Goal: Information Seeking & Learning: Learn about a topic

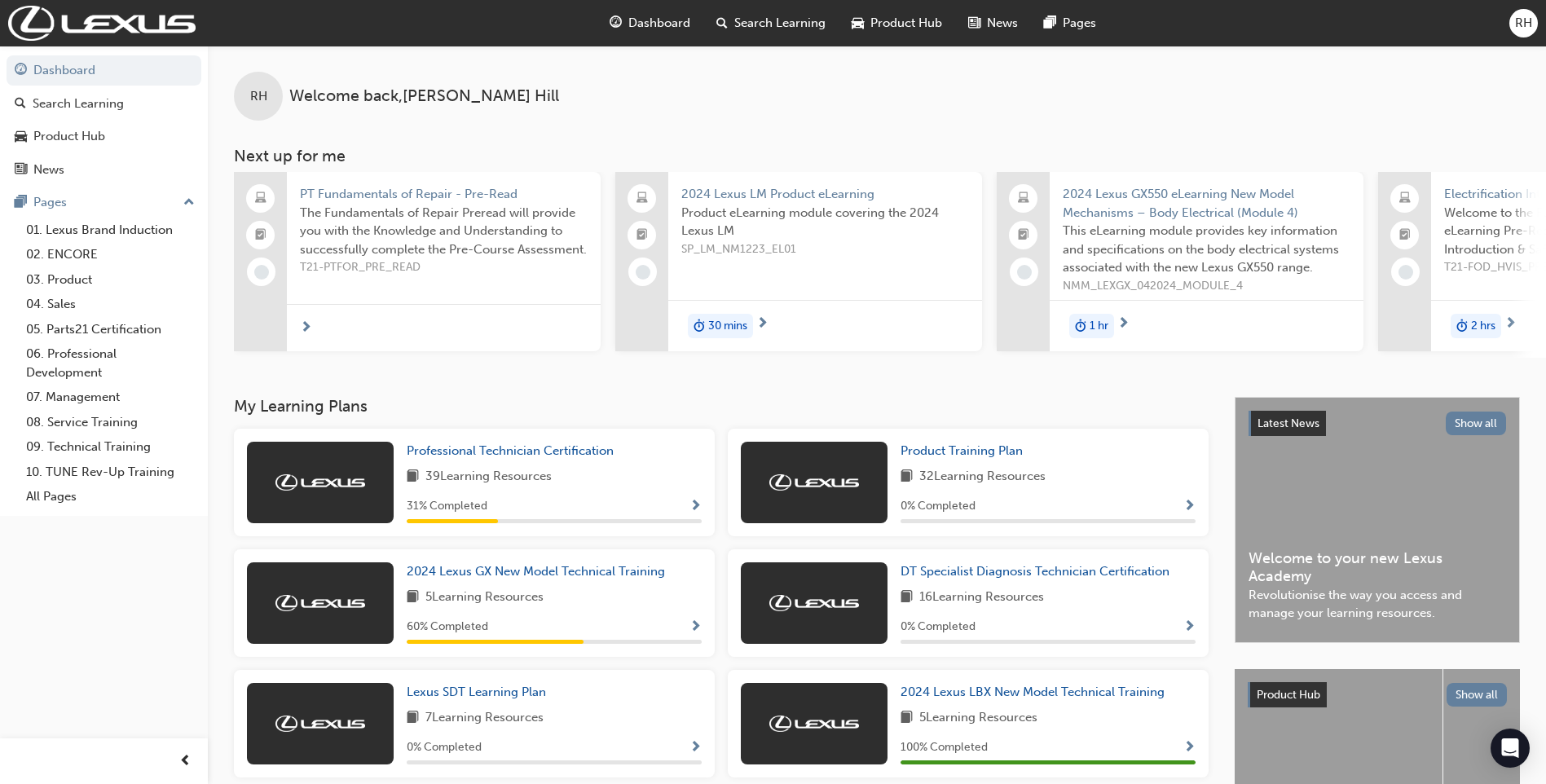
click at [756, 29] on span "Search Learning" at bounding box center [780, 23] width 92 height 18
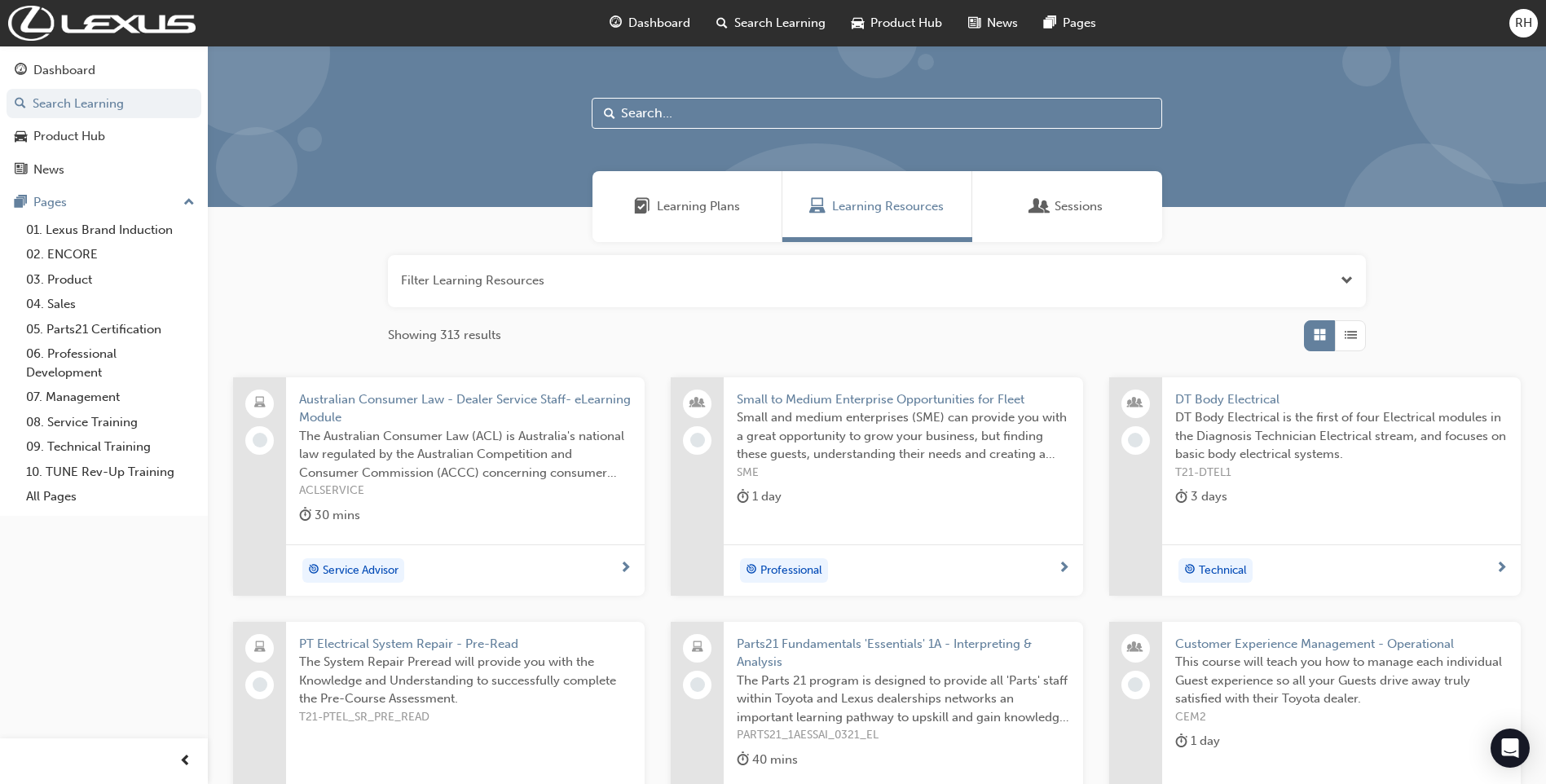
click at [705, 107] on input "text" at bounding box center [877, 113] width 571 height 31
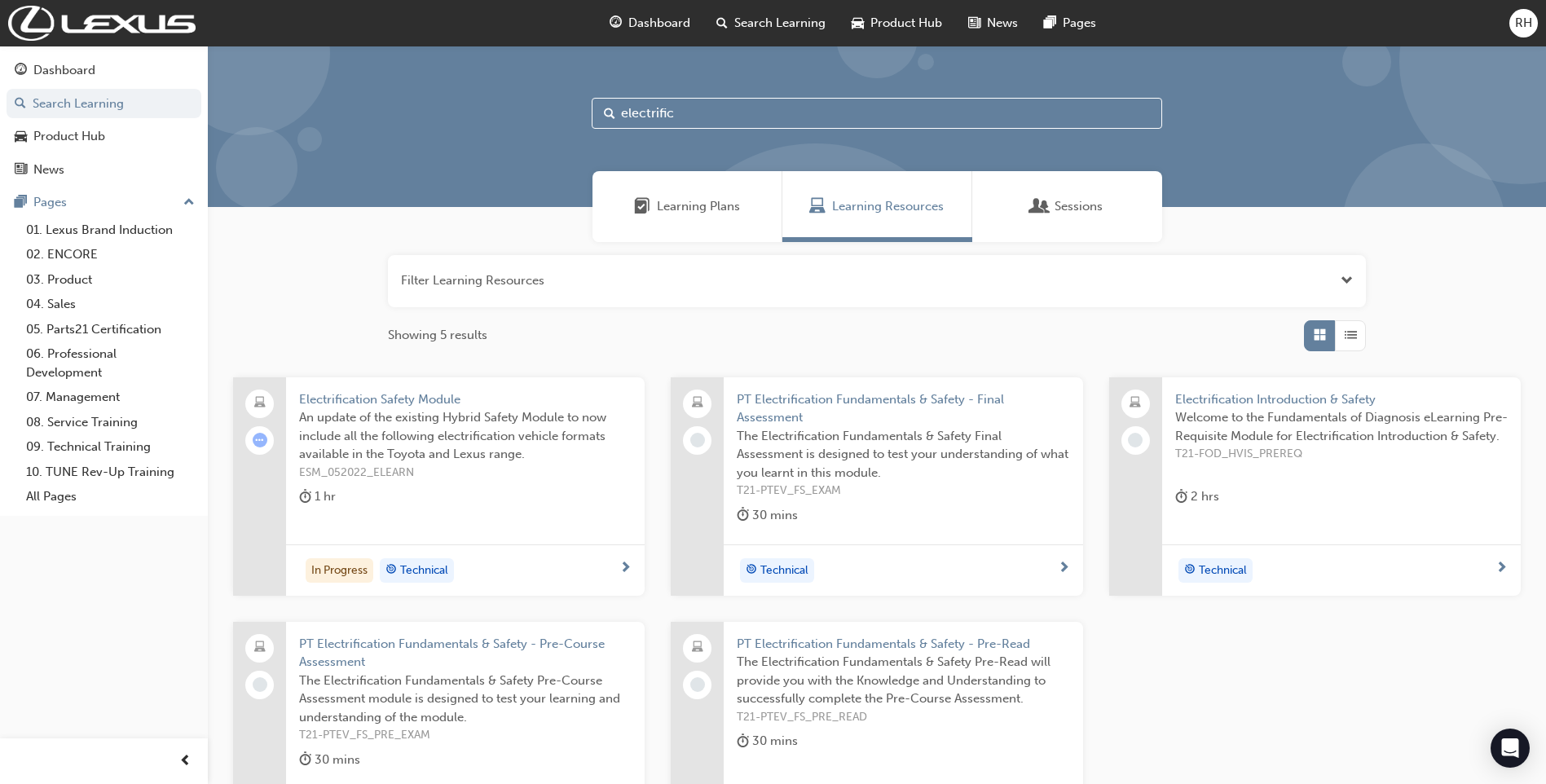
type input "electrific"
click at [335, 578] on div "In Progress" at bounding box center [339, 571] width 68 height 25
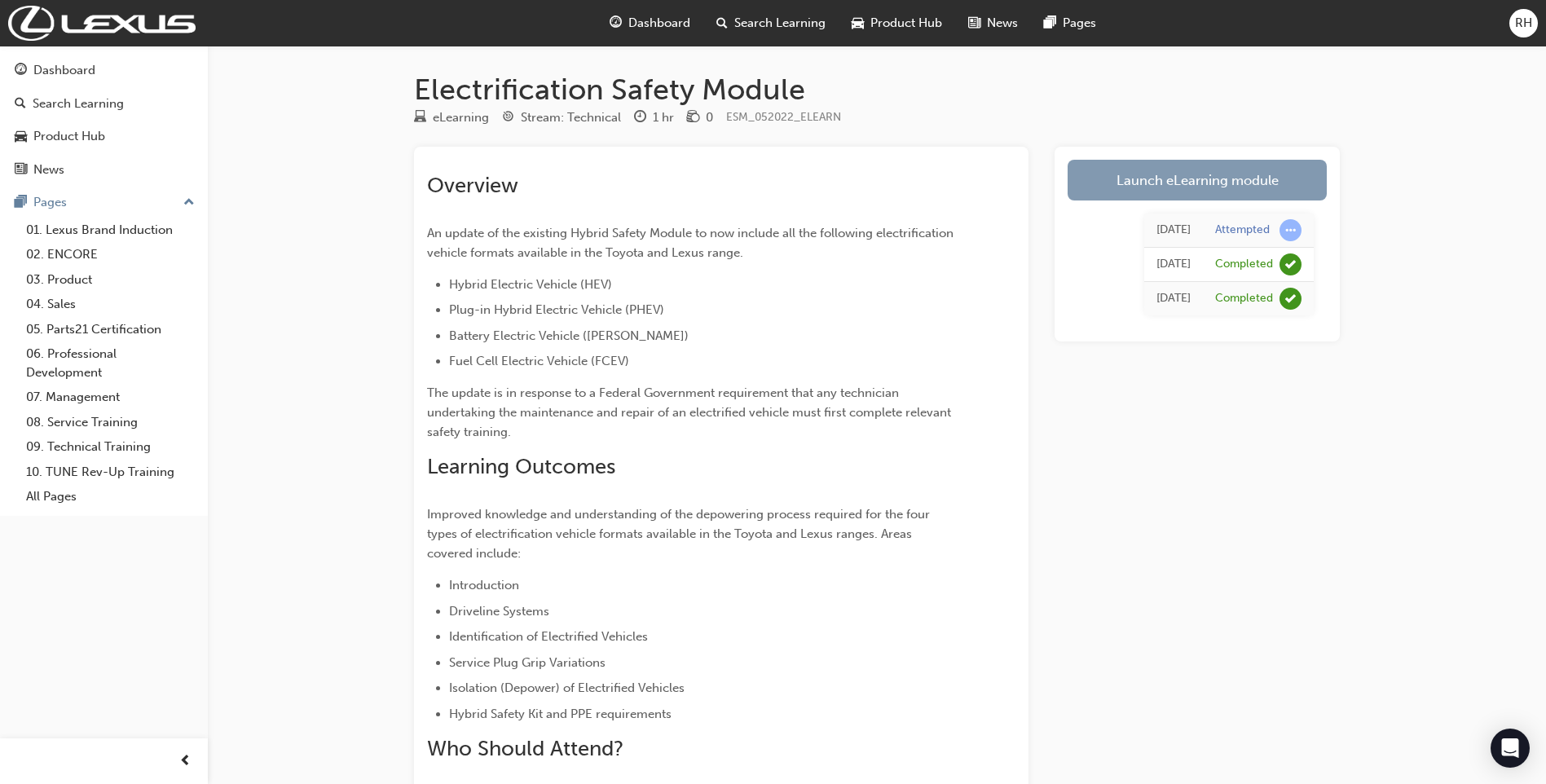
click at [1188, 176] on link "Launch eLearning module" at bounding box center [1197, 180] width 259 height 41
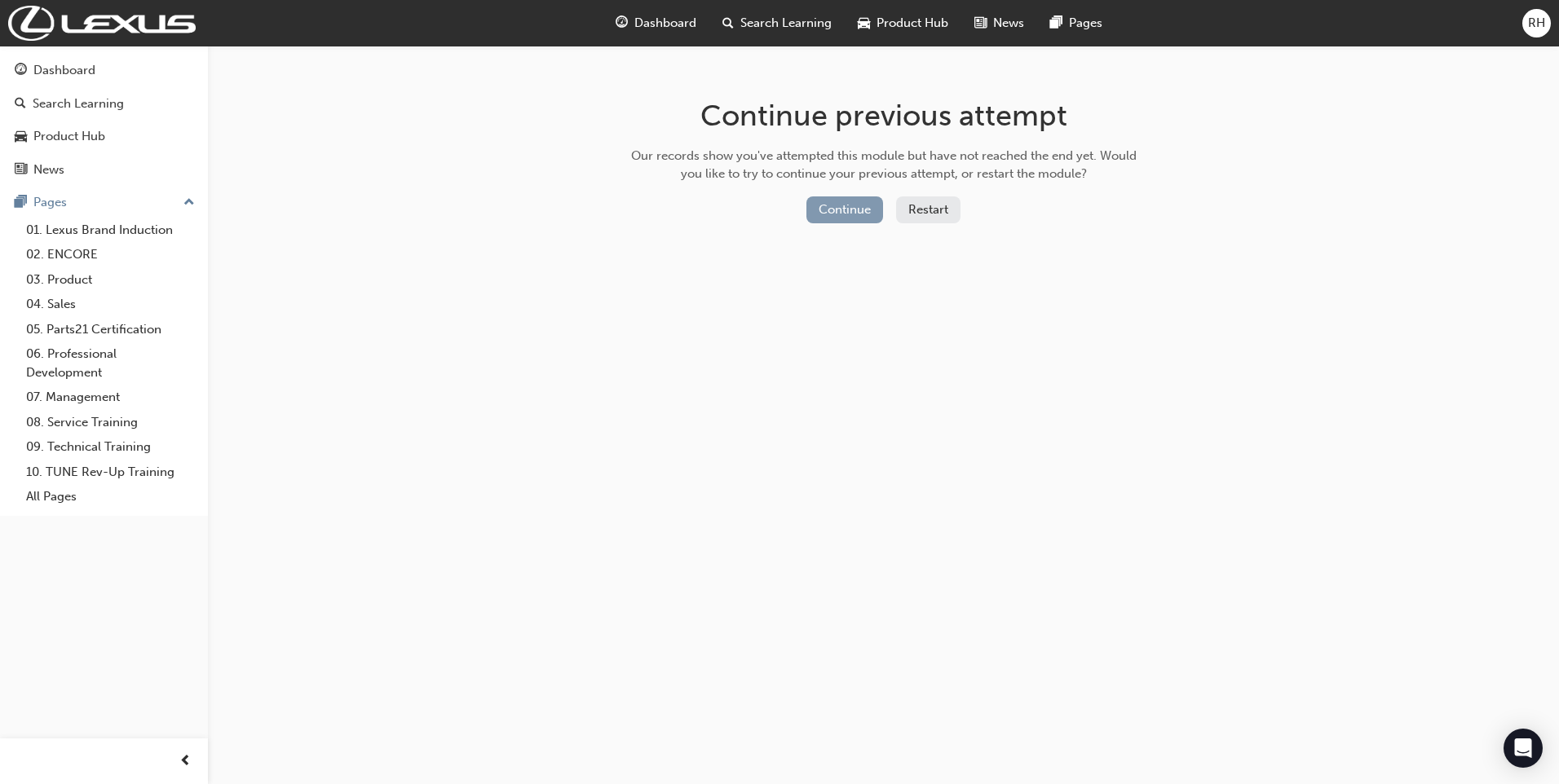
click at [840, 212] on button "Continue" at bounding box center [844, 210] width 77 height 27
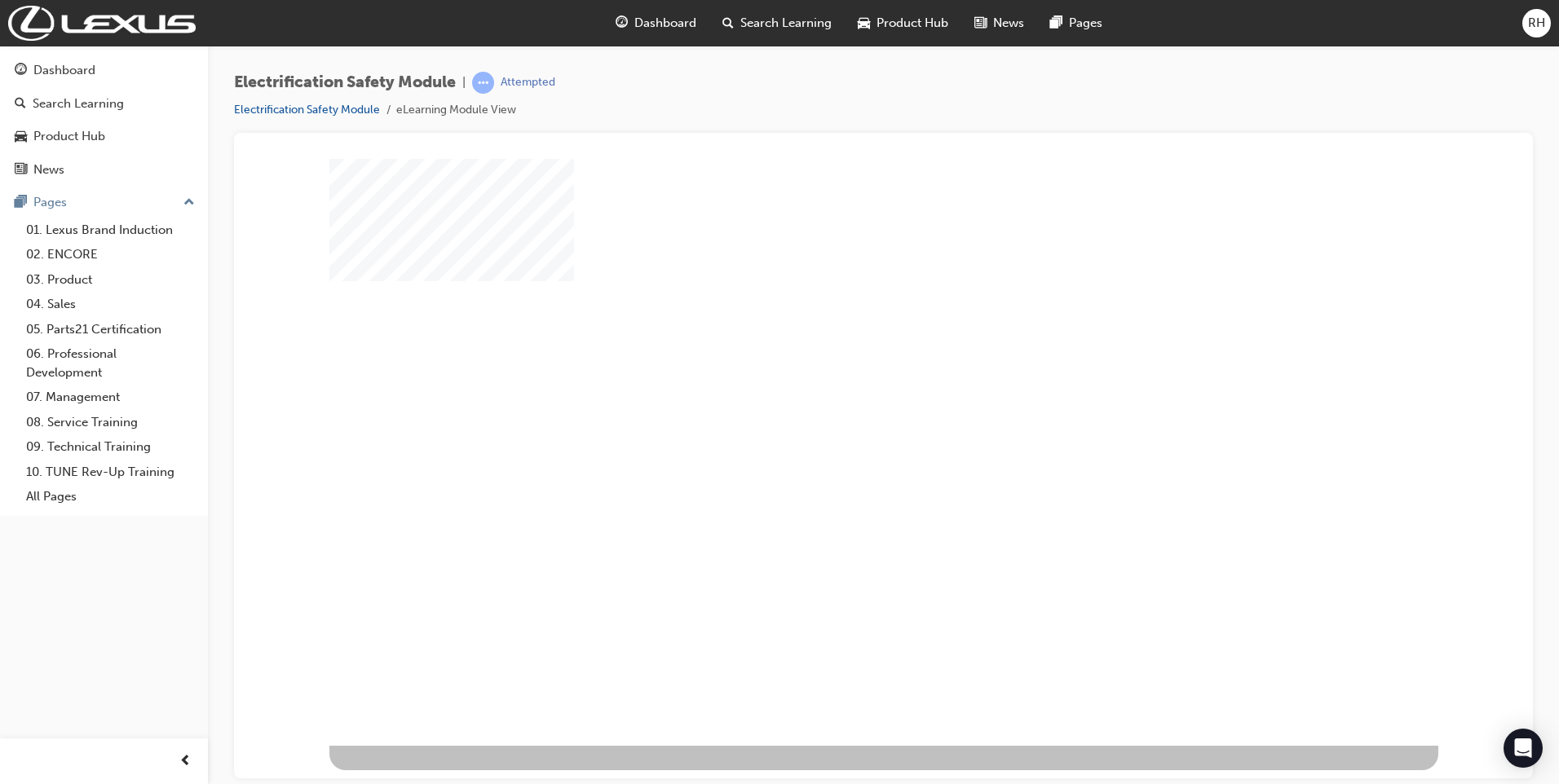
click at [836, 404] on div "play" at bounding box center [836, 404] width 0 height 0
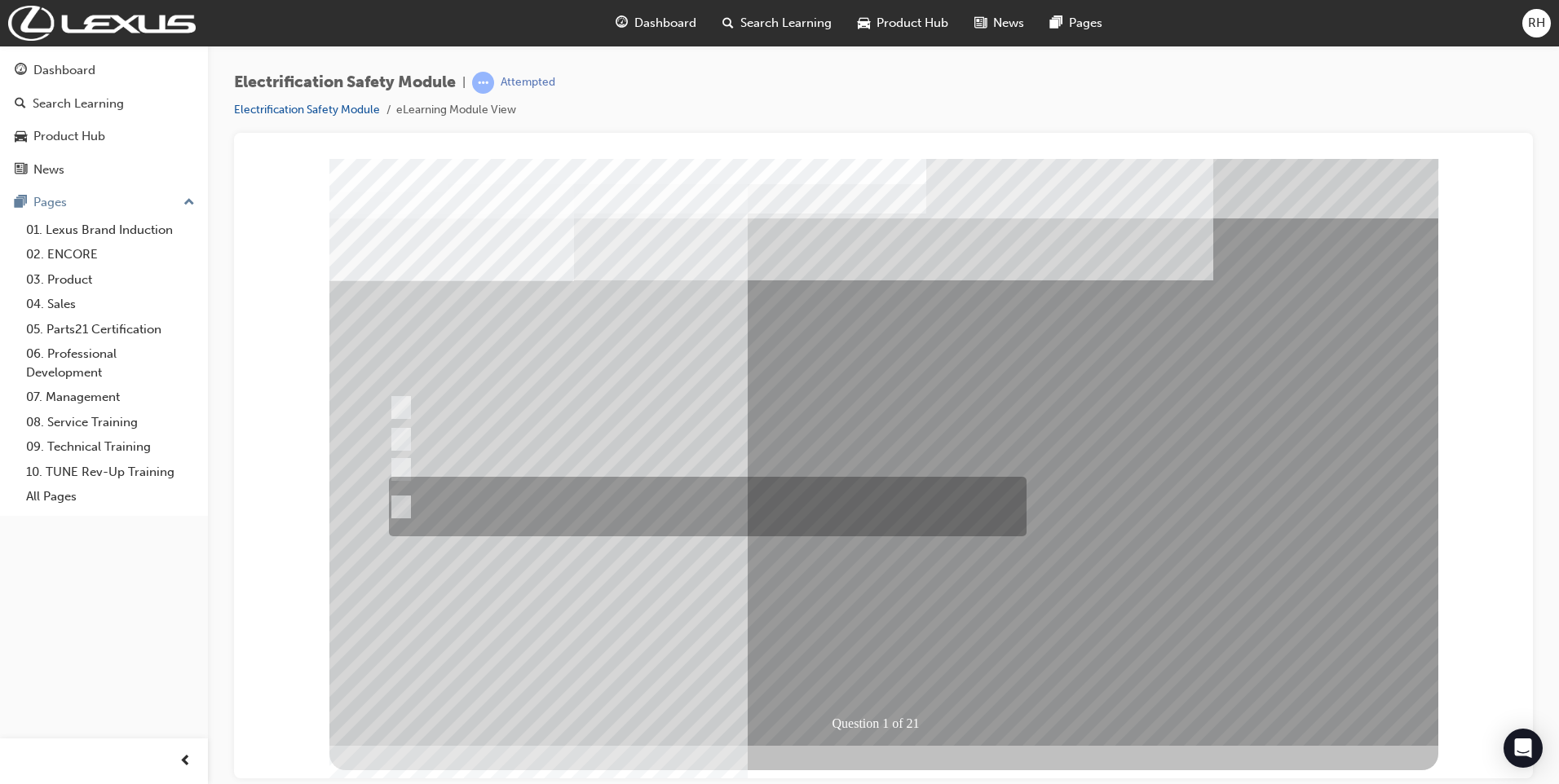
click at [403, 507] on input "The Plug-in Hybrid Electric has AC charging capability via a wall box charger a…" at bounding box center [397, 507] width 18 height 18
radio input "true"
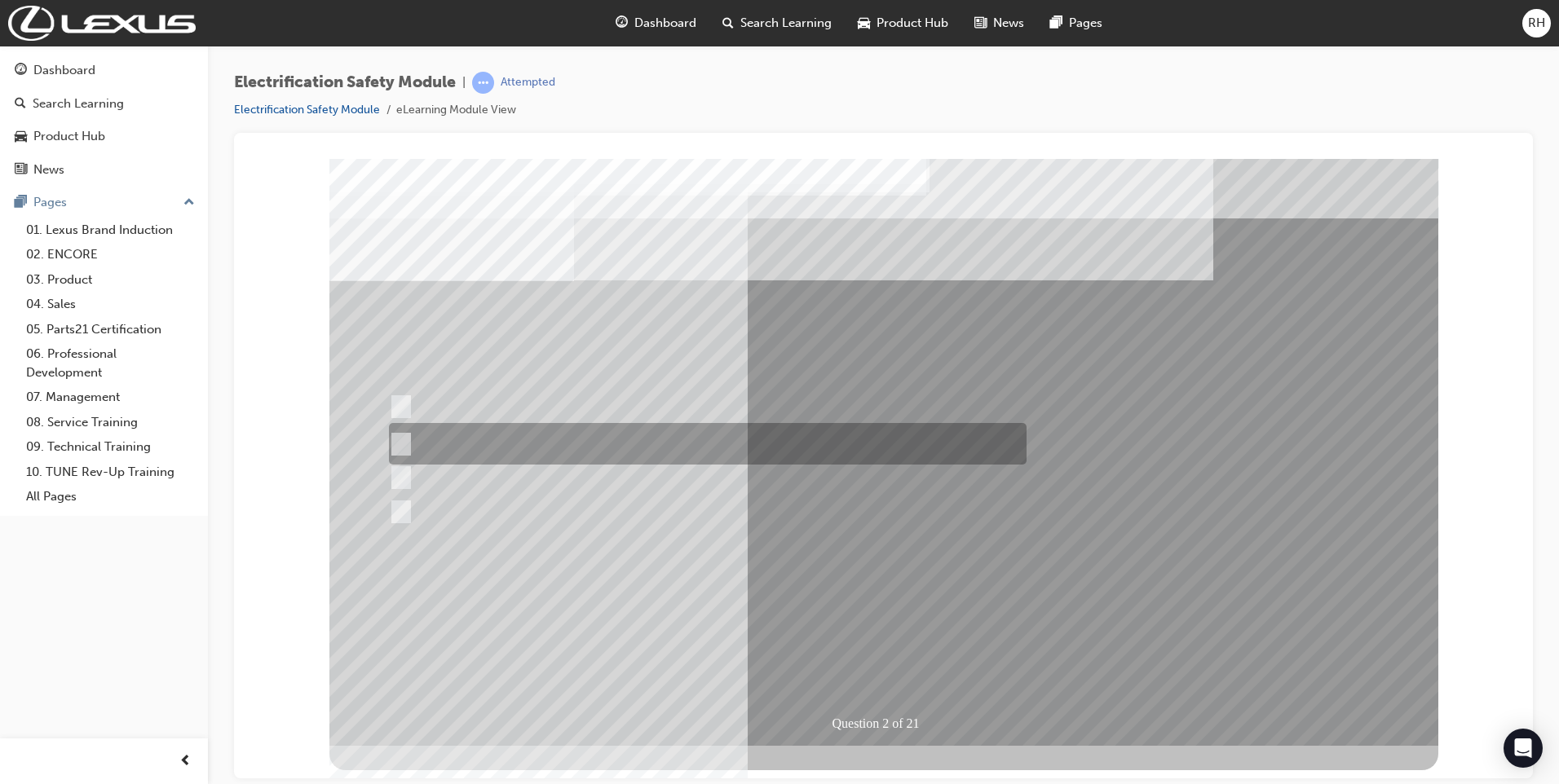
click at [398, 441] on input "The Battery Electric uses AC & DC charging capability and has no petrol engine." at bounding box center [397, 444] width 18 height 18
radio input "true"
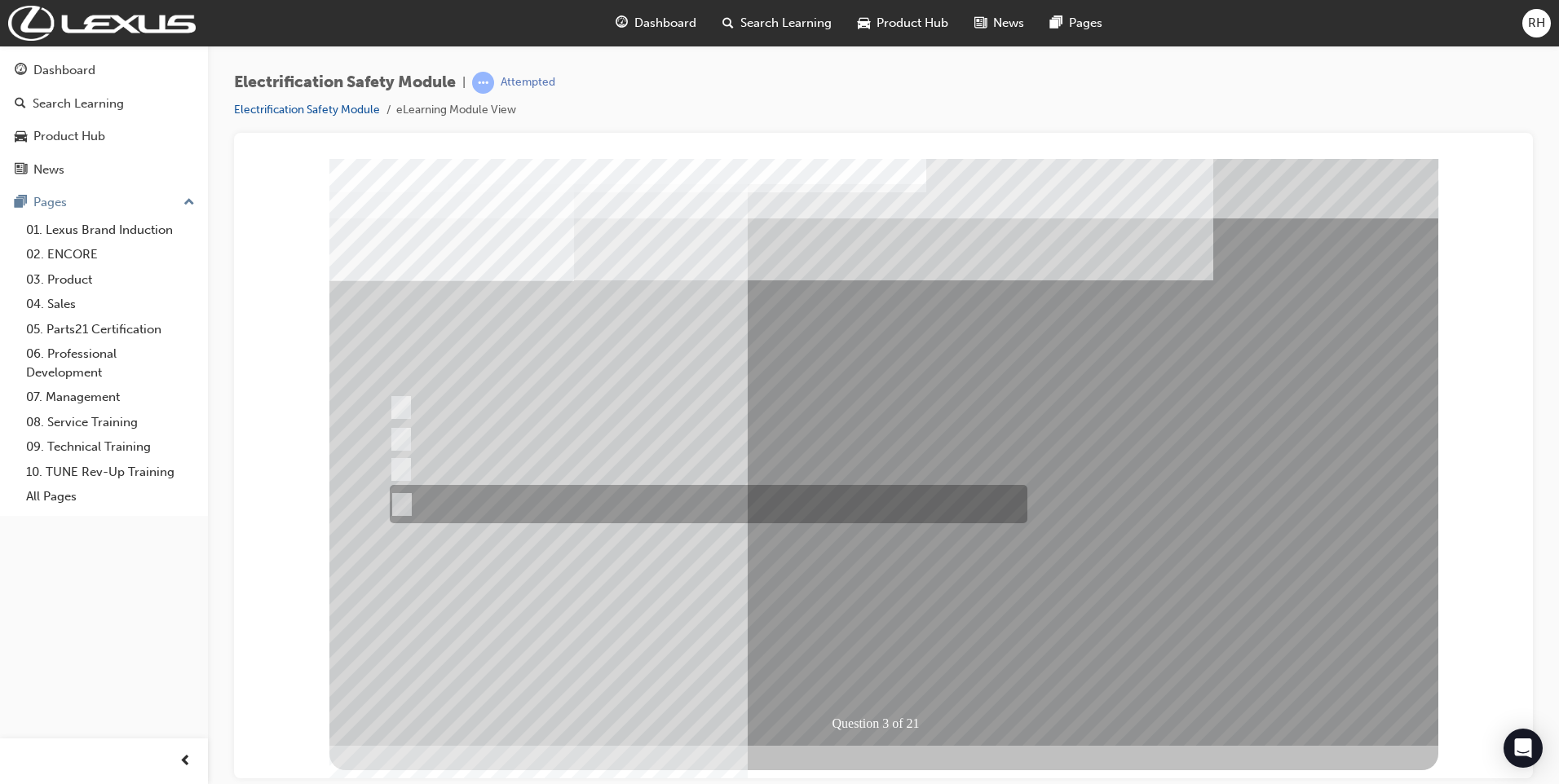
click at [398, 502] on input "The FCEV produces electric power via a Fuel Cell Stack supporting the Hybrid ba…" at bounding box center [398, 504] width 18 height 18
radio input "true"
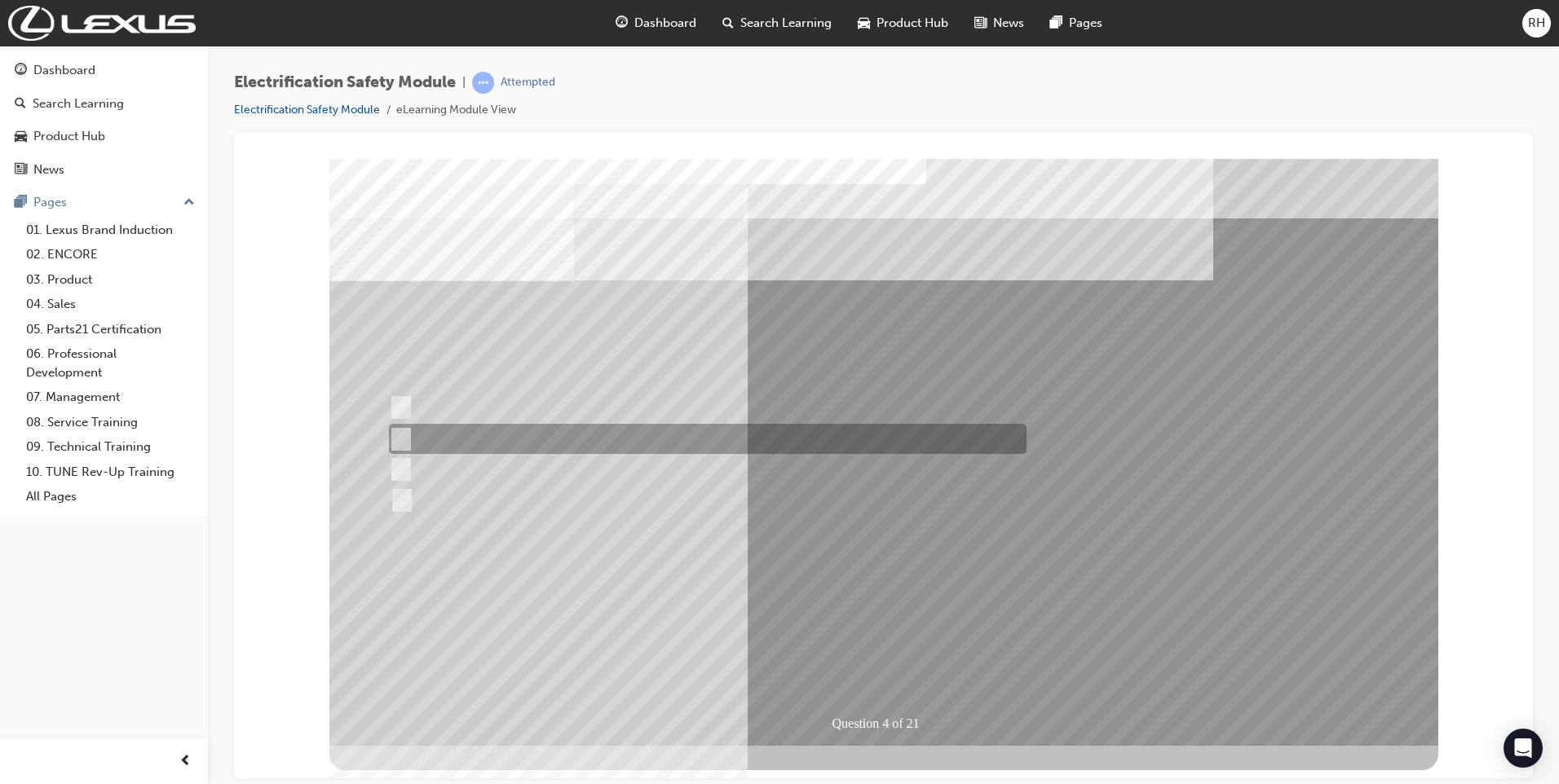
click at [402, 434] on input "EV or H2 labels on the License Plate." at bounding box center [397, 439] width 18 height 18
checkbox input "true"
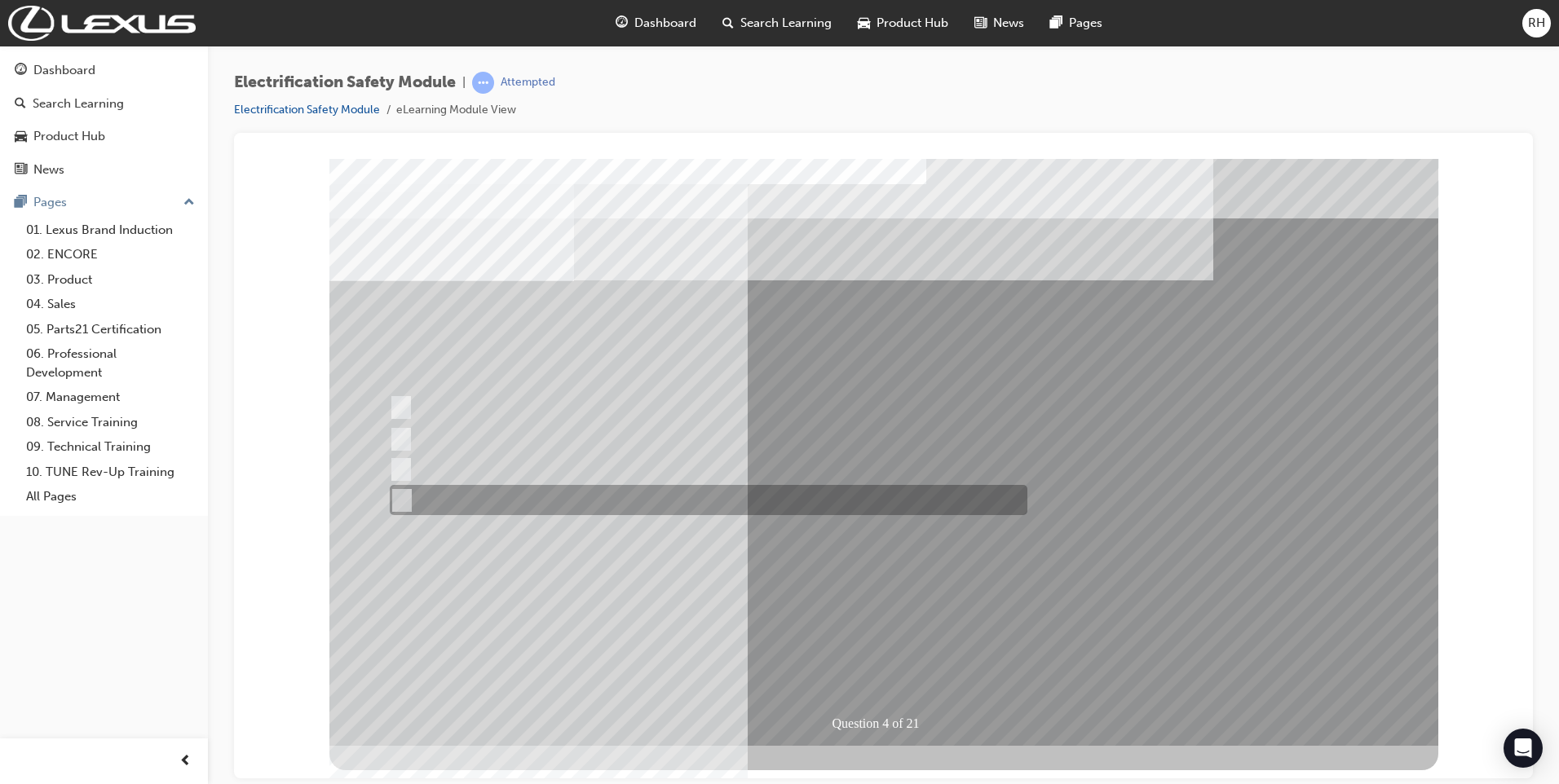
click at [405, 501] on input "Charge ports or H2 Filler Port in place of a Fuel Filler." at bounding box center [397, 500] width 18 height 18
checkbox input "true"
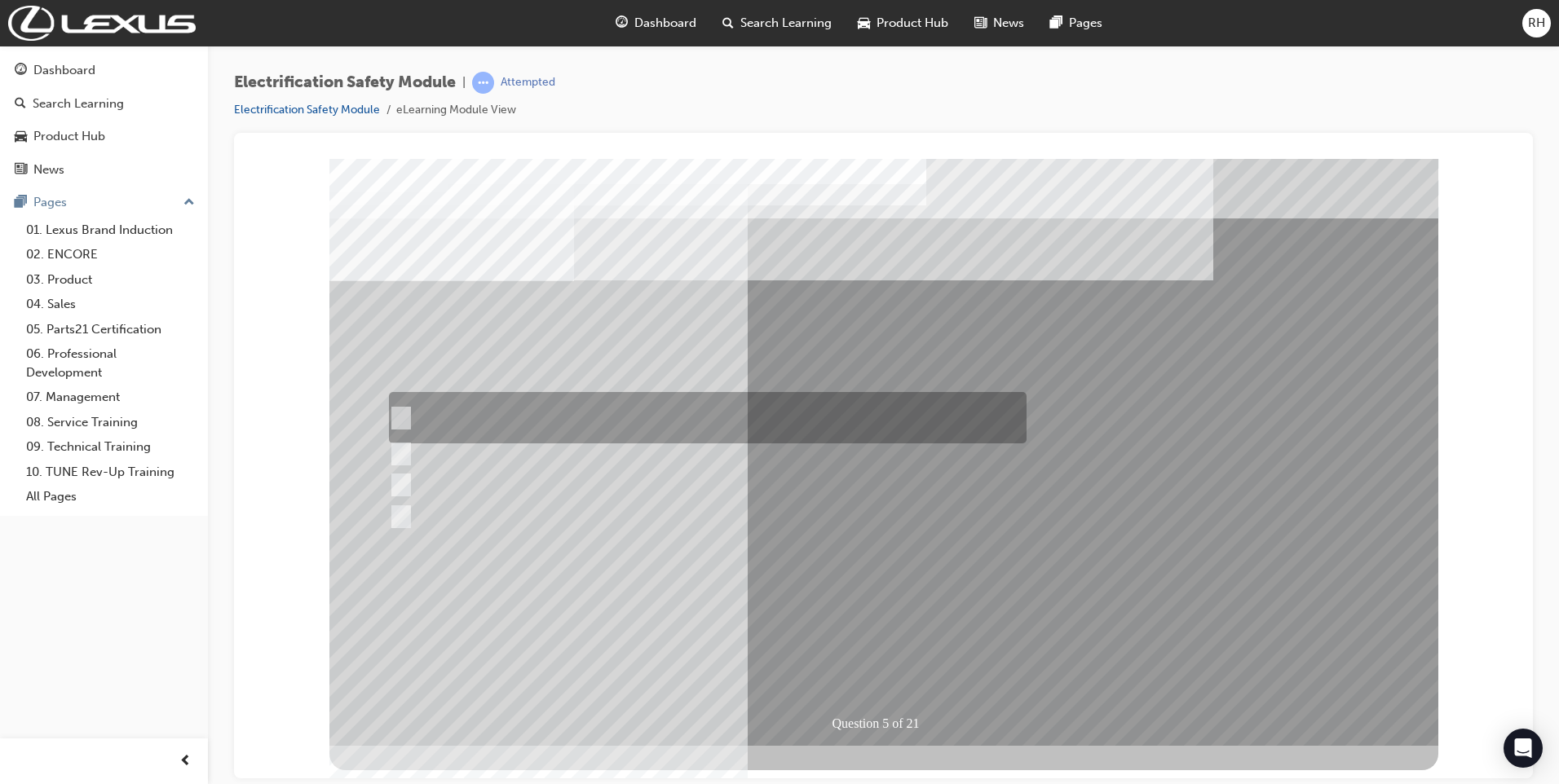
click at [398, 416] on input "The READY light will illuminate when the vehicle is turned on and ready to driv…" at bounding box center [397, 418] width 18 height 18
checkbox input "true"
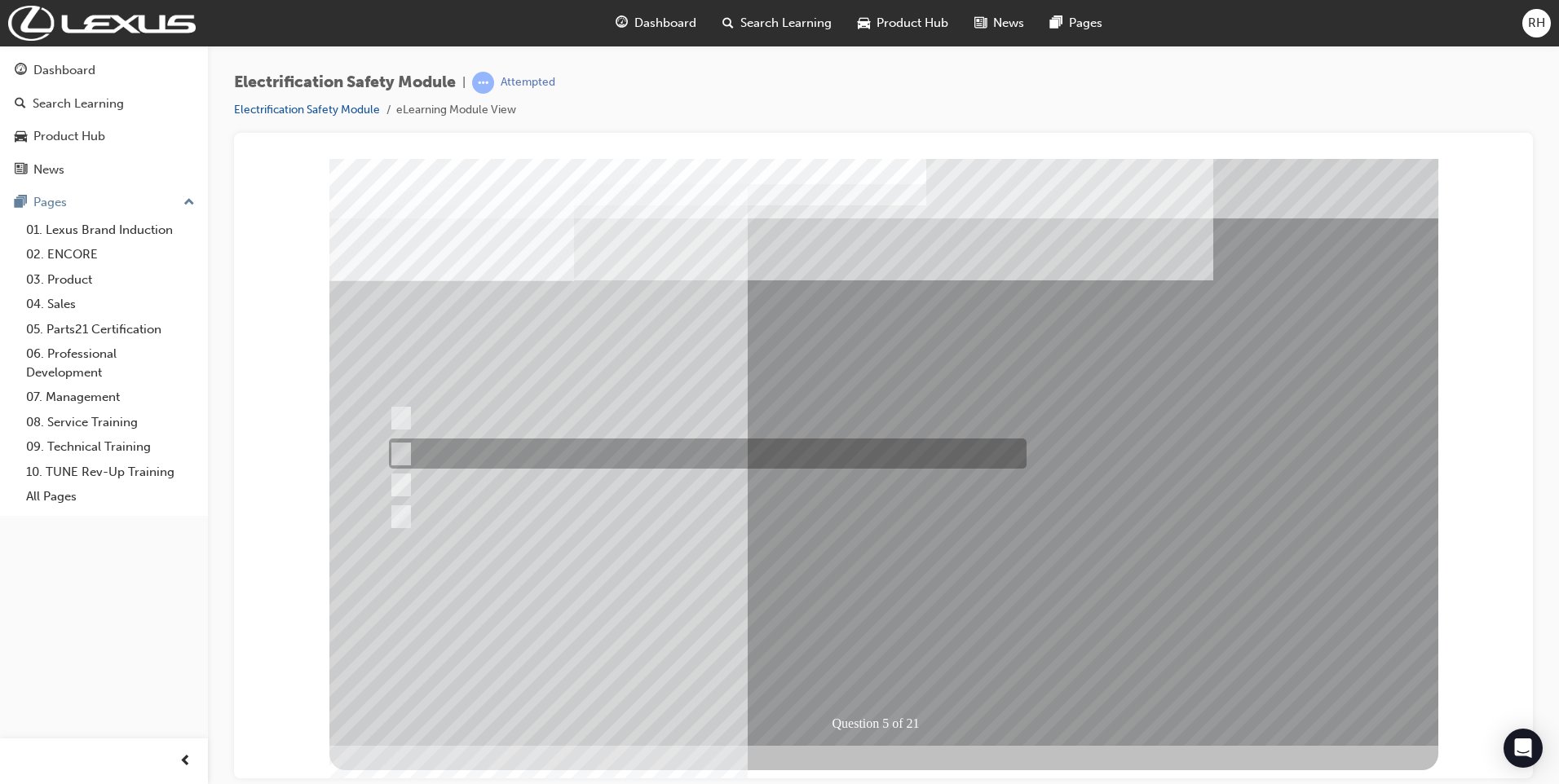
click at [404, 451] on input "The Main Display will show the power flow for the driveline." at bounding box center [397, 454] width 18 height 18
checkbox input "true"
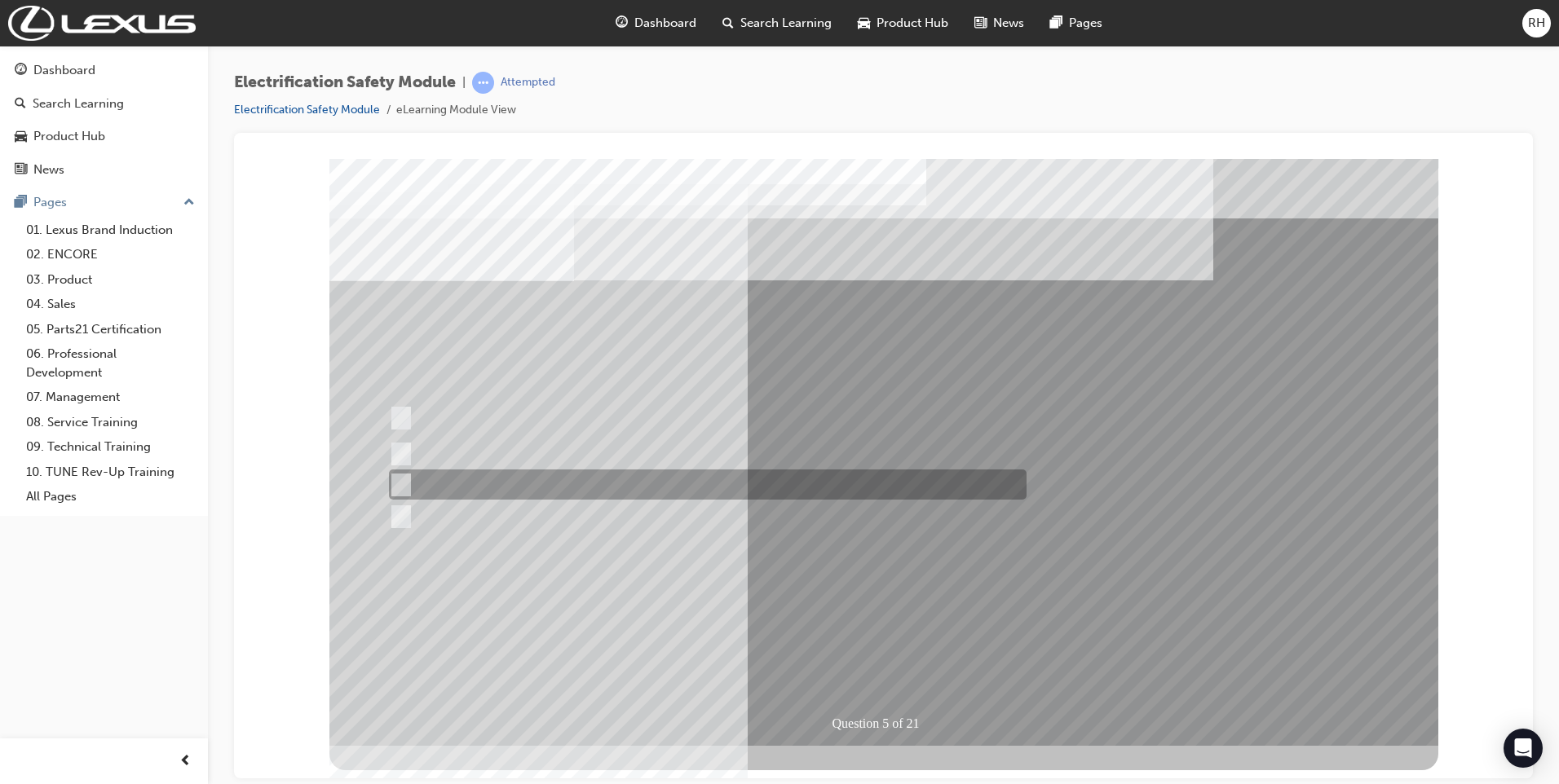
drag, startPoint x: 402, startPoint y: 479, endPoint x: 404, endPoint y: 494, distance: 15.1
click at [403, 481] on input "Vehicle Motive Force selection types illuminated e.g. (EV/HV)." at bounding box center [397, 484] width 18 height 18
checkbox input "true"
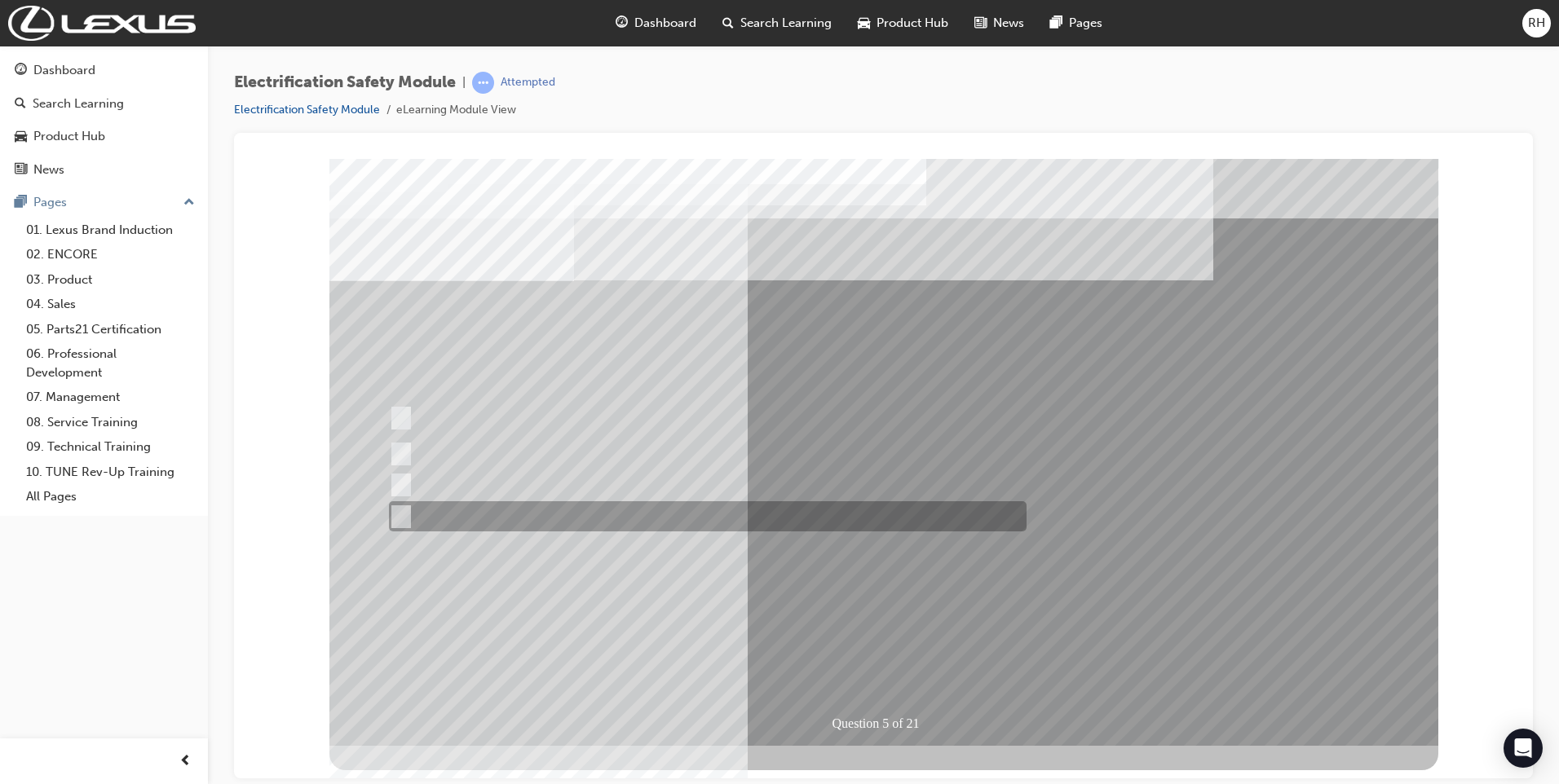
click at [405, 514] on input "Battery Level indicator (State of Charge)." at bounding box center [397, 516] width 18 height 18
checkbox input "true"
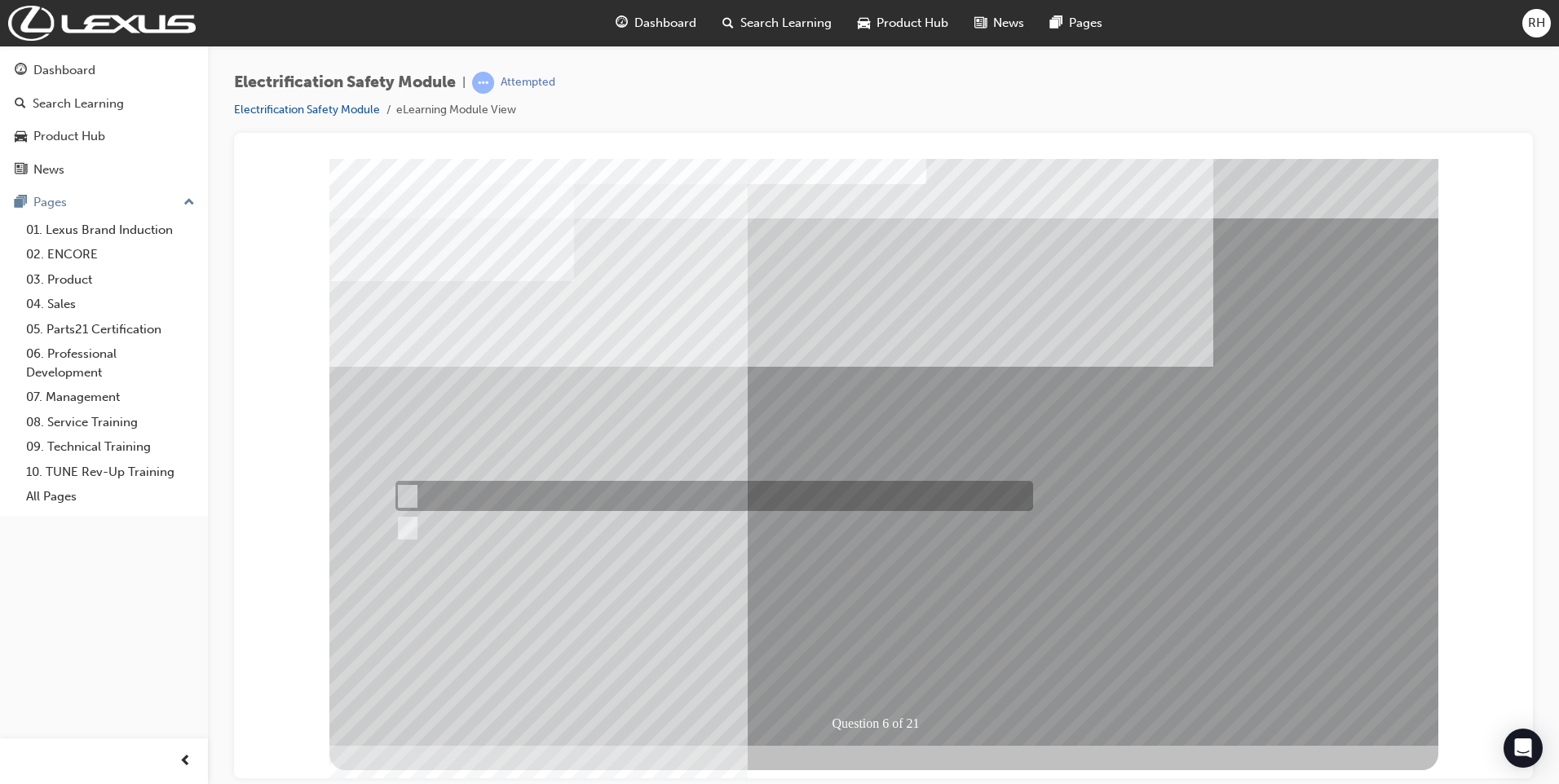
drag, startPoint x: 412, startPoint y: 494, endPoint x: 324, endPoint y: 514, distance: 90.2
click at [412, 494] on input "True" at bounding box center [405, 496] width 18 height 18
radio input "true"
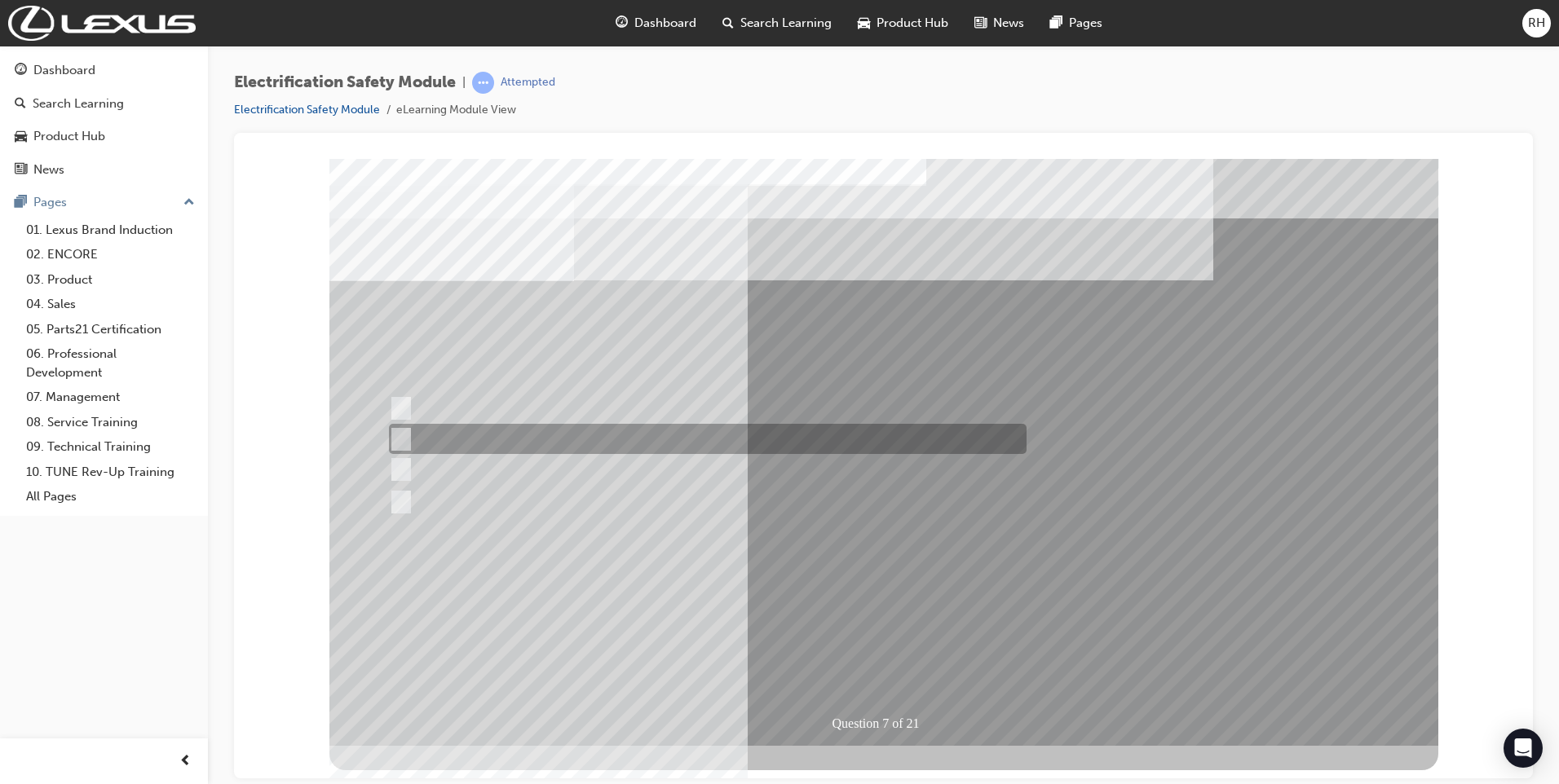
click at [404, 433] on input "Be detected and the system will shut down." at bounding box center [397, 439] width 18 height 18
radio input "true"
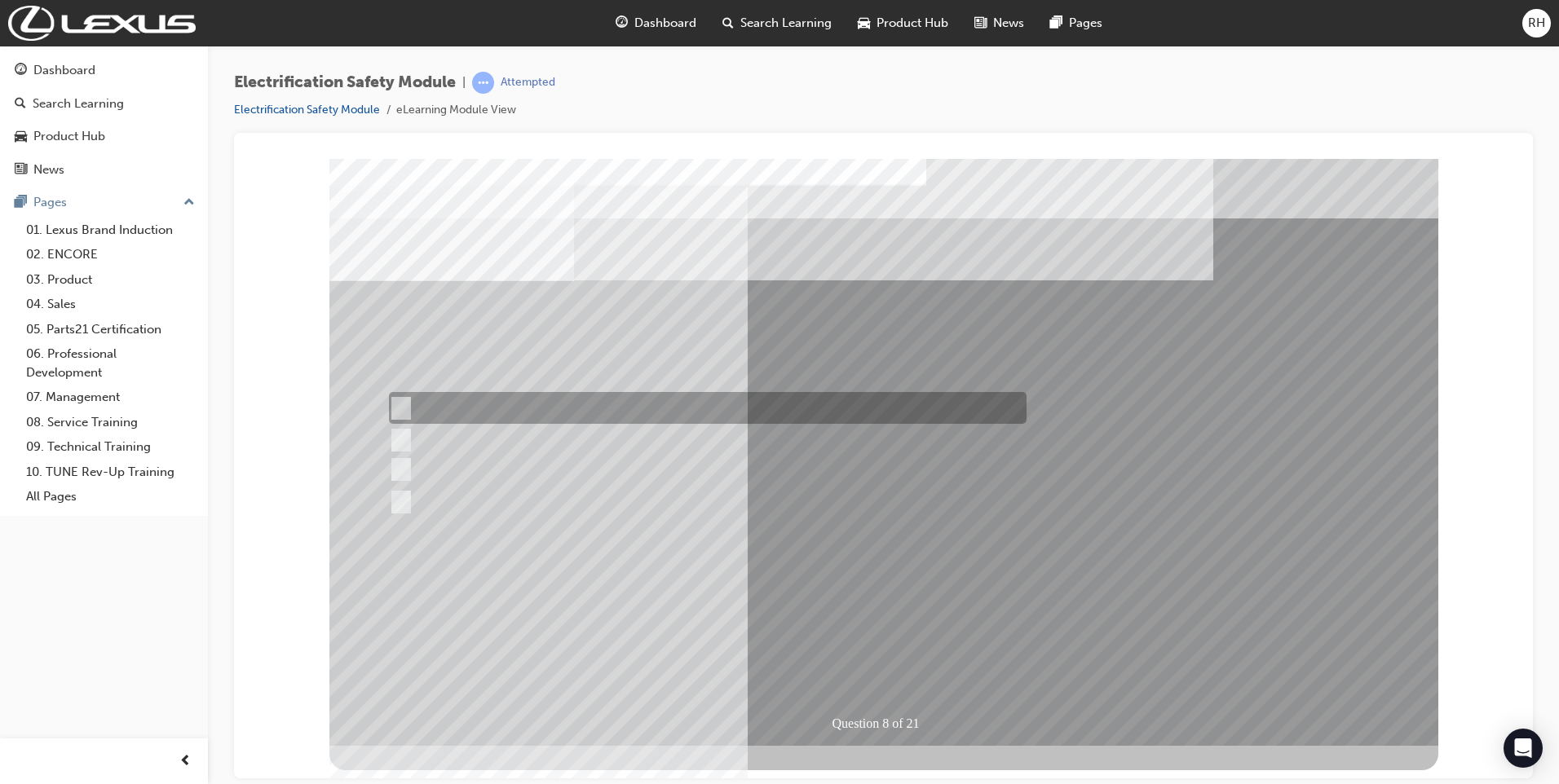
click at [399, 403] on input "Working on the High Voltage System." at bounding box center [397, 408] width 18 height 18
radio input "true"
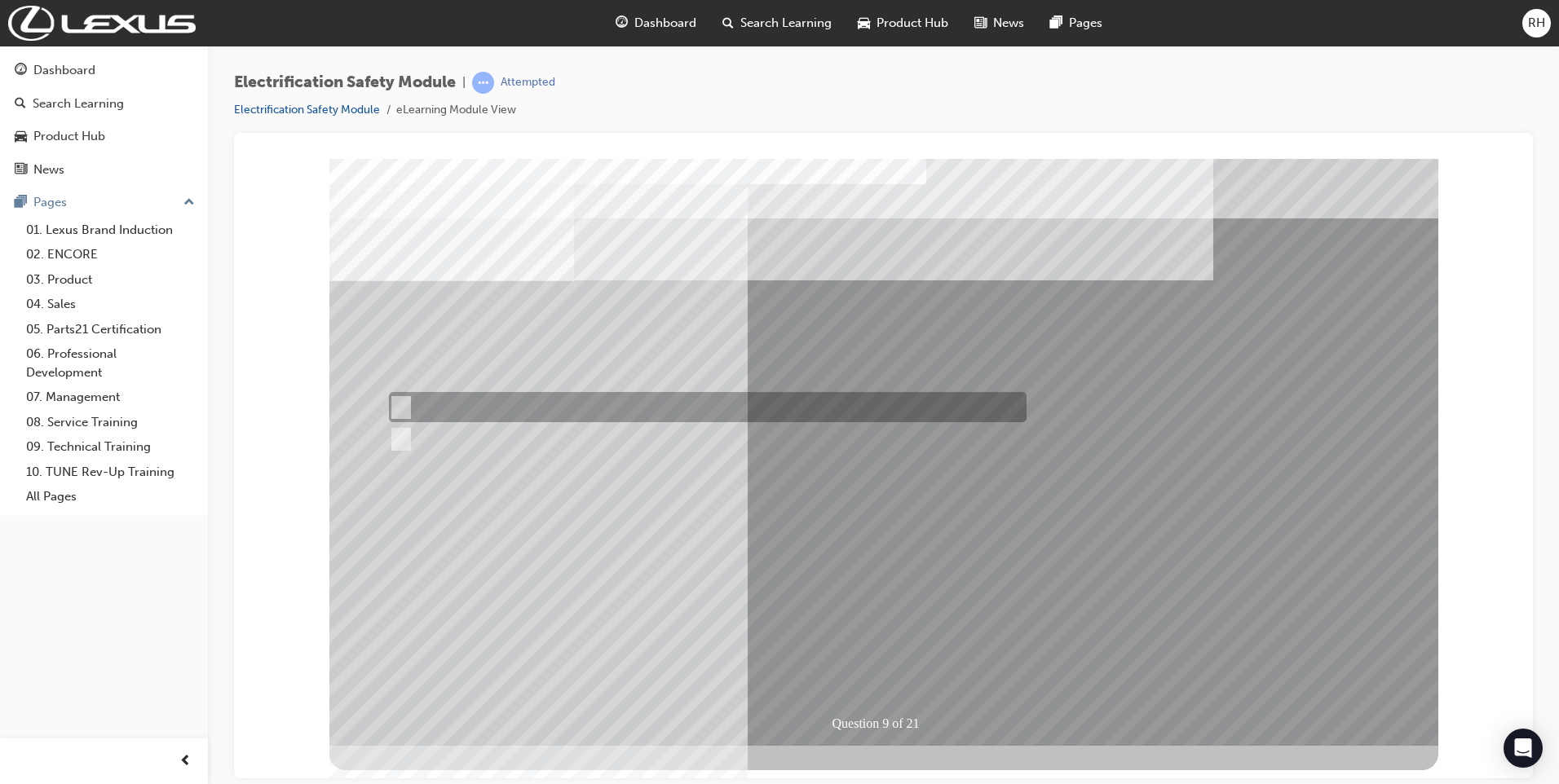
click at [400, 407] on input "True" at bounding box center [397, 407] width 18 height 18
radio input "true"
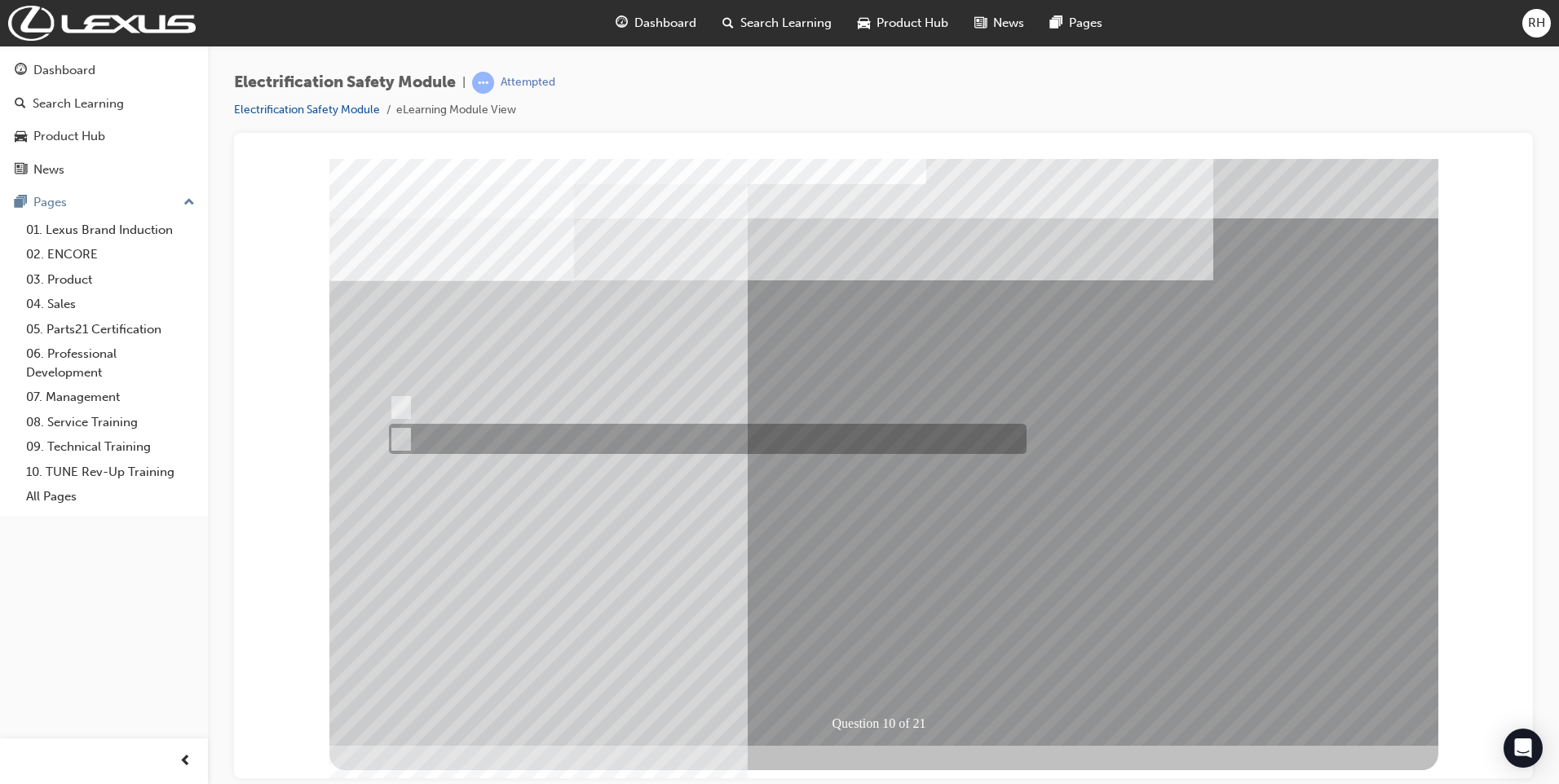
drag, startPoint x: 400, startPoint y: 436, endPoint x: 405, endPoint y: 447, distance: 12.1
click at [401, 437] on input "True" at bounding box center [397, 439] width 18 height 18
radio input "true"
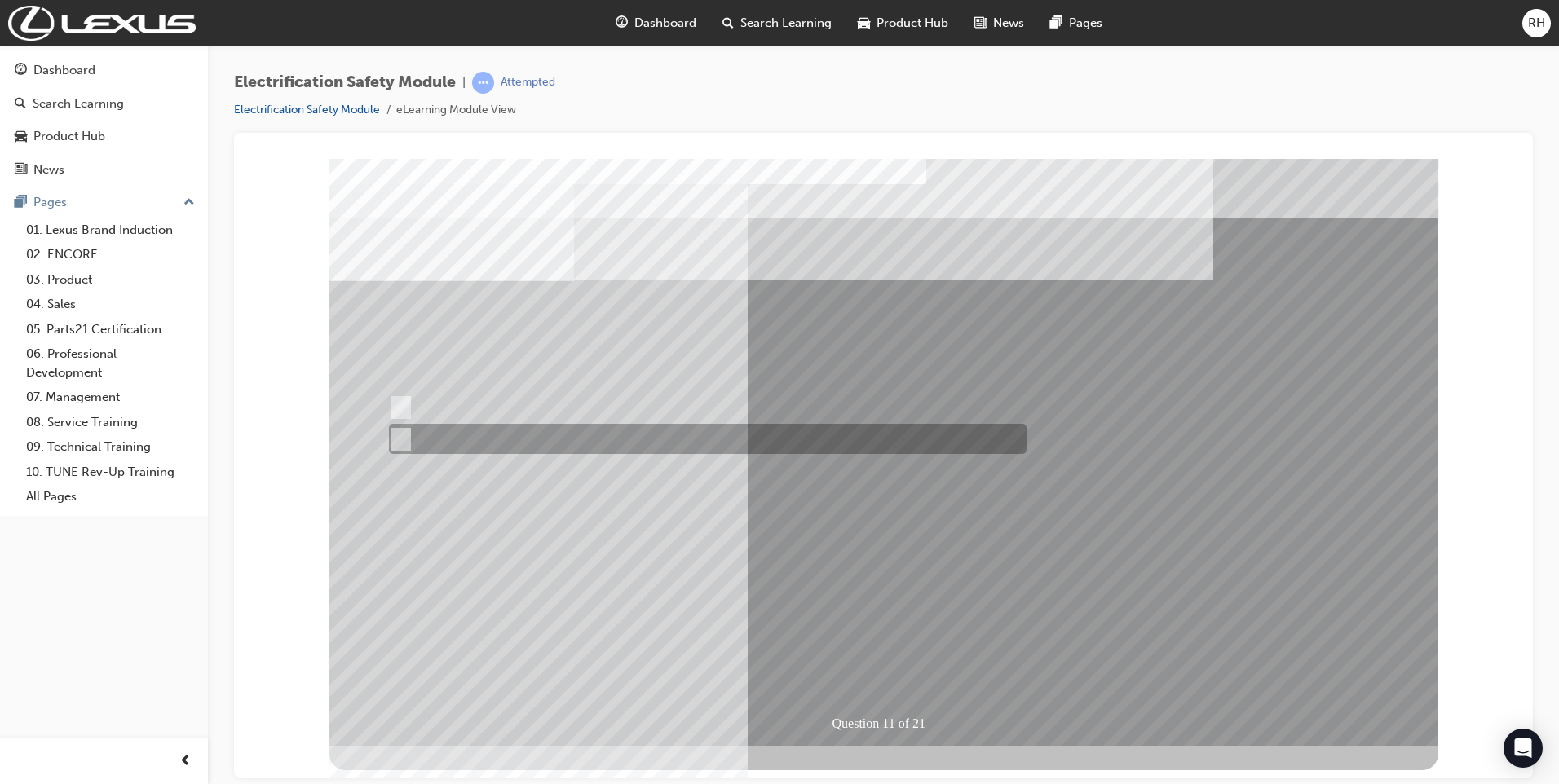
click at [400, 439] on input "False" at bounding box center [397, 439] width 18 height 18
radio input "true"
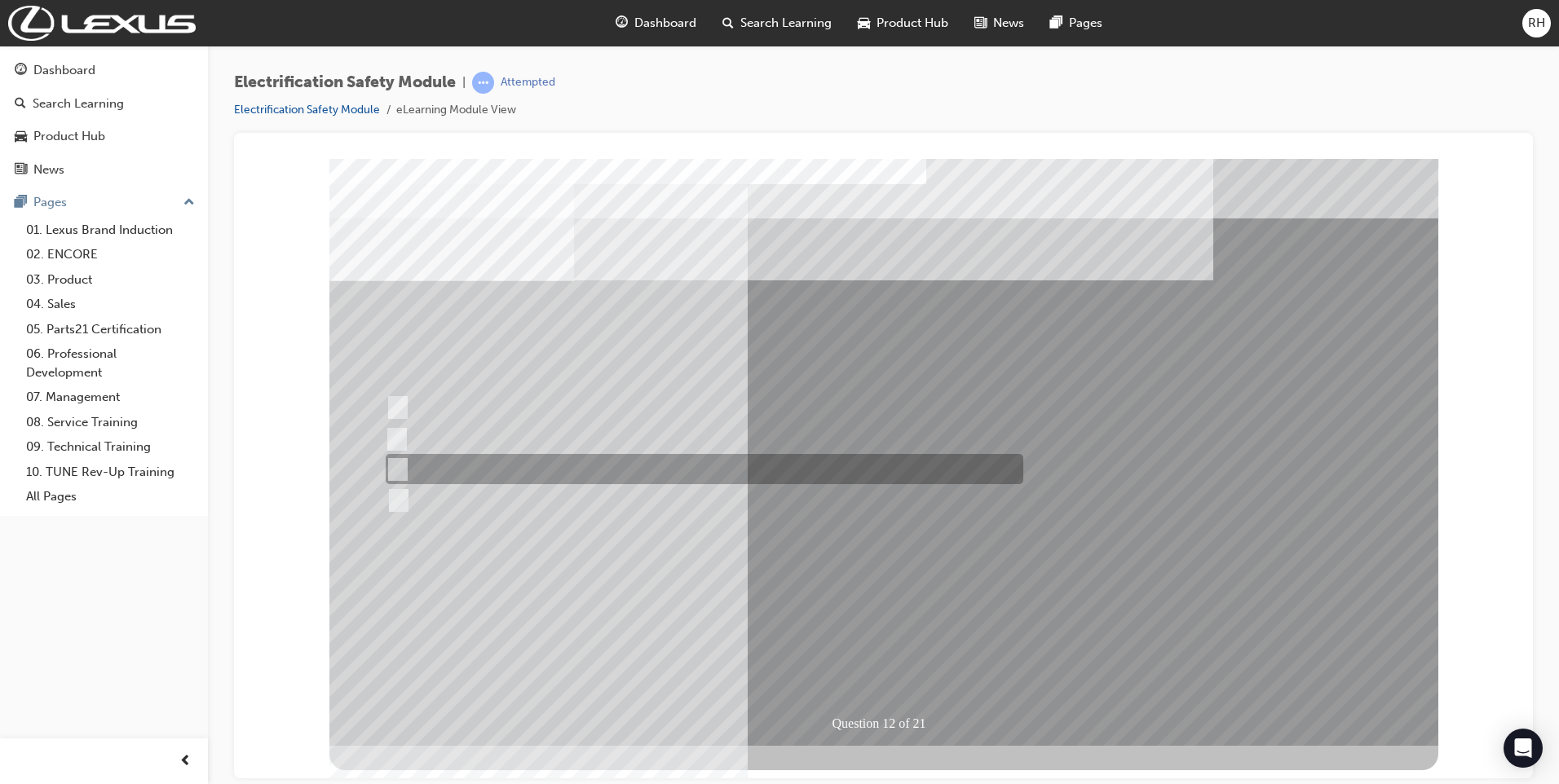
click at [391, 463] on input "Outside the vehicle’s detection area for entry and start system." at bounding box center [395, 470] width 18 height 18
radio input "true"
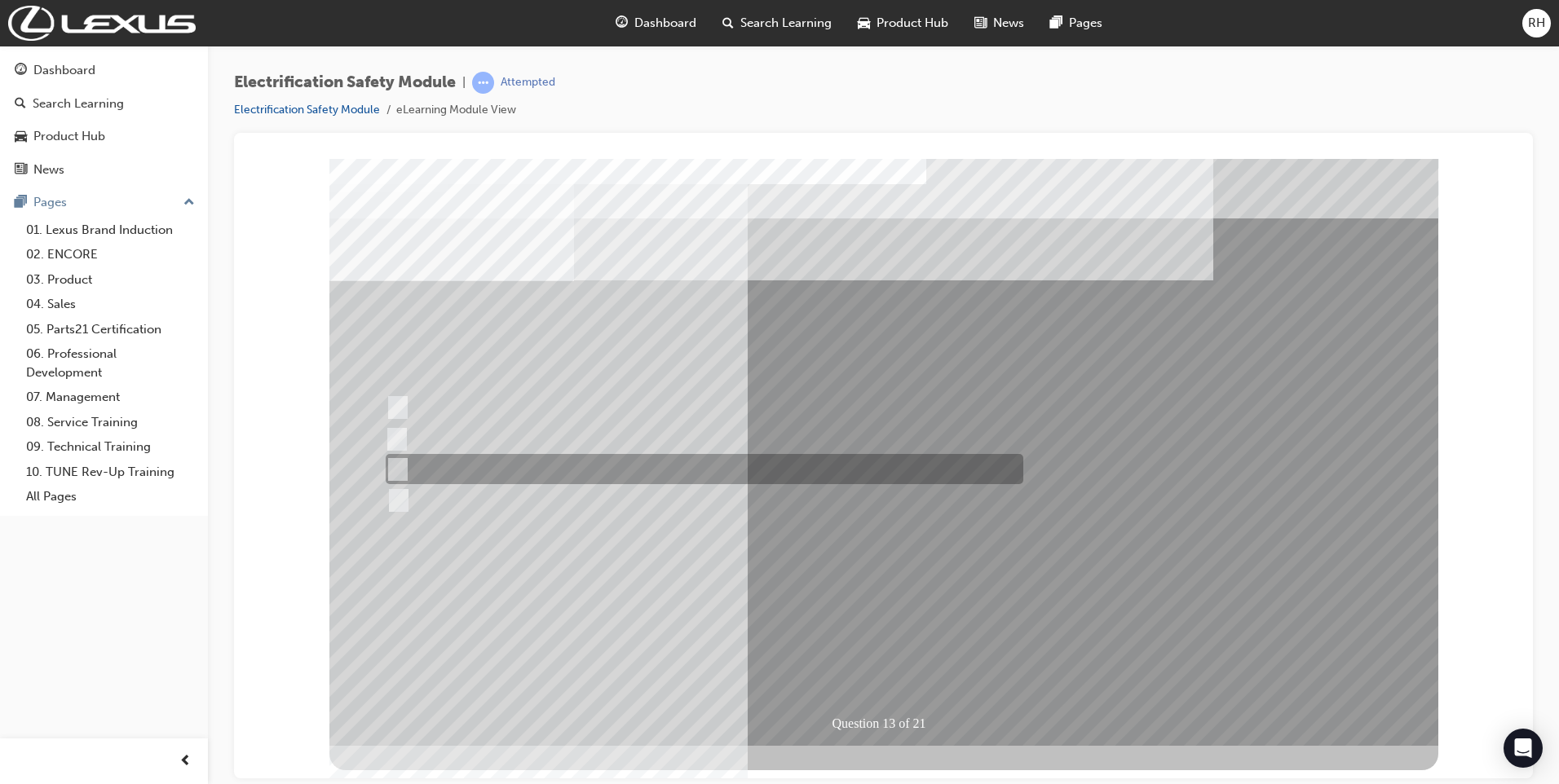
click at [397, 466] on input "Wait 10 minutes to discharge the High Voltage Capacitors." at bounding box center [395, 470] width 18 height 18
radio input "true"
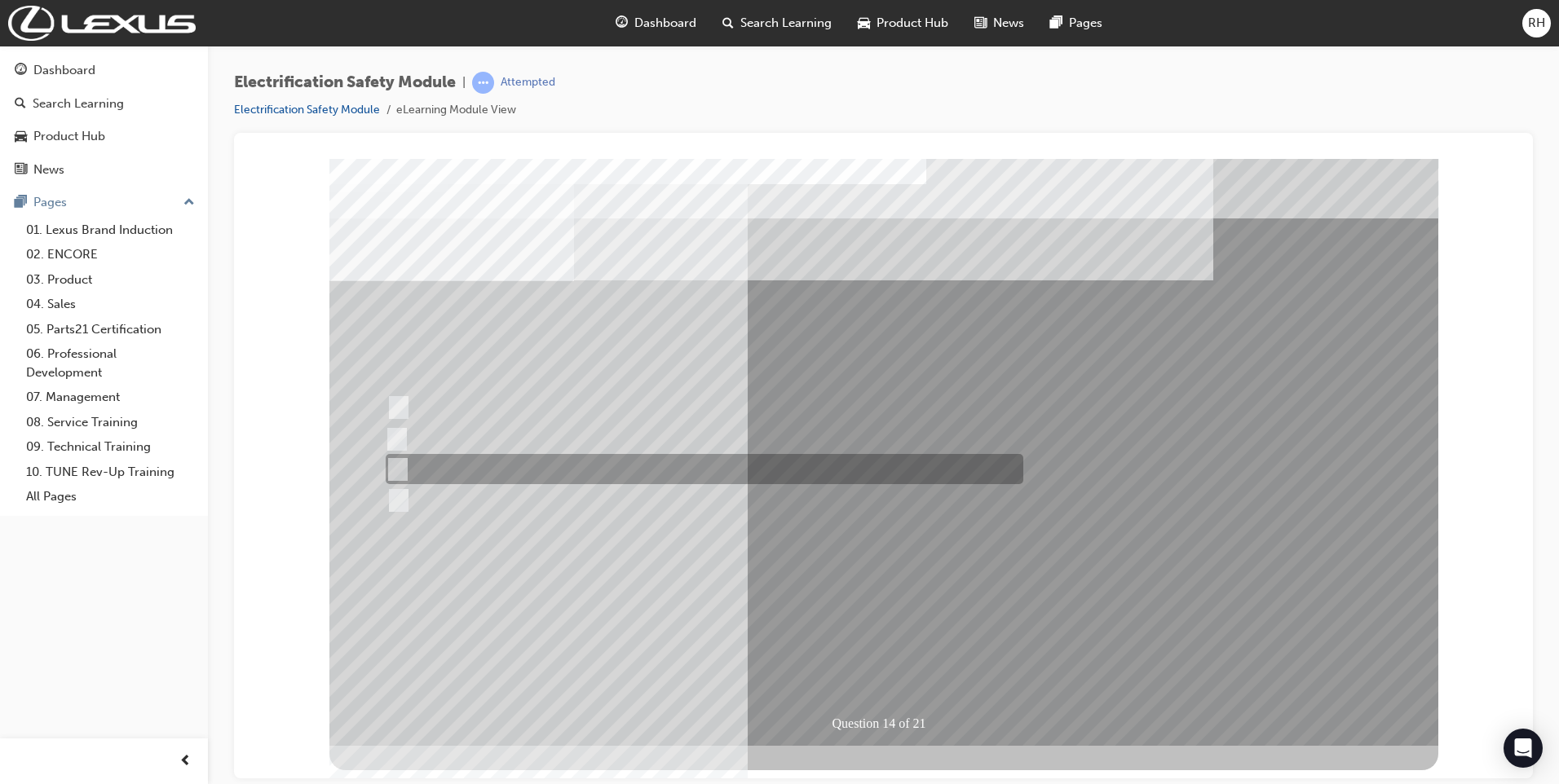
click at [397, 461] on input "10 minutes" at bounding box center [395, 470] width 18 height 18
radio input "true"
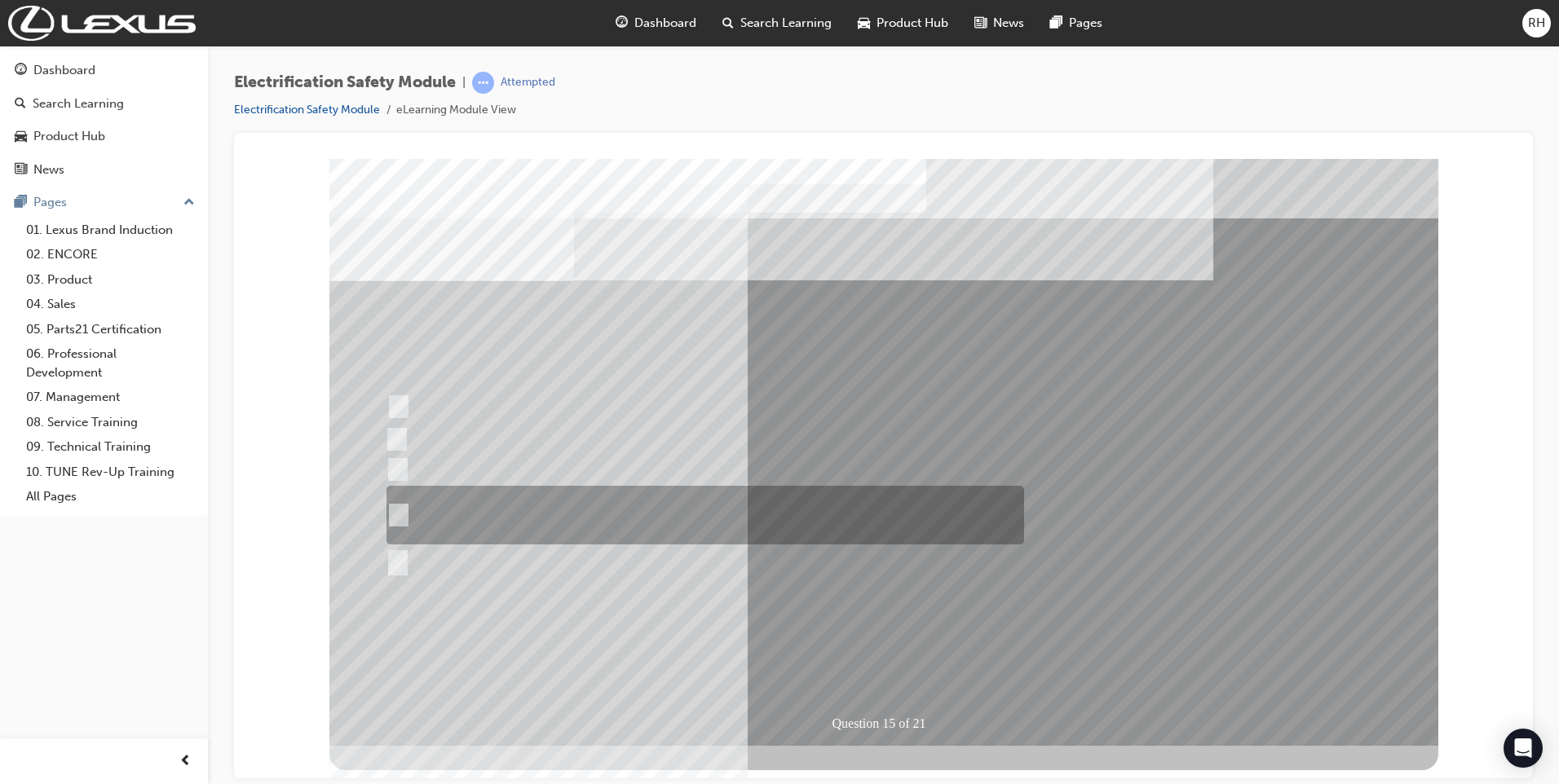
click at [402, 507] on input "The High Voltage Capacitor Terminal for 0 volts and the High Voltage Capacitor …" at bounding box center [395, 514] width 18 height 18
radio input "true"
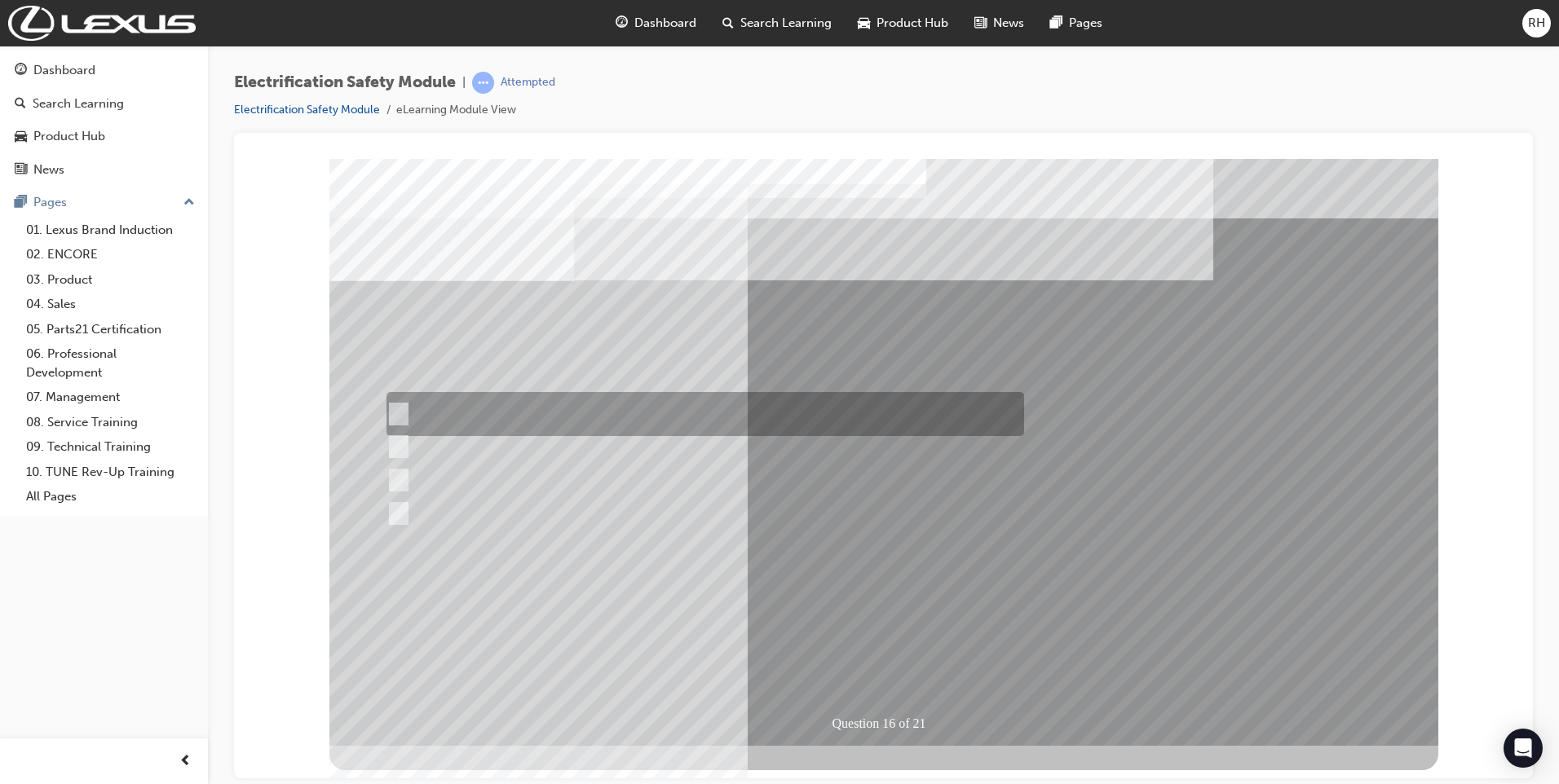
click at [405, 408] on div at bounding box center [701, 414] width 637 height 44
radio input "true"
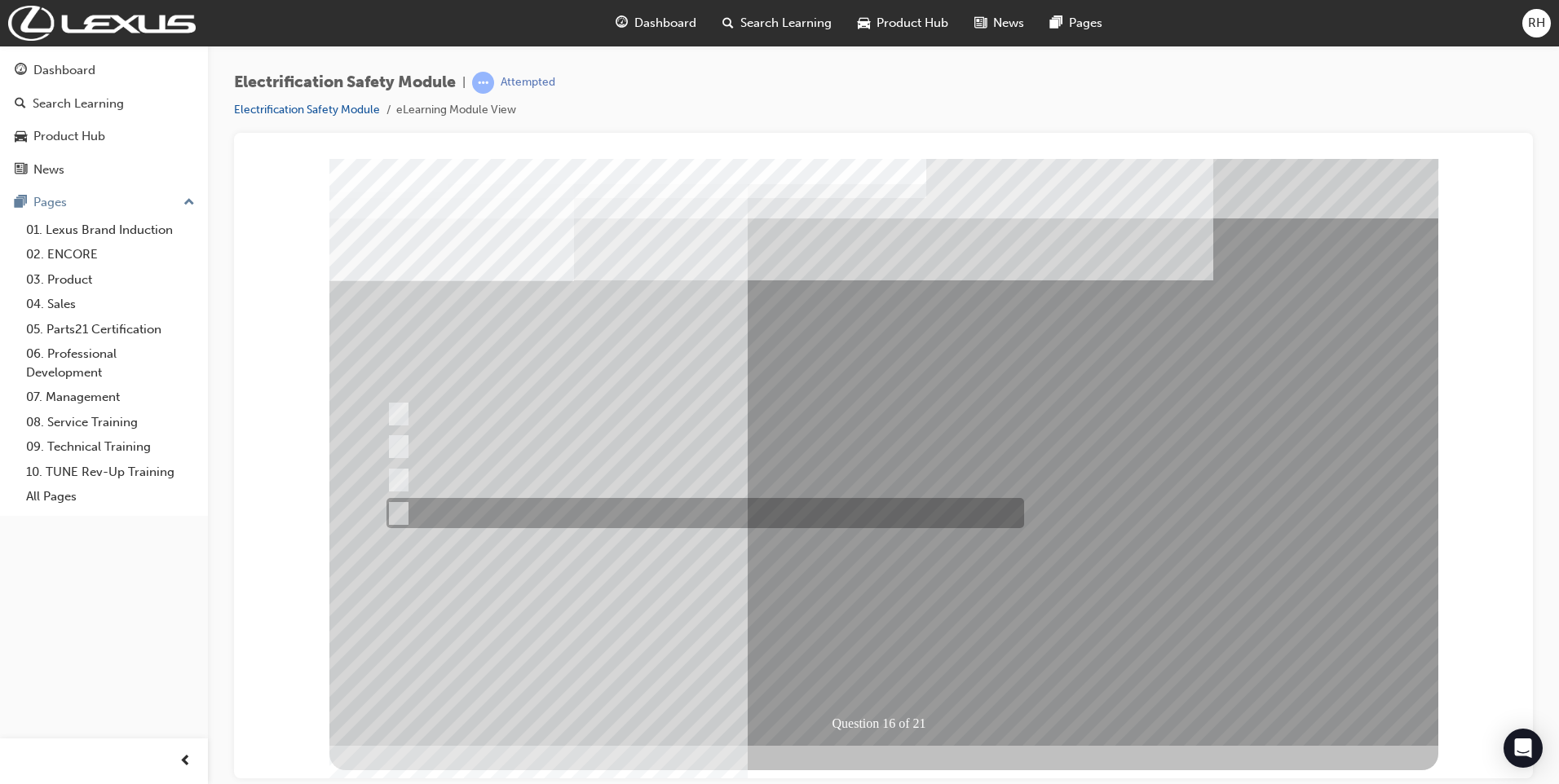
click at [400, 509] on input "Place a sign to alert others that the system is open." at bounding box center [395, 514] width 18 height 18
radio input "true"
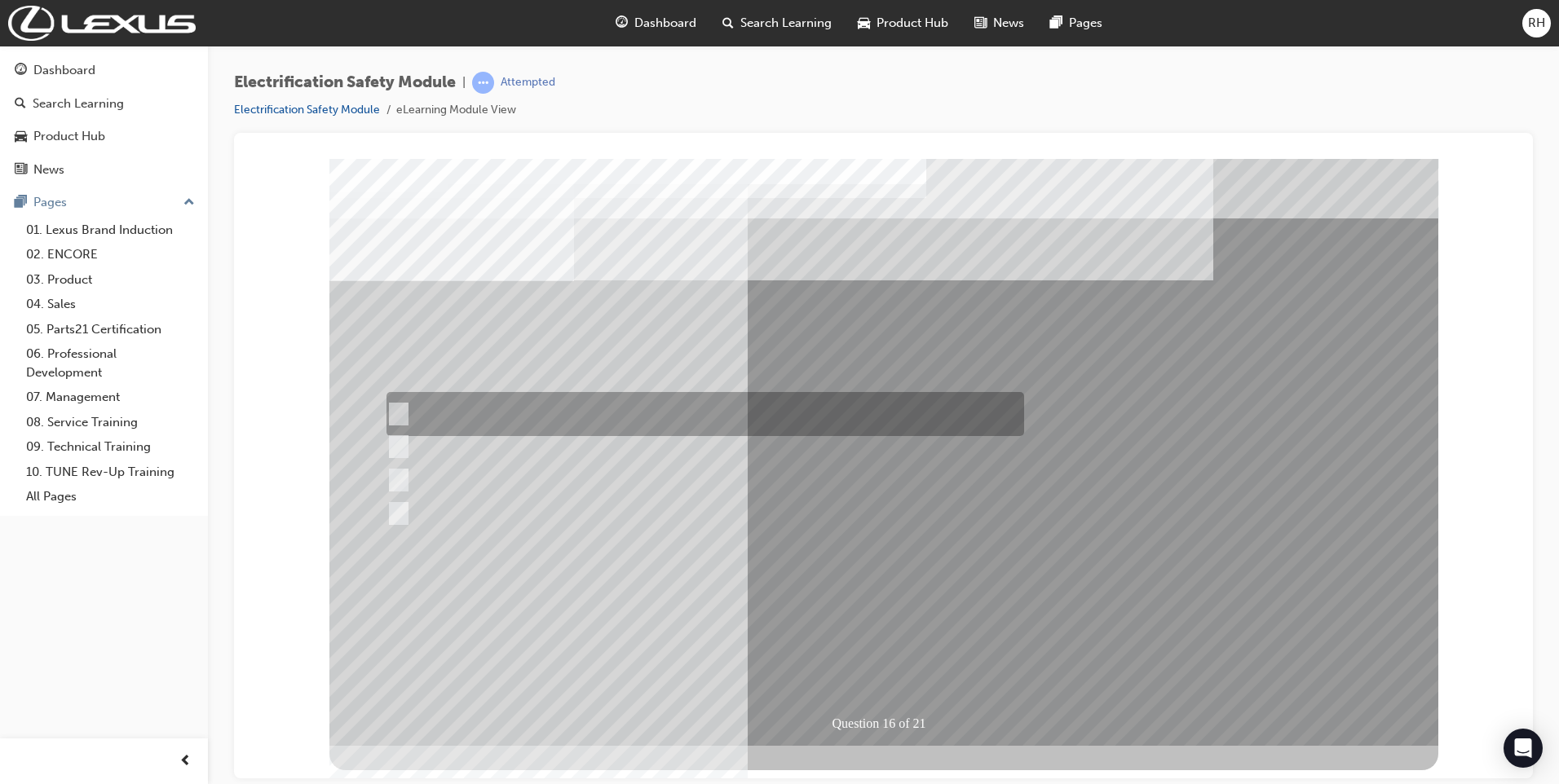
click at [399, 416] on input "Insulate the High Voltage Connector/Motor Side Cable Connection with Insulated …" at bounding box center [395, 414] width 18 height 18
radio input "true"
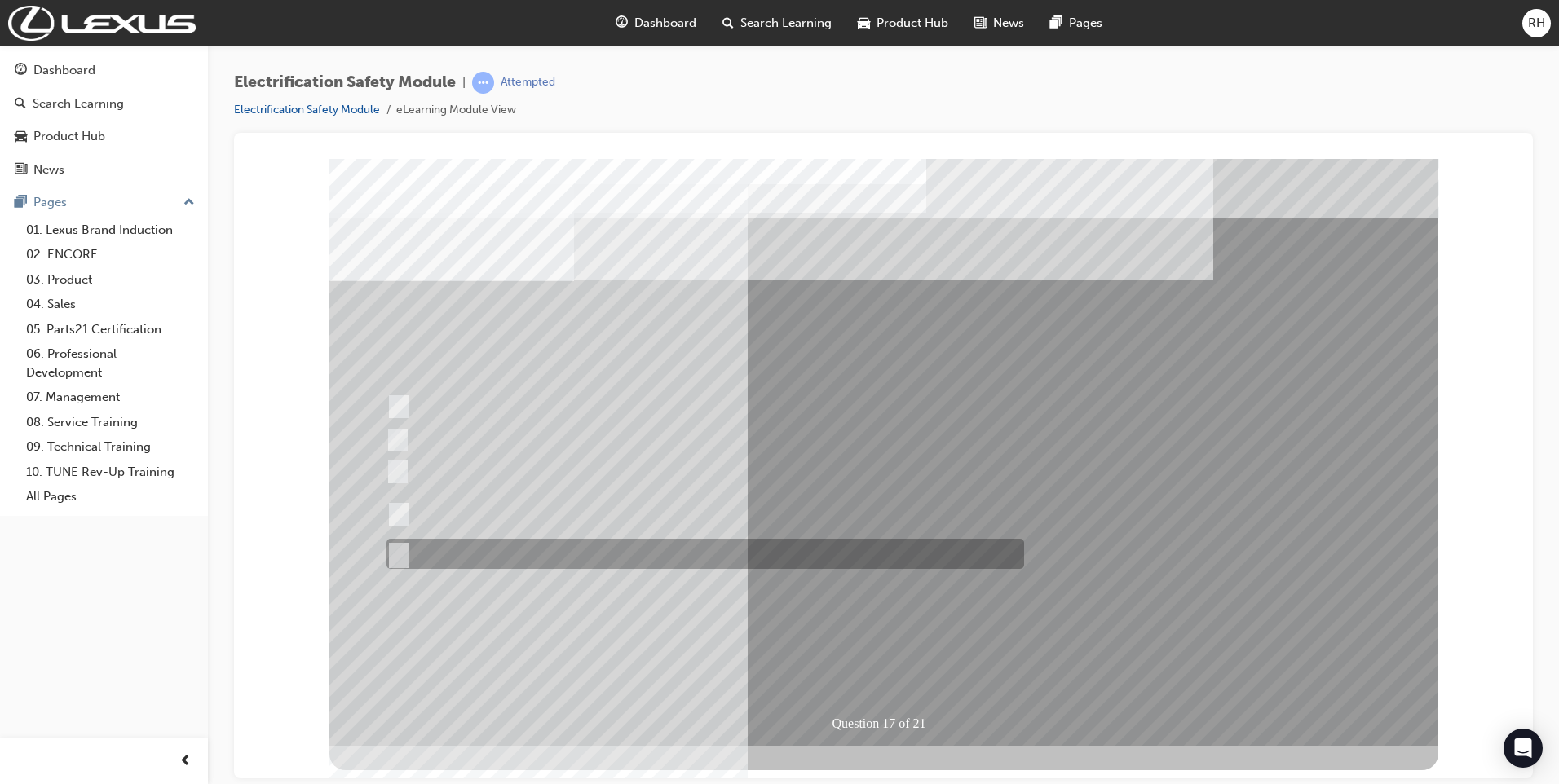
click at [403, 555] on input "All of the above." at bounding box center [395, 554] width 18 height 18
radio input "true"
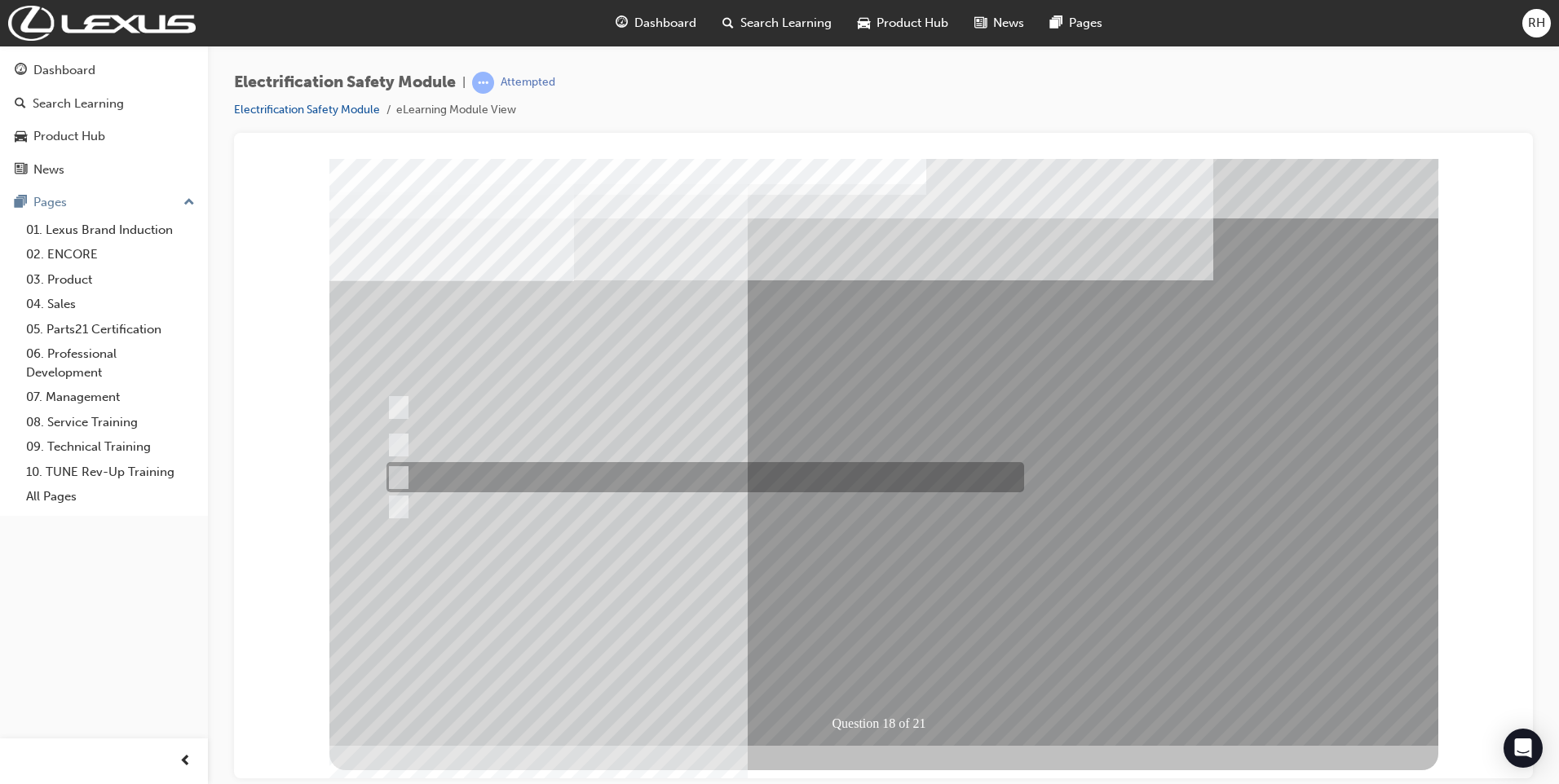
click at [400, 476] on input "Discard the gloves and use a new pair." at bounding box center [395, 477] width 18 height 18
radio input "true"
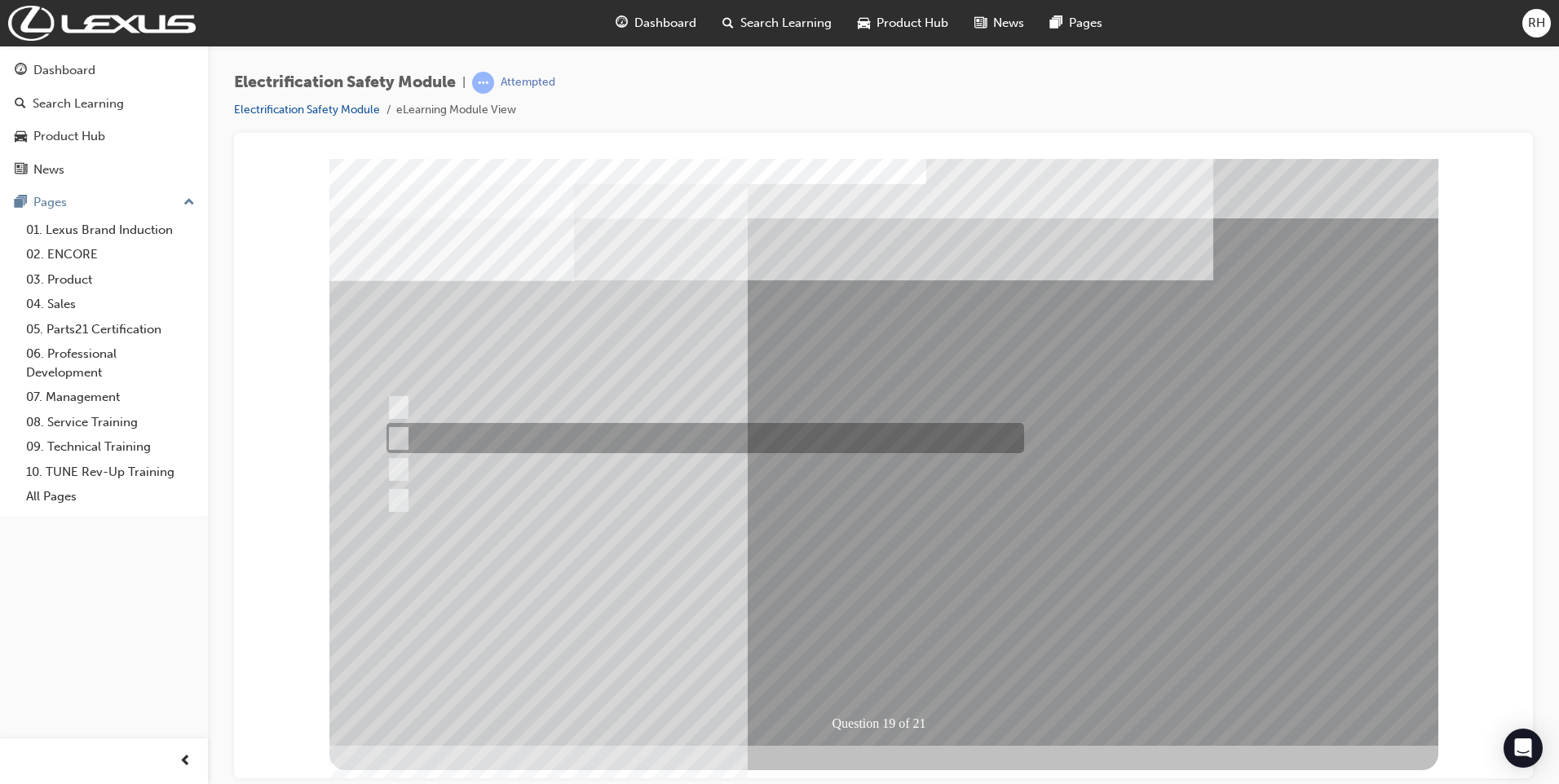
click at [406, 433] on div at bounding box center [701, 438] width 637 height 30
radio input "true"
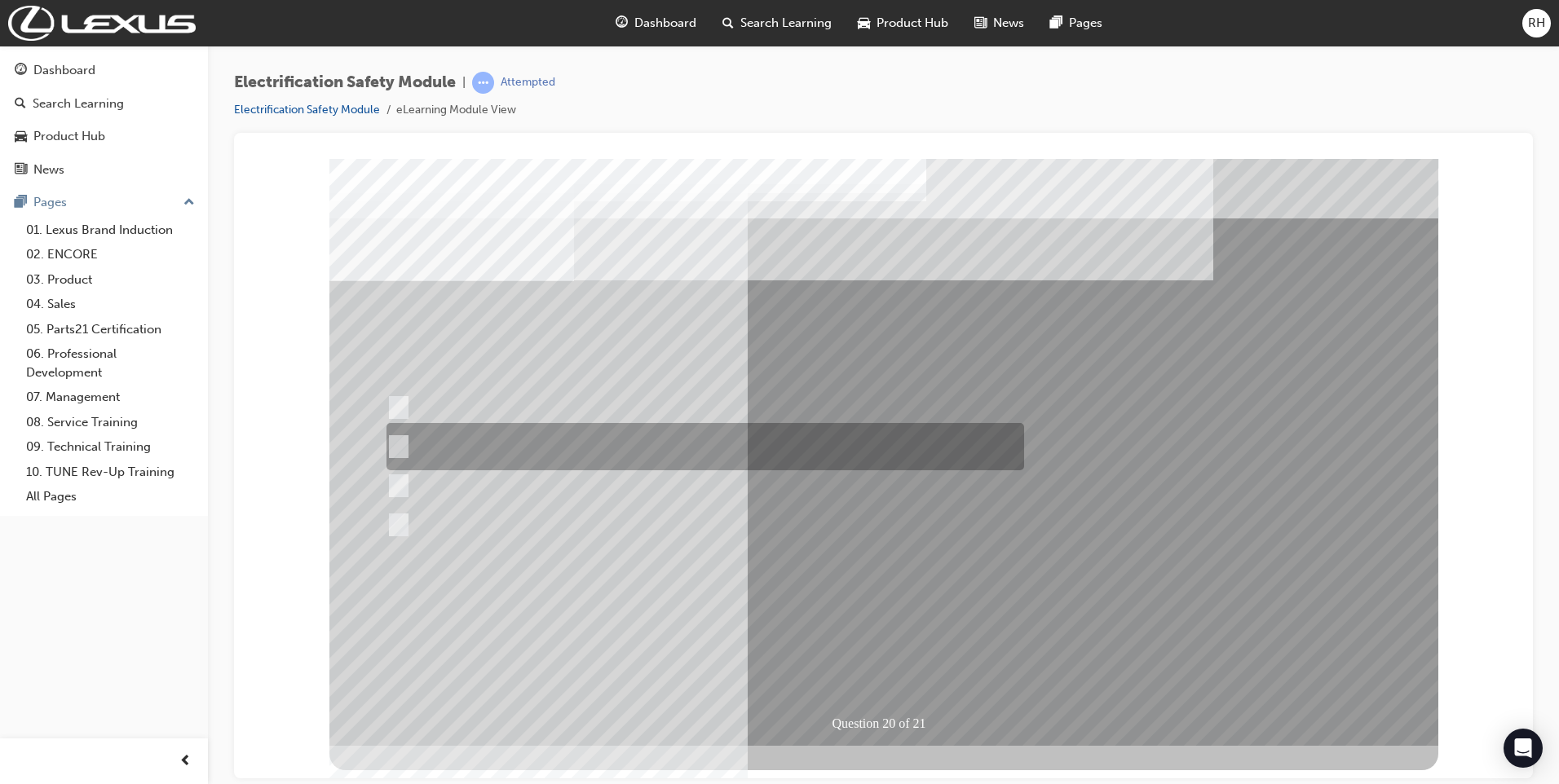
click at [400, 447] on input "To provide added protection against electrical shock in conjunction with electr…" at bounding box center [395, 447] width 18 height 18
radio input "true"
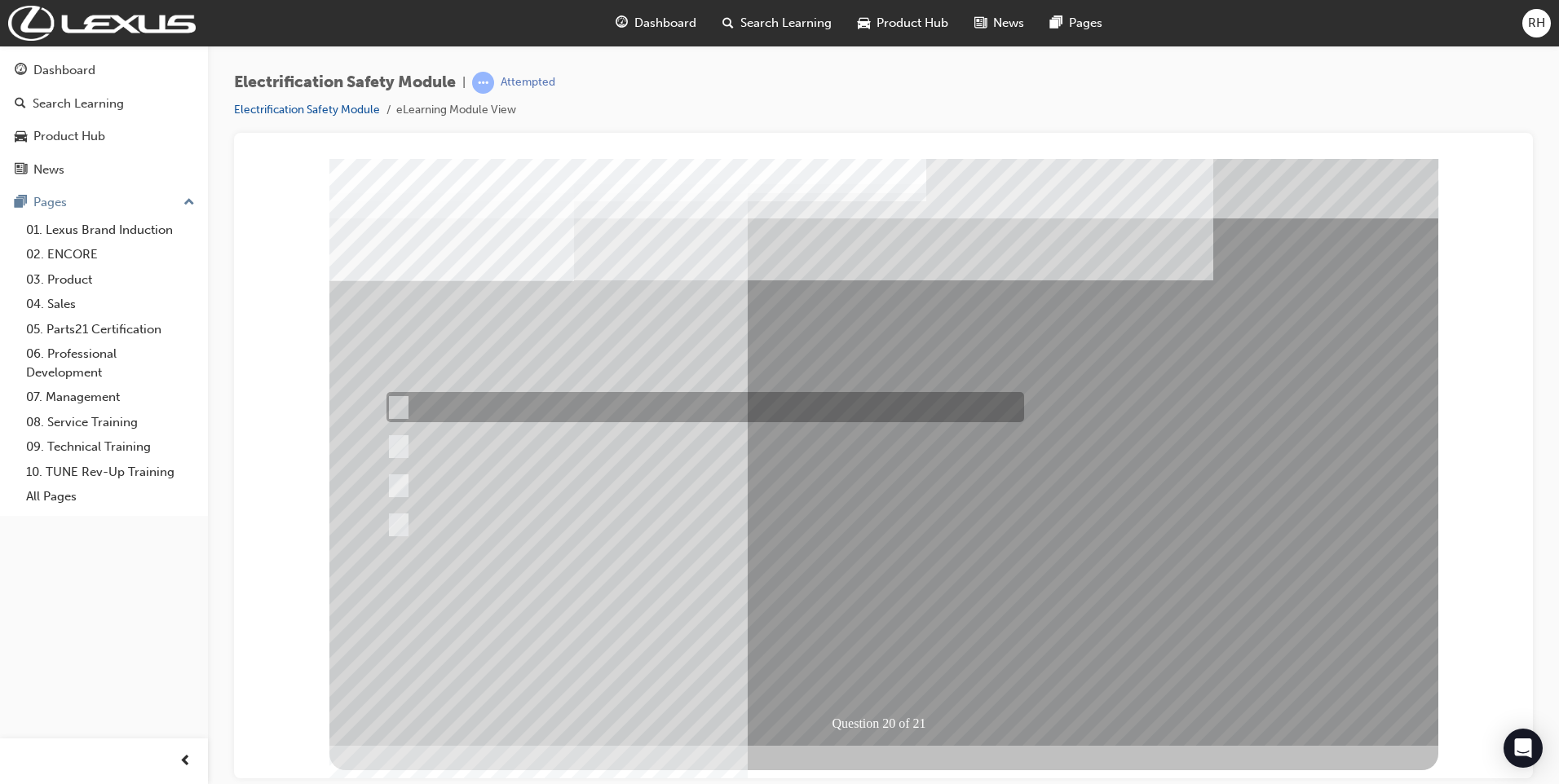
click at [399, 406] on input "As an alternative to wearing electrical hazard (EH) rated safety shoes." at bounding box center [395, 407] width 18 height 18
radio input "true"
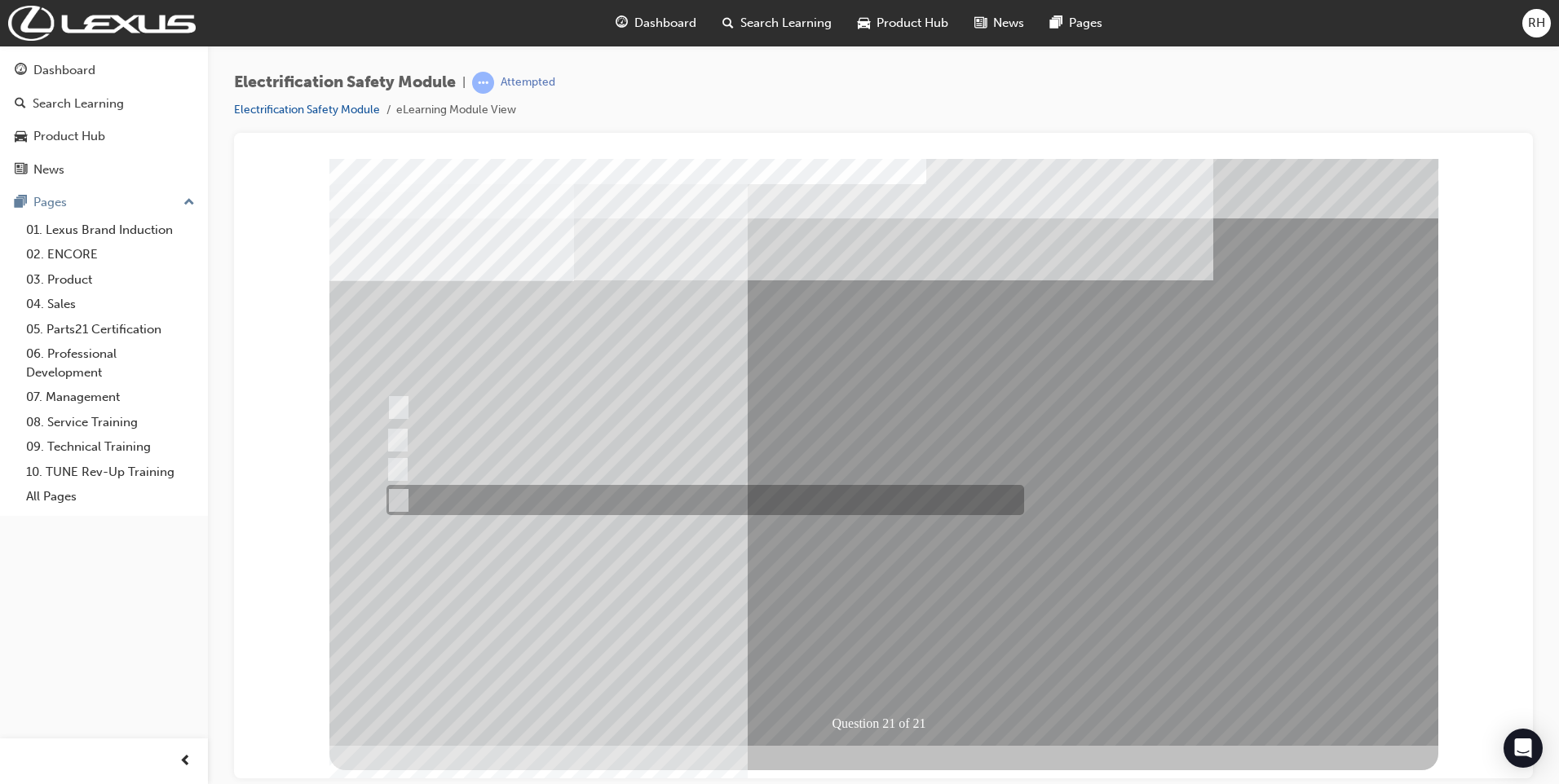
click at [402, 496] on input "All these items should be removed to improve safety" at bounding box center [395, 500] width 18 height 18
radio input "true"
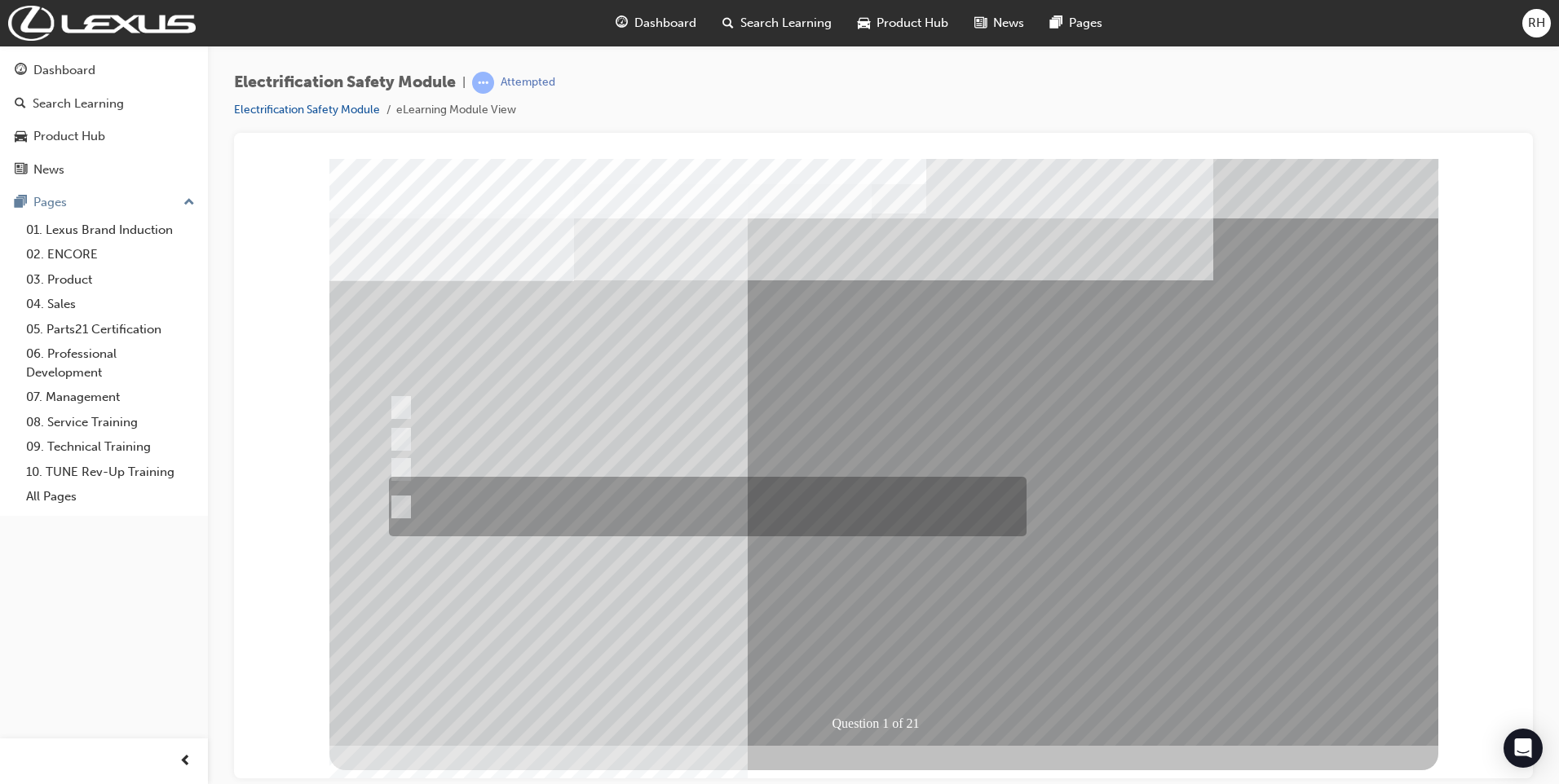
click at [397, 507] on input "The Plug-in Hybrid Electric has AC charging capability via a wall box charger a…" at bounding box center [397, 507] width 18 height 18
radio input "true"
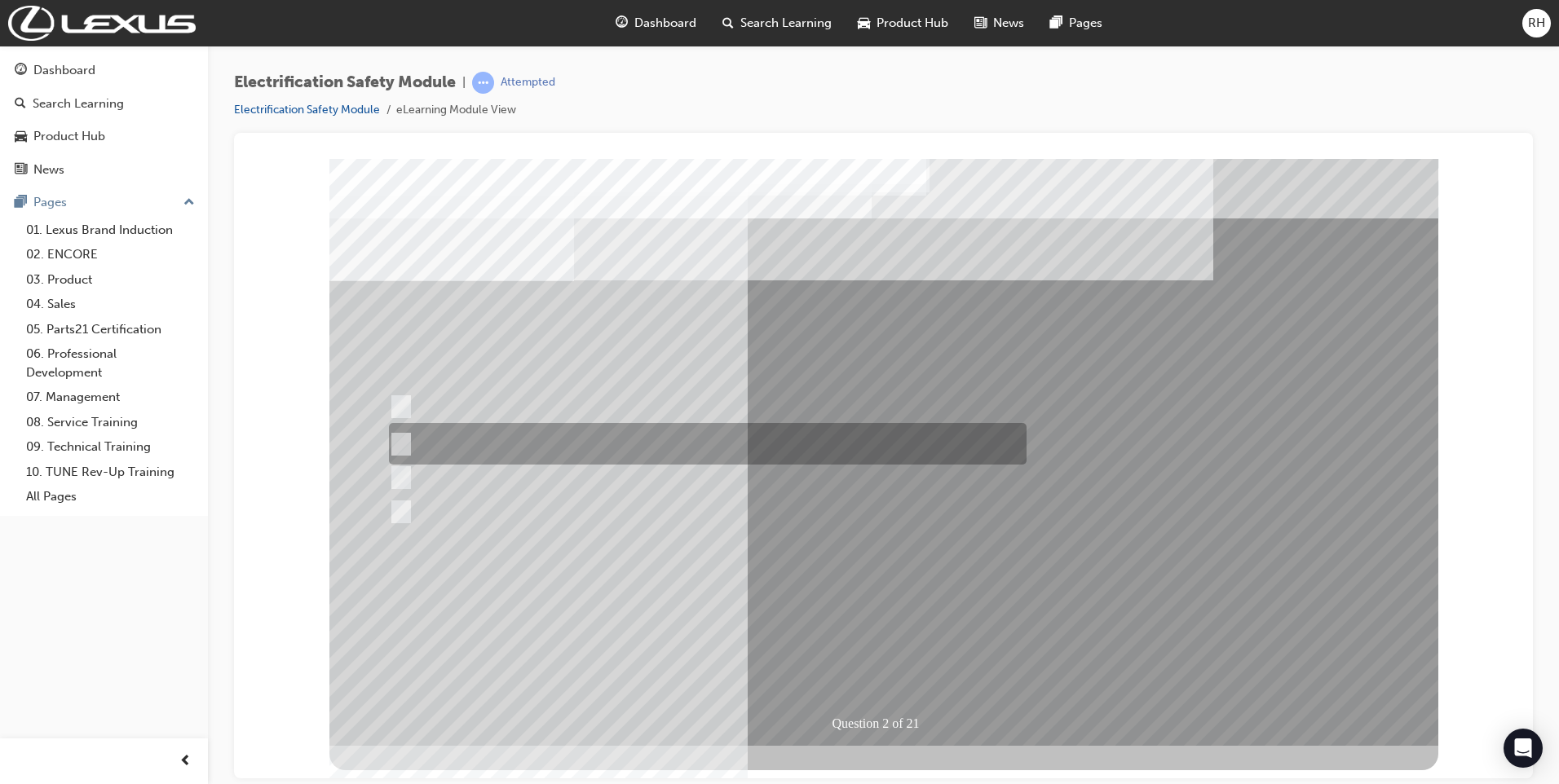
click at [406, 443] on input "The Battery Electric uses AC & DC charging capability and has no petrol engine." at bounding box center [397, 444] width 18 height 18
radio input "true"
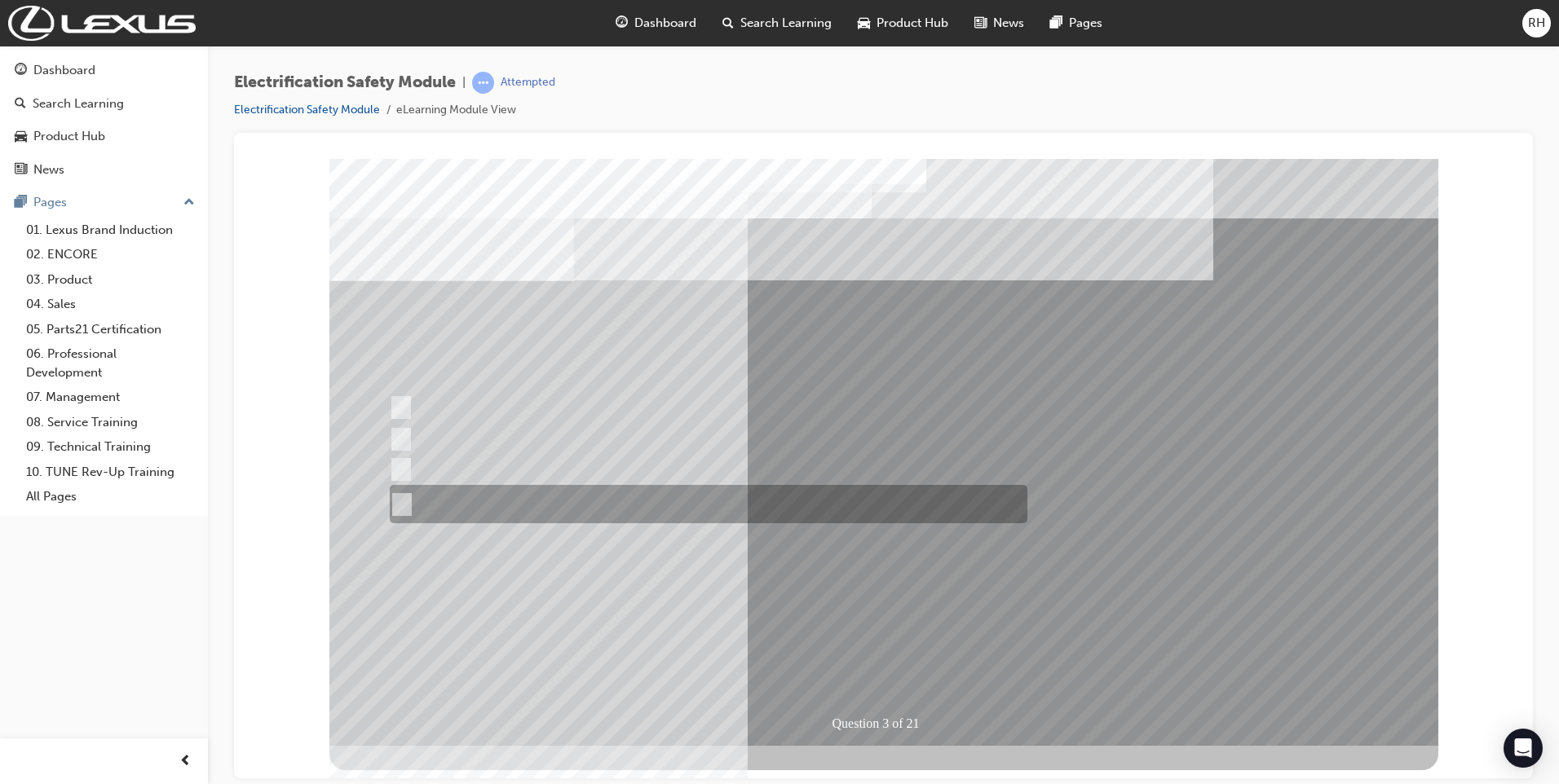
click at [400, 506] on input "The FCEV produces electric power via a Fuel Cell Stack supporting the Hybrid ba…" at bounding box center [398, 504] width 18 height 18
radio input "true"
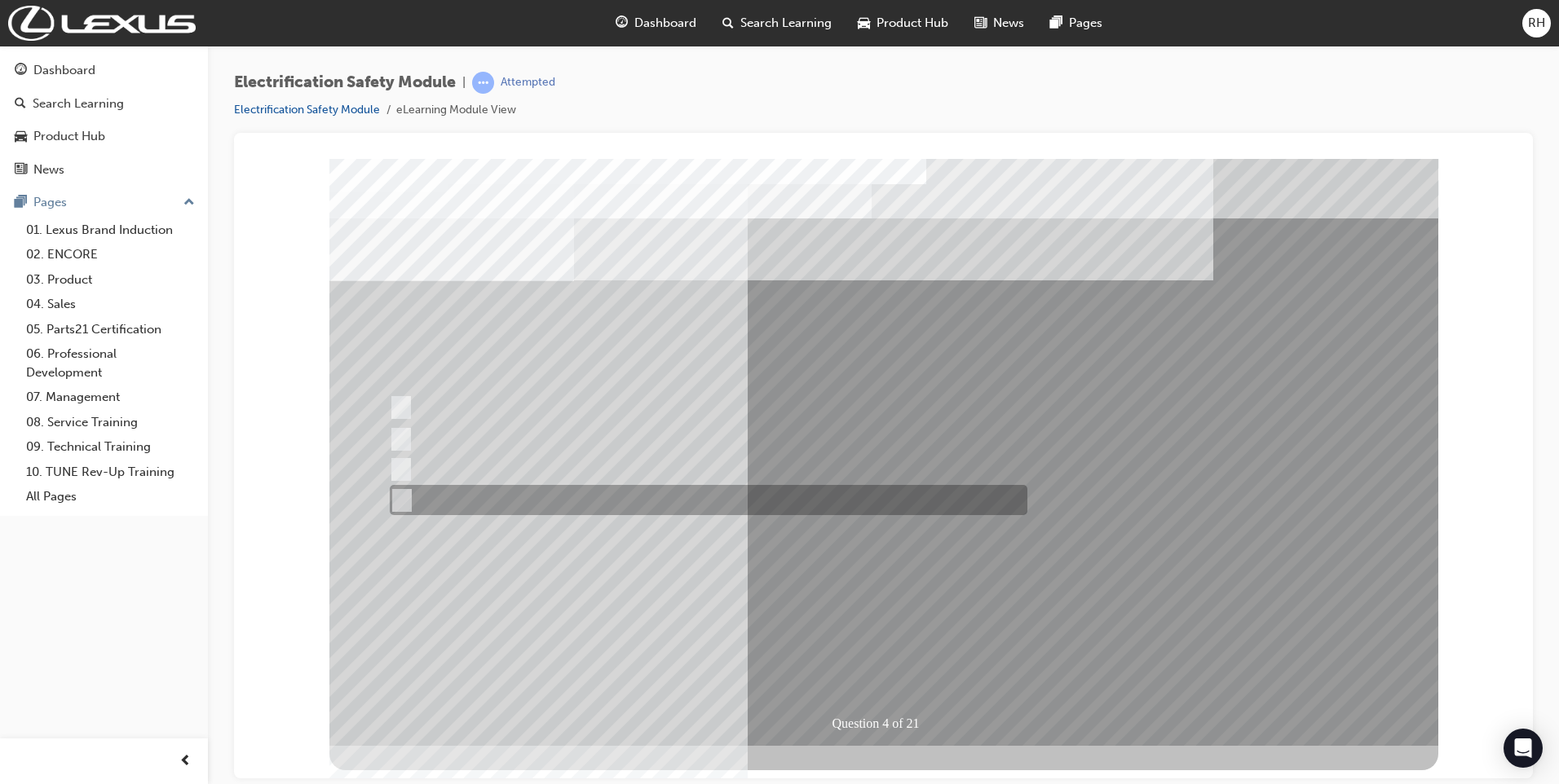
click at [408, 499] on div at bounding box center [704, 499] width 637 height 30
checkbox input "true"
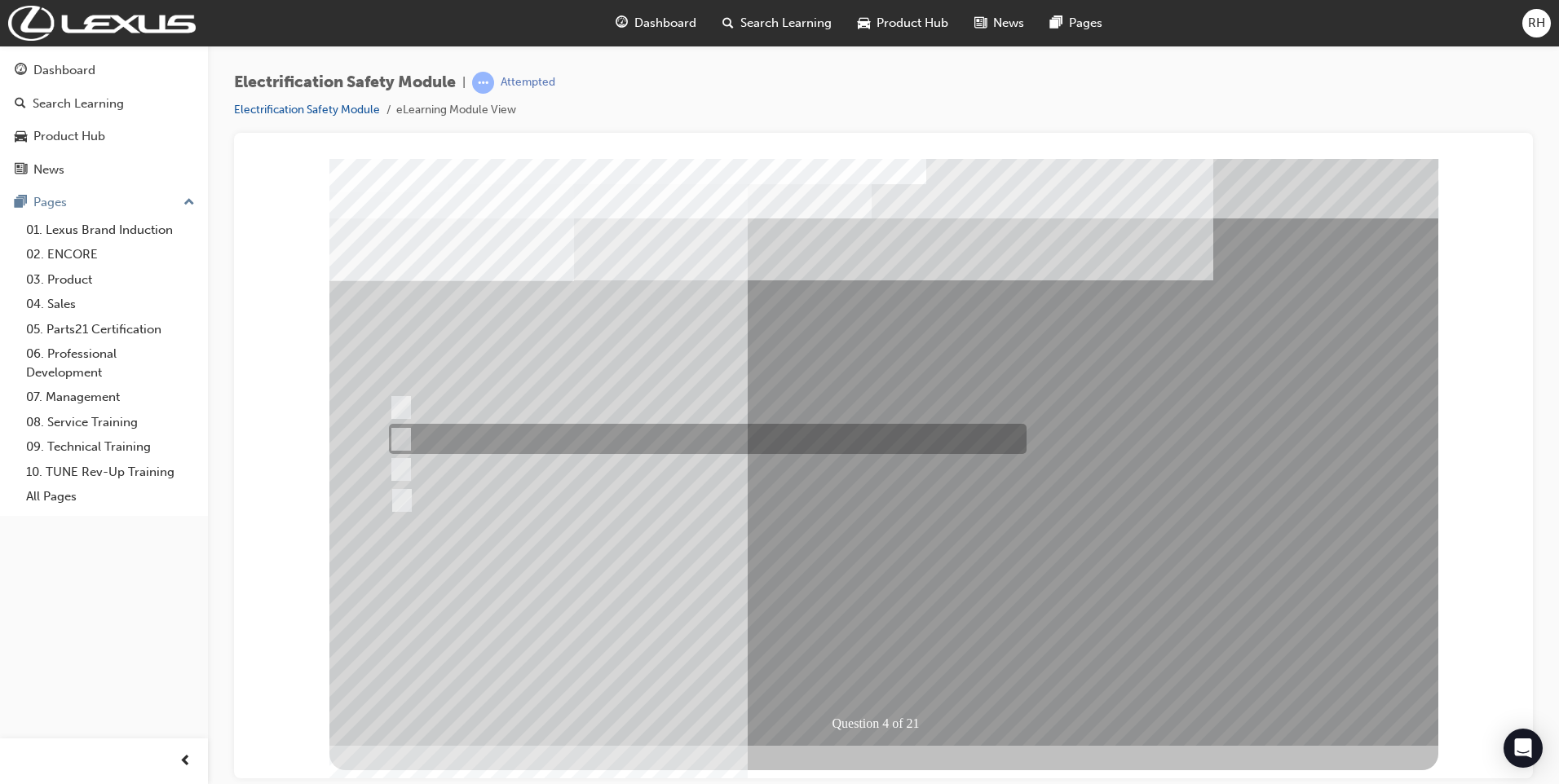
click at [402, 438] on input "EV or H2 labels on the License Plate." at bounding box center [397, 439] width 18 height 18
checkbox input "true"
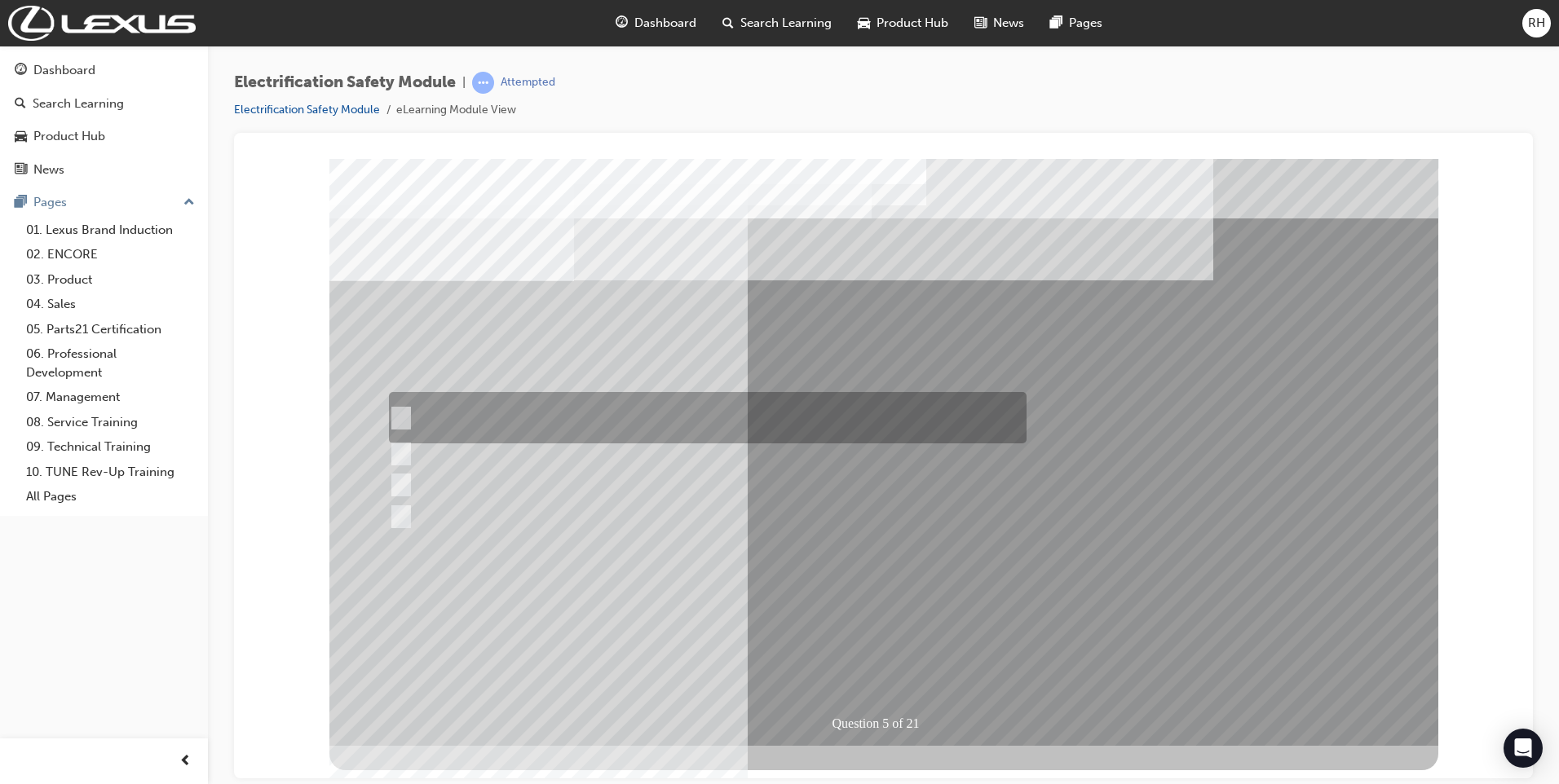
click at [403, 415] on input "The READY light will illuminate when the vehicle is turned on and ready to driv…" at bounding box center [397, 418] width 18 height 18
checkbox input "true"
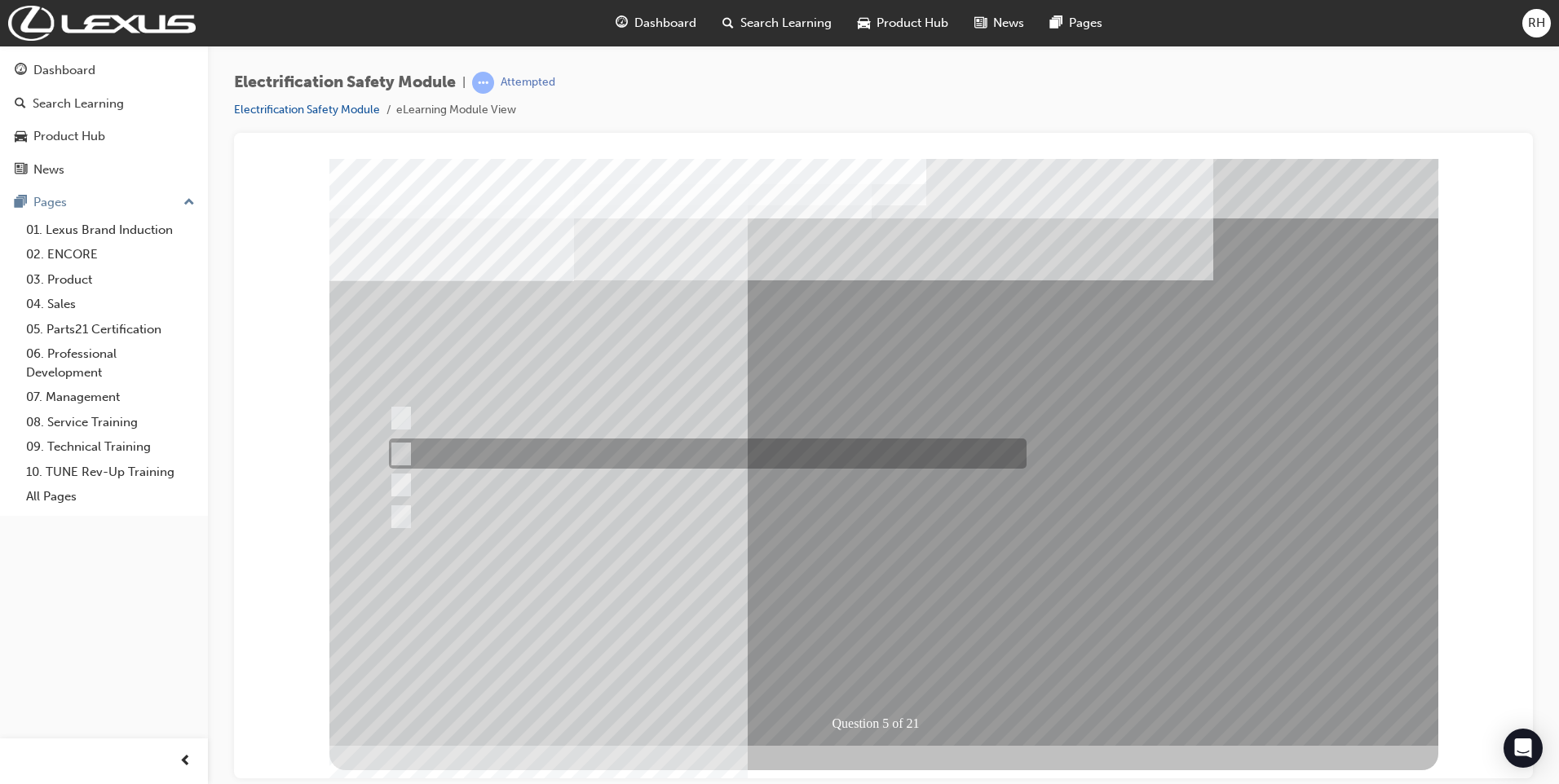
drag, startPoint x: 402, startPoint y: 452, endPoint x: 402, endPoint y: 483, distance: 31.0
click at [402, 453] on input "The Main Display will show the power flow for the driveline." at bounding box center [397, 454] width 18 height 18
checkbox input "true"
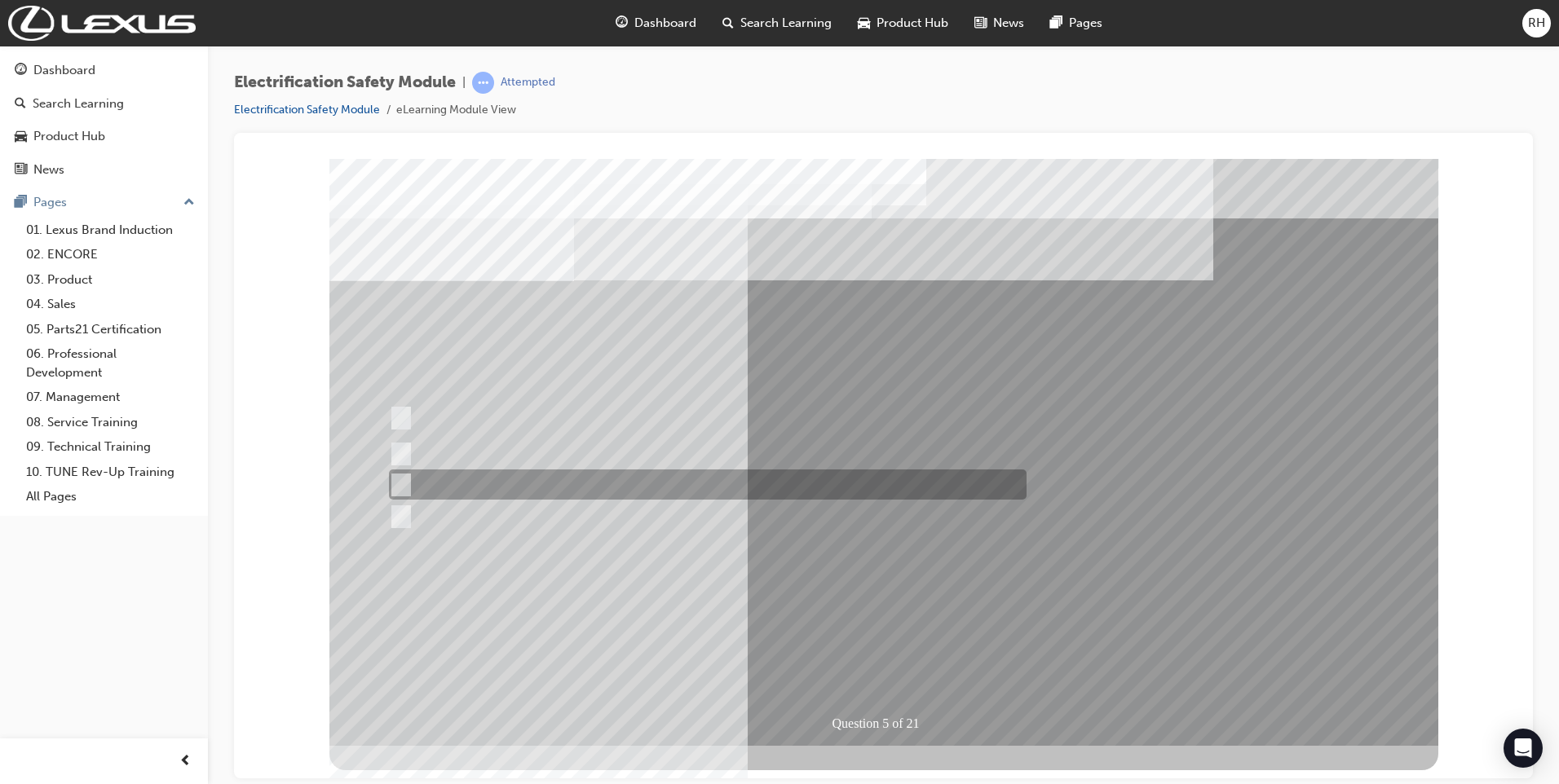
drag, startPoint x: 401, startPoint y: 491, endPoint x: 401, endPoint y: 509, distance: 18.0
click at [401, 492] on input "Vehicle Motive Force selection types illuminated e.g. (EV/HV)." at bounding box center [397, 484] width 18 height 18
checkbox input "true"
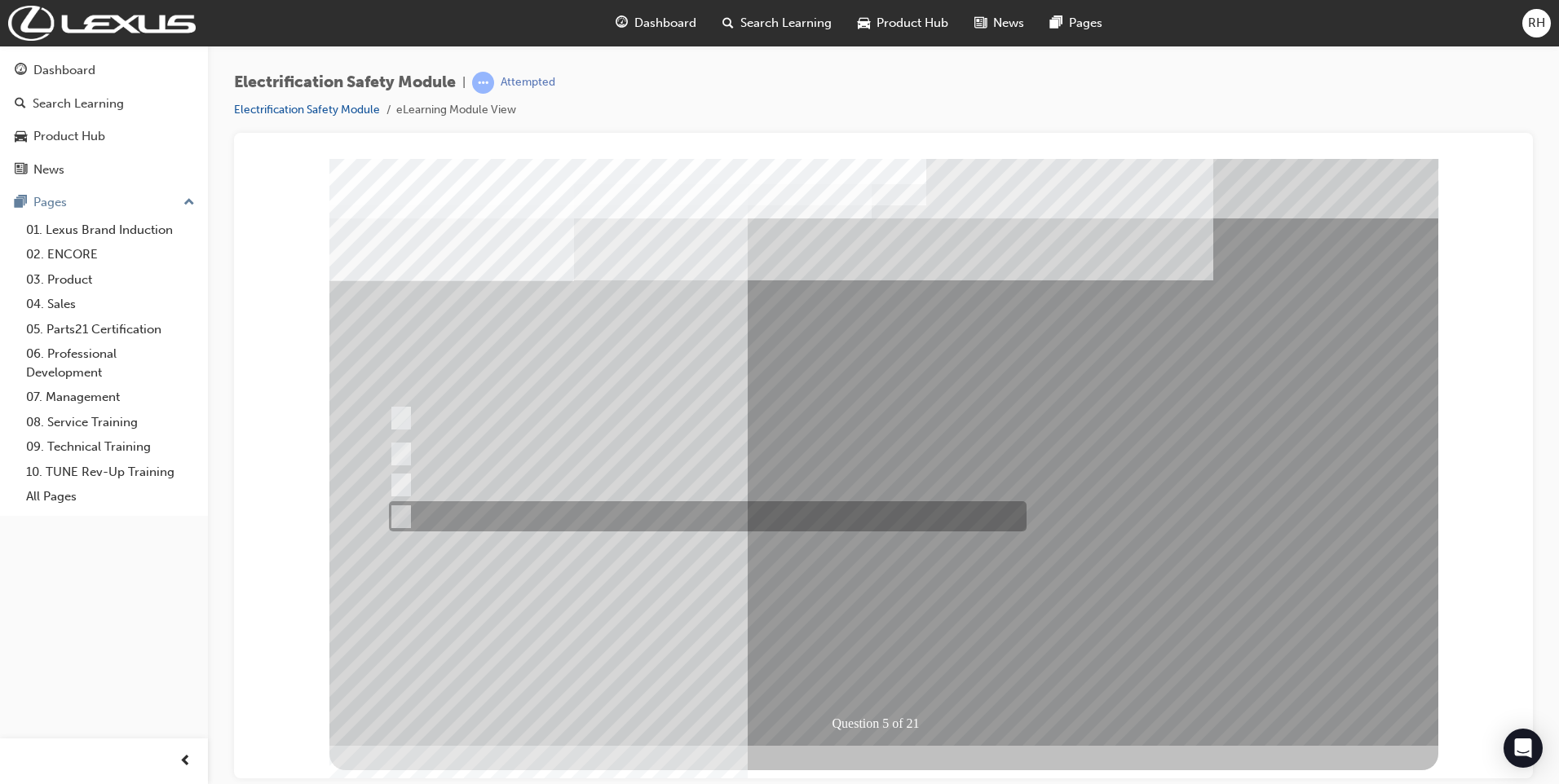
click at [402, 513] on input "Battery Level indicator (State of Charge)." at bounding box center [397, 516] width 18 height 18
checkbox input "true"
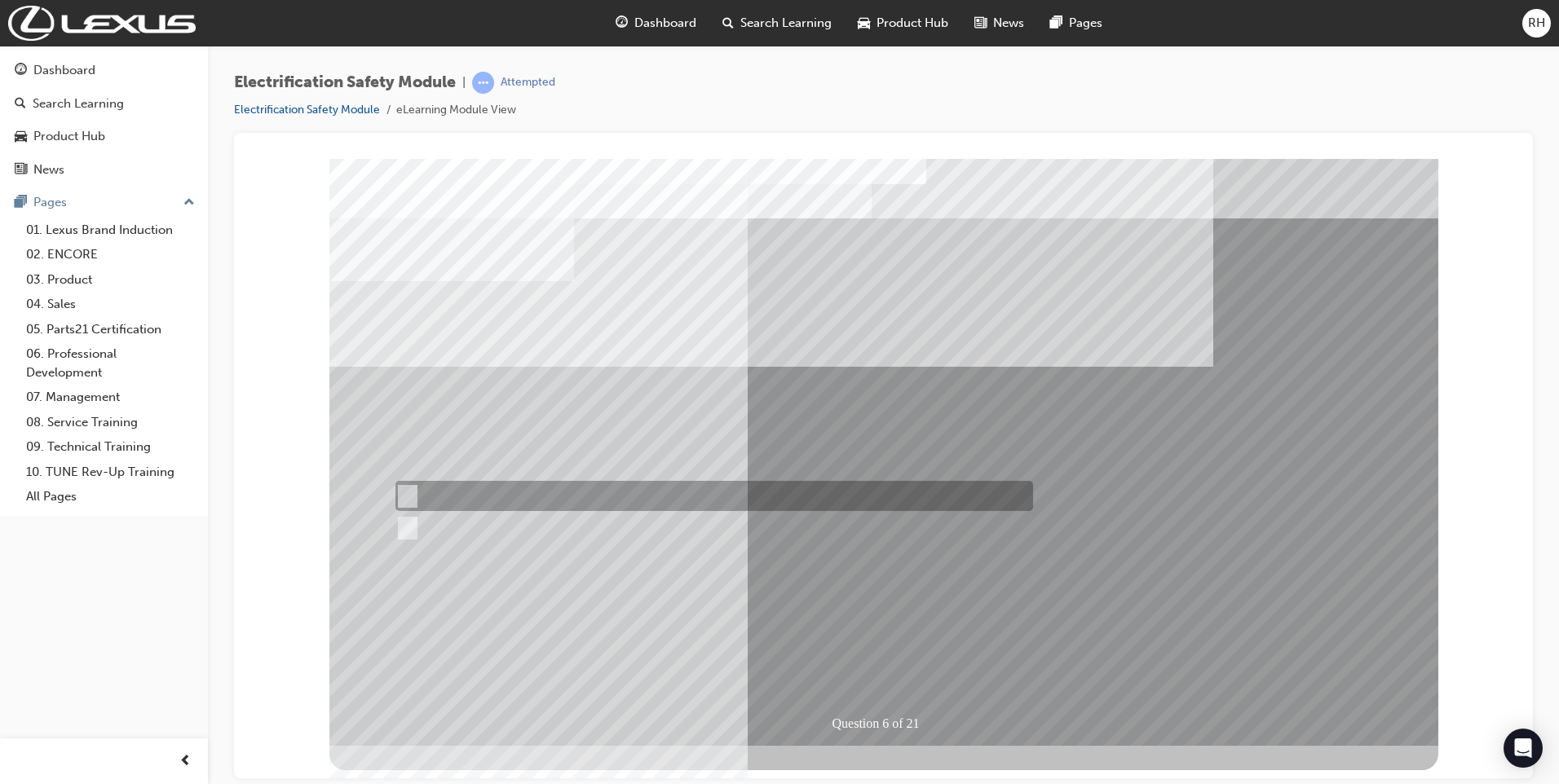
click at [404, 494] on input "True" at bounding box center [405, 496] width 18 height 18
radio input "true"
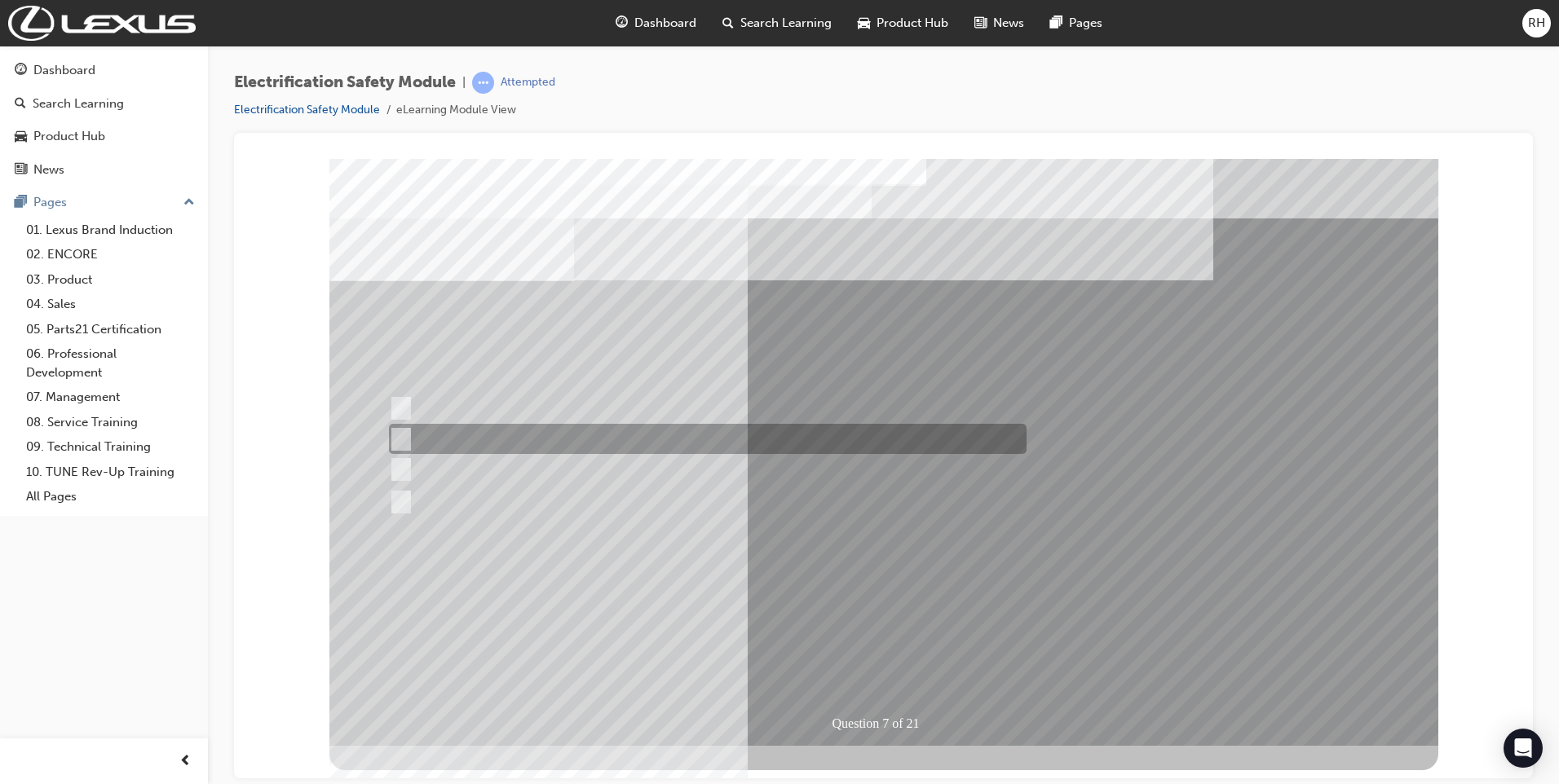
drag, startPoint x: 406, startPoint y: 436, endPoint x: 407, endPoint y: 462, distance: 26.0
click at [405, 437] on input "Be detected and the system will shut down." at bounding box center [397, 439] width 18 height 18
radio input "true"
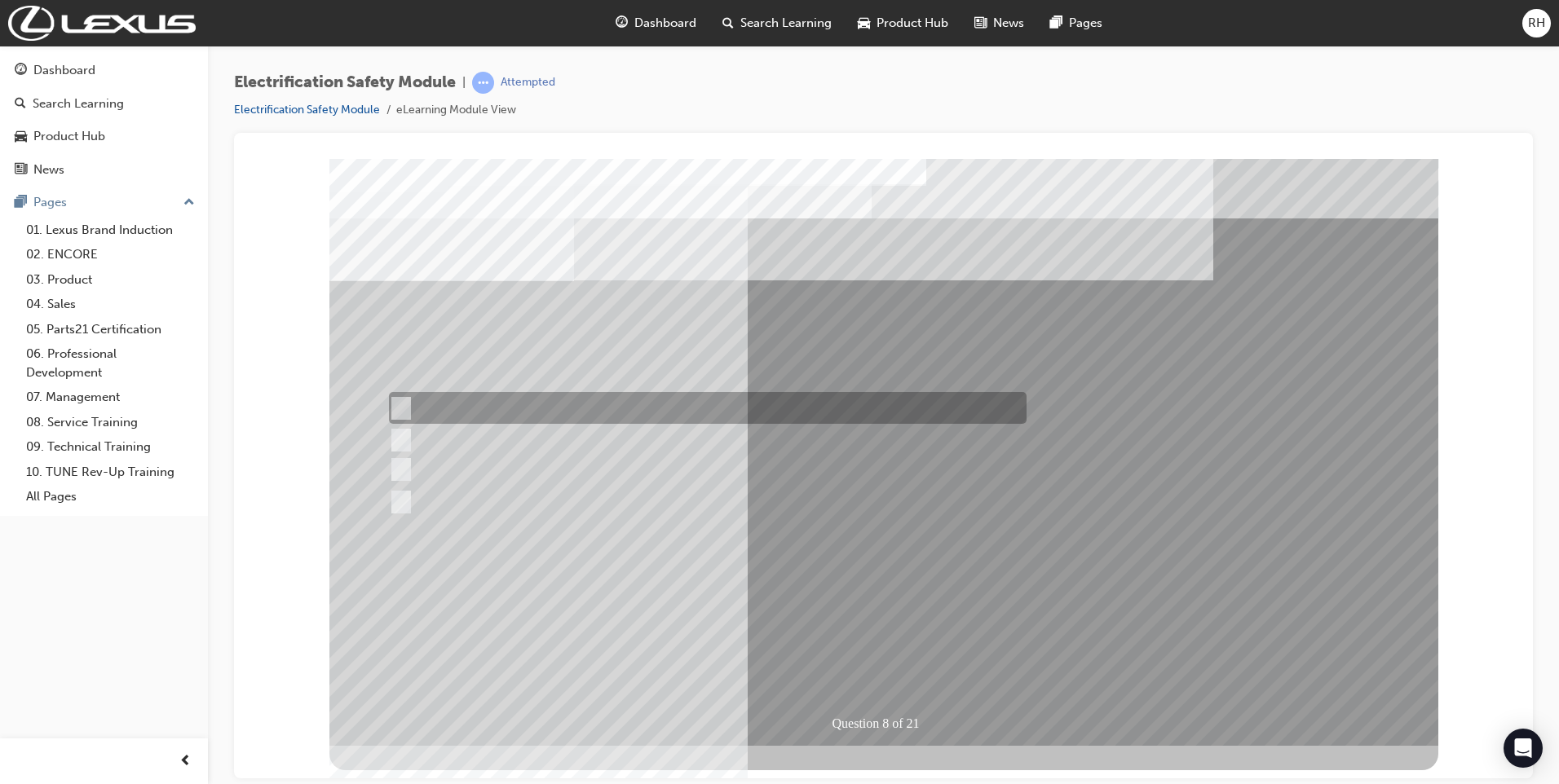
click at [405, 408] on input "Working on the High Voltage System." at bounding box center [397, 408] width 18 height 18
radio input "true"
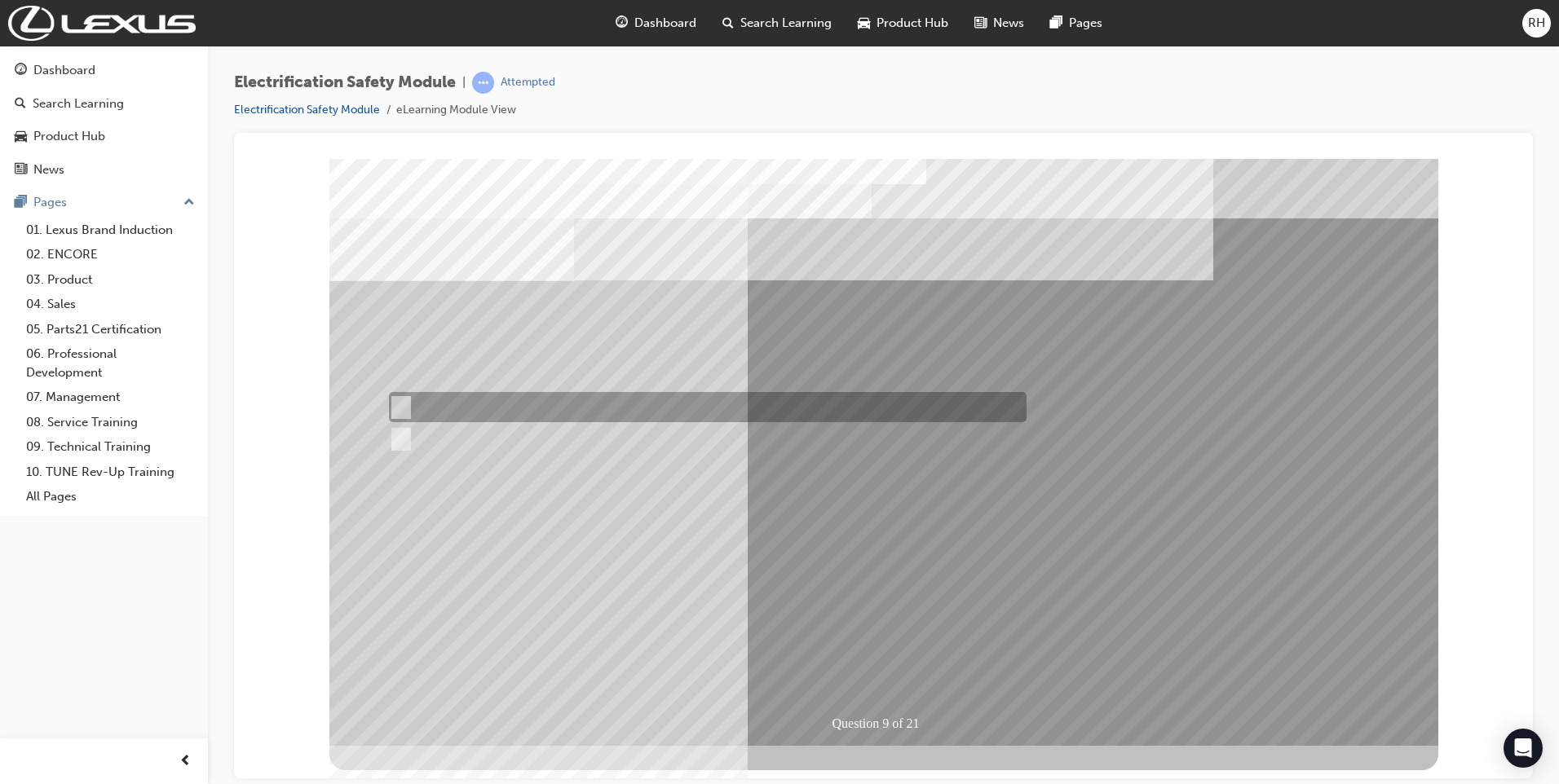
click at [401, 403] on input "True" at bounding box center [397, 407] width 18 height 18
radio input "true"
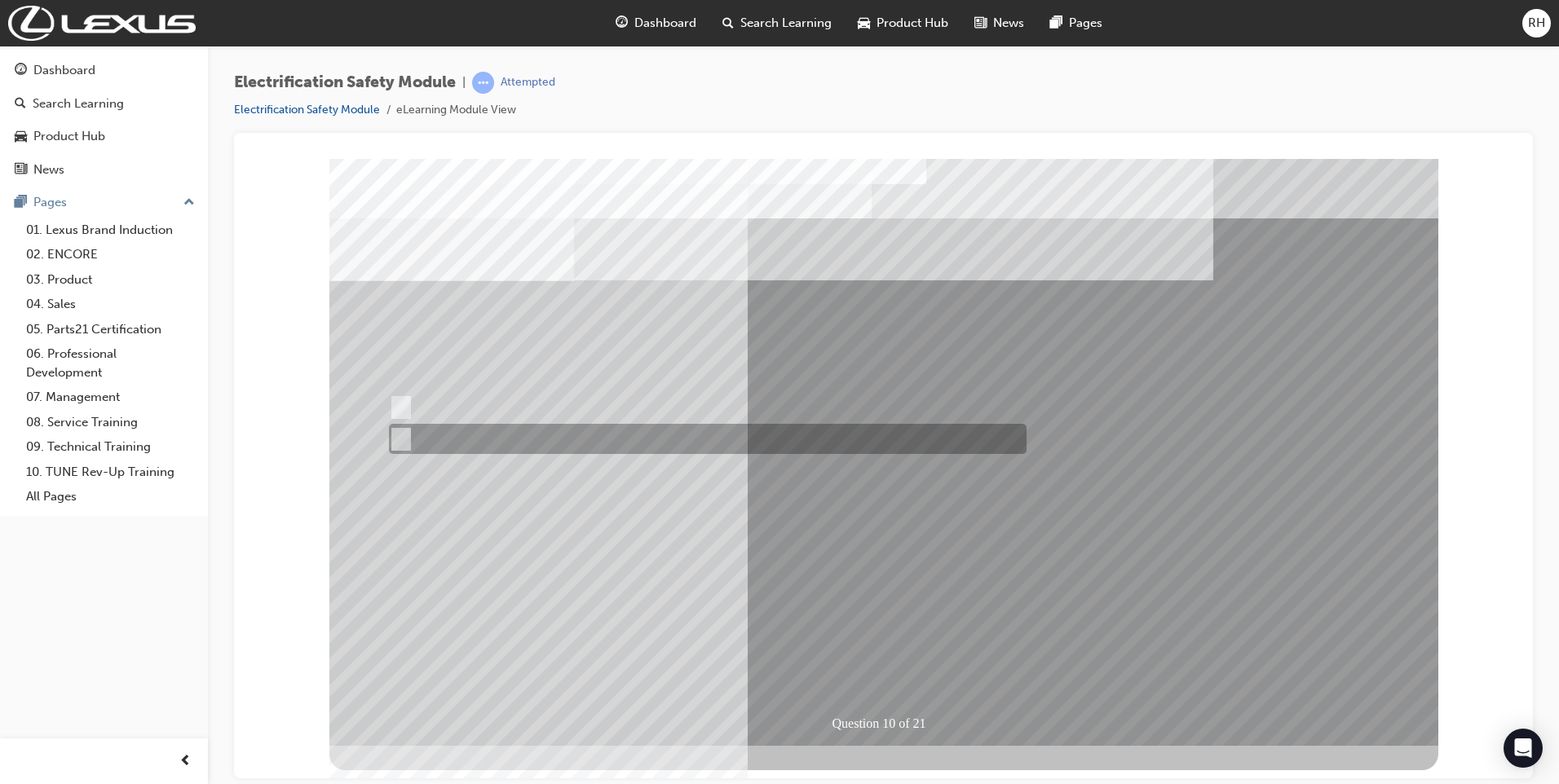
click at [410, 433] on div at bounding box center [703, 439] width 637 height 30
radio input "true"
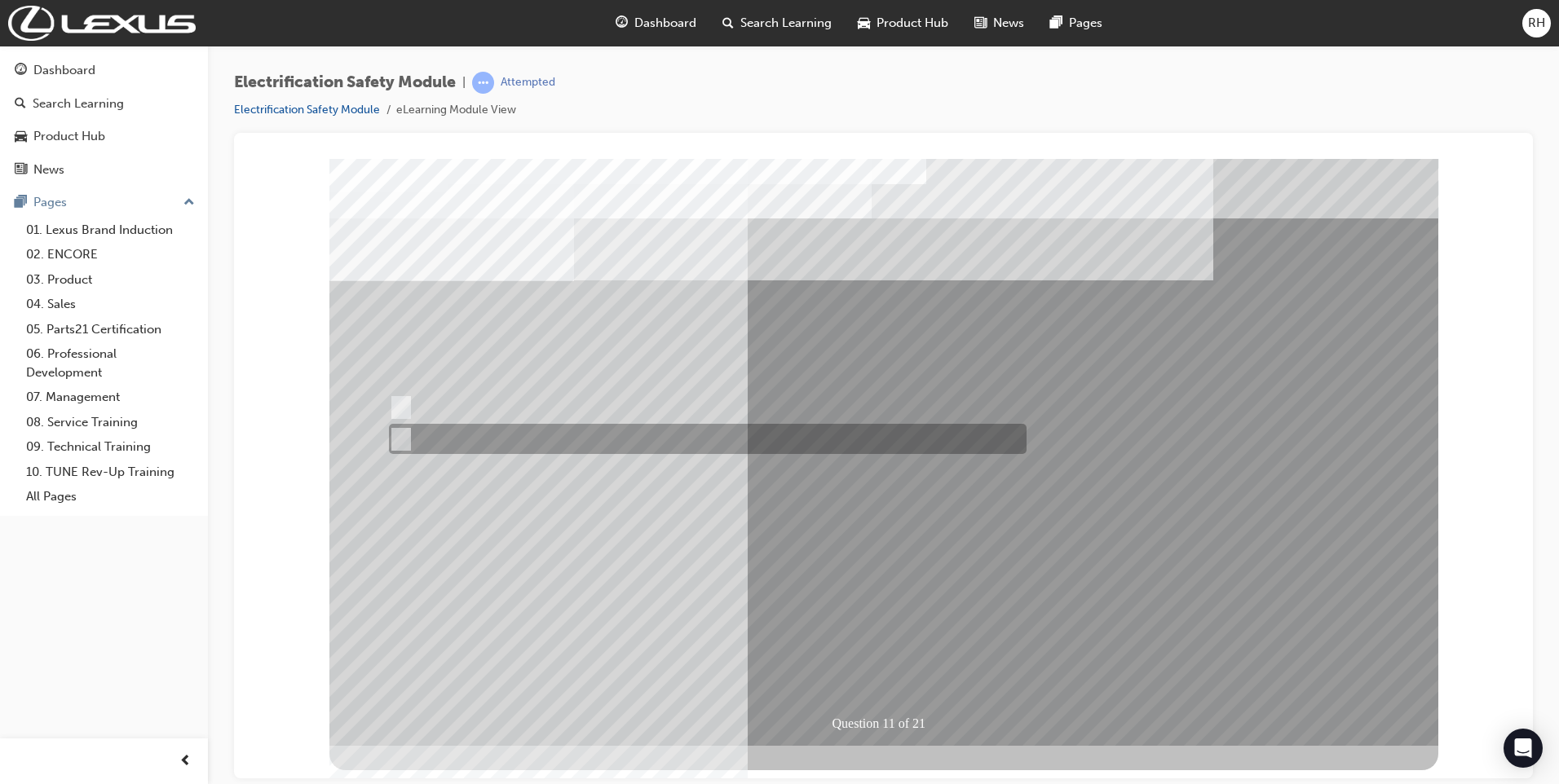
drag, startPoint x: 405, startPoint y: 433, endPoint x: 426, endPoint y: 461, distance: 35.0
click at [404, 434] on input "False" at bounding box center [397, 439] width 18 height 18
radio input "true"
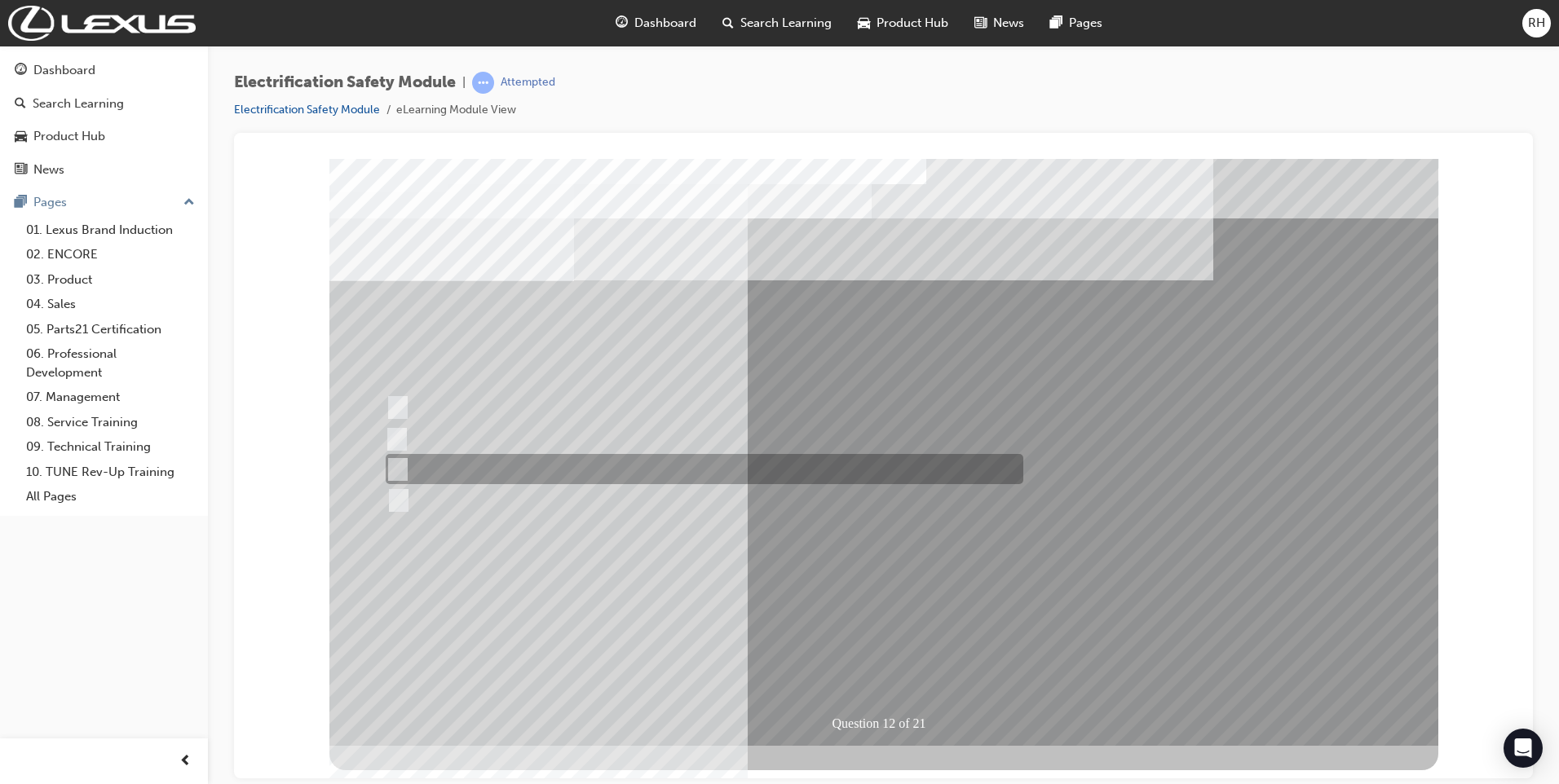
click at [392, 462] on input "Outside the vehicle’s detection area for entry and start system." at bounding box center [395, 470] width 18 height 18
radio input "true"
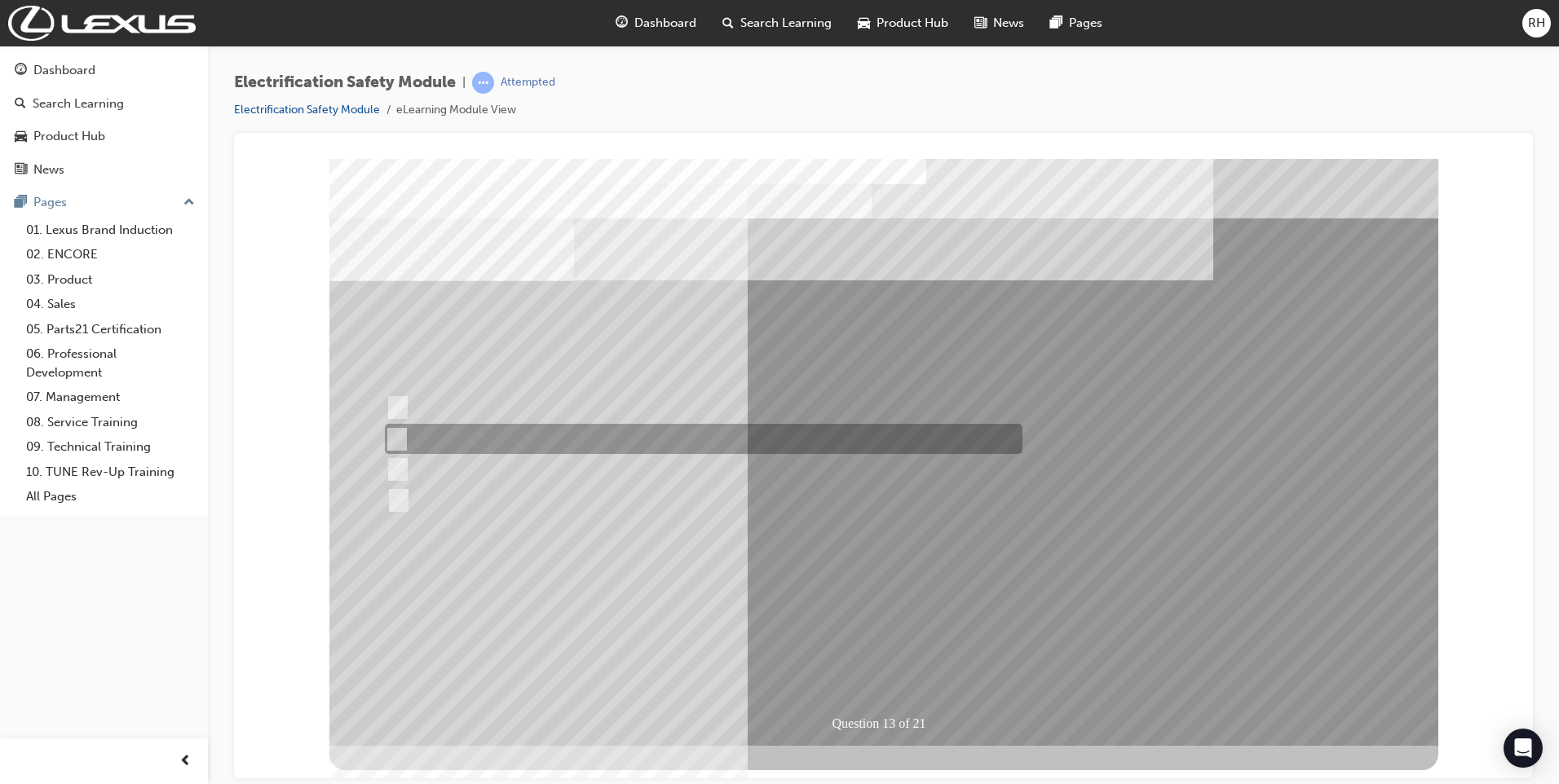
click at [398, 440] on input "Inspect the Insulated Gloves for damage." at bounding box center [394, 439] width 18 height 18
radio input "true"
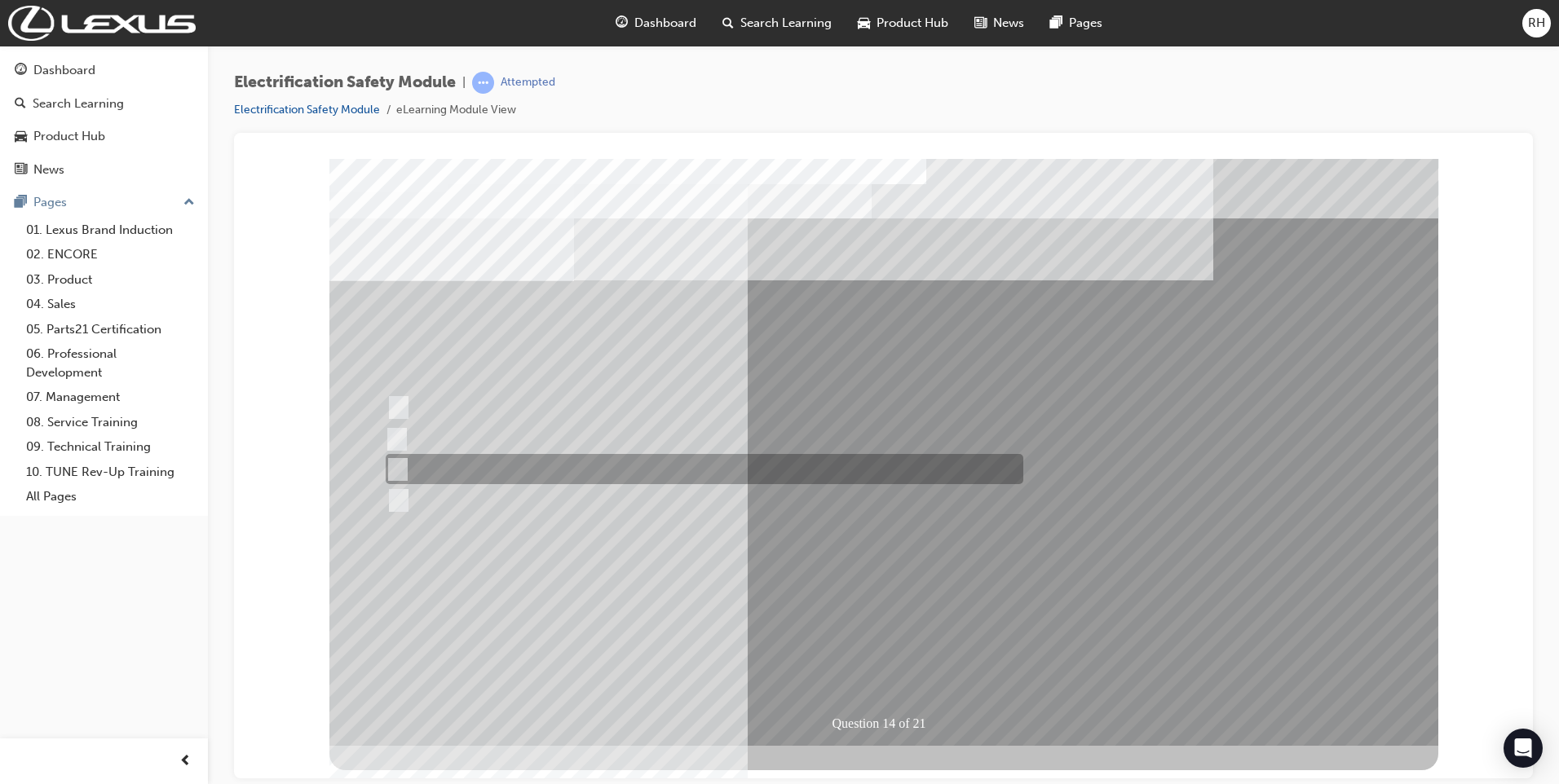
click at [396, 469] on input "10 minutes" at bounding box center [395, 470] width 18 height 18
radio input "true"
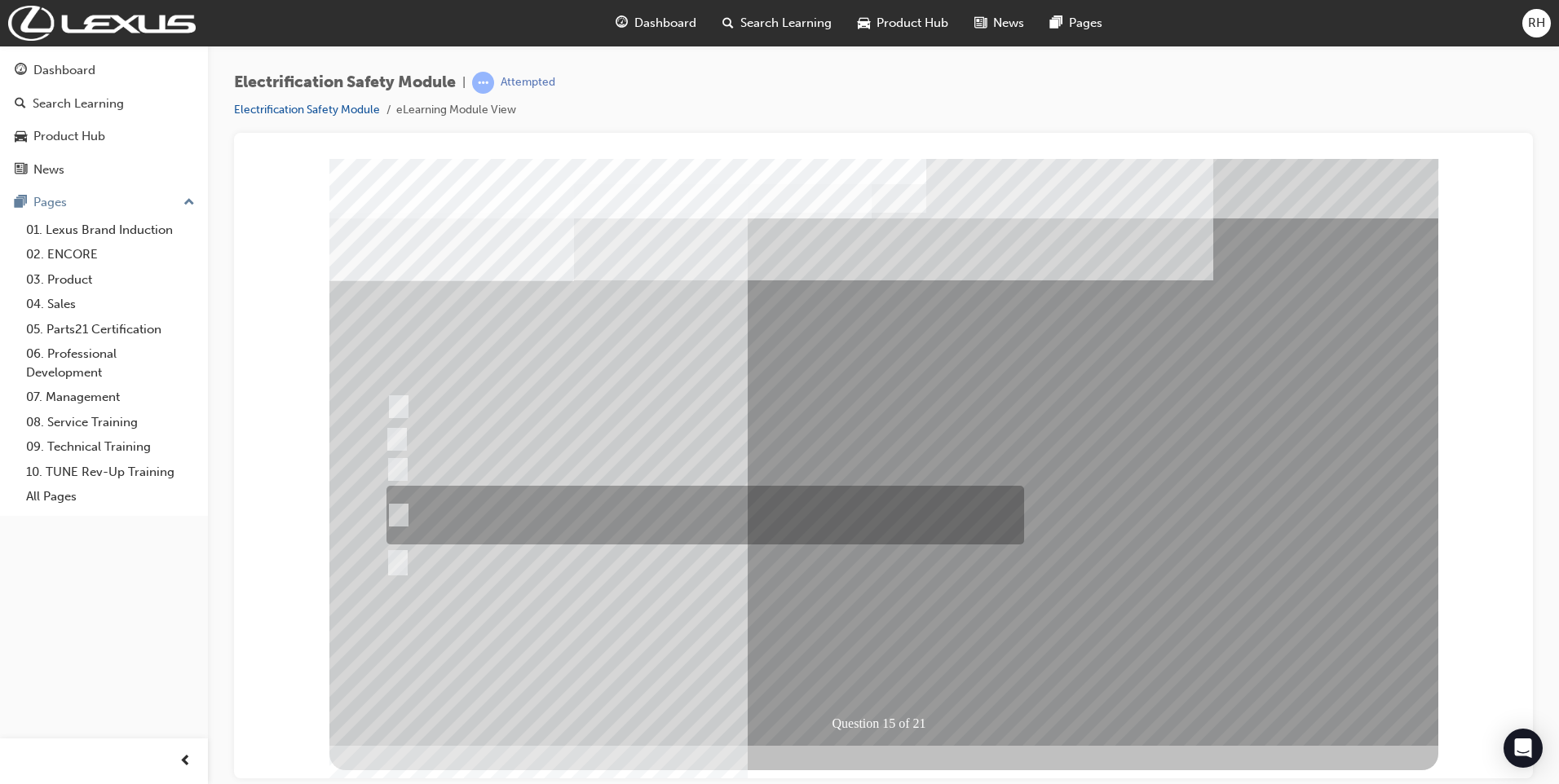
click at [401, 508] on input "The High Voltage Capacitor Terminal for 0 volts and the High Voltage Capacitor …" at bounding box center [395, 514] width 18 height 18
radio input "true"
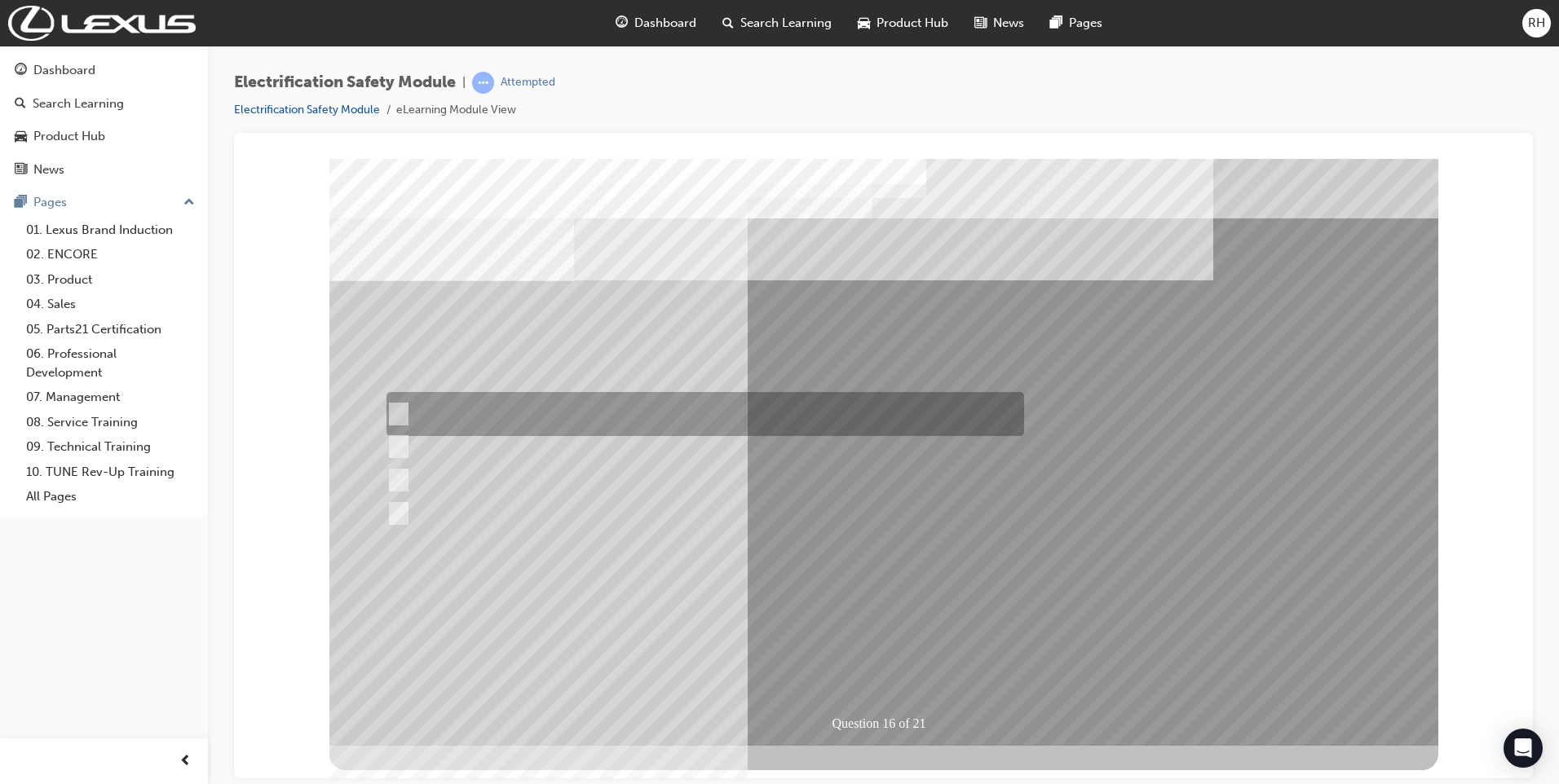
click at [397, 410] on input "Insulate the High Voltage Connector/Motor Side Cable Connection with Insulated …" at bounding box center [395, 414] width 18 height 18
radio input "true"
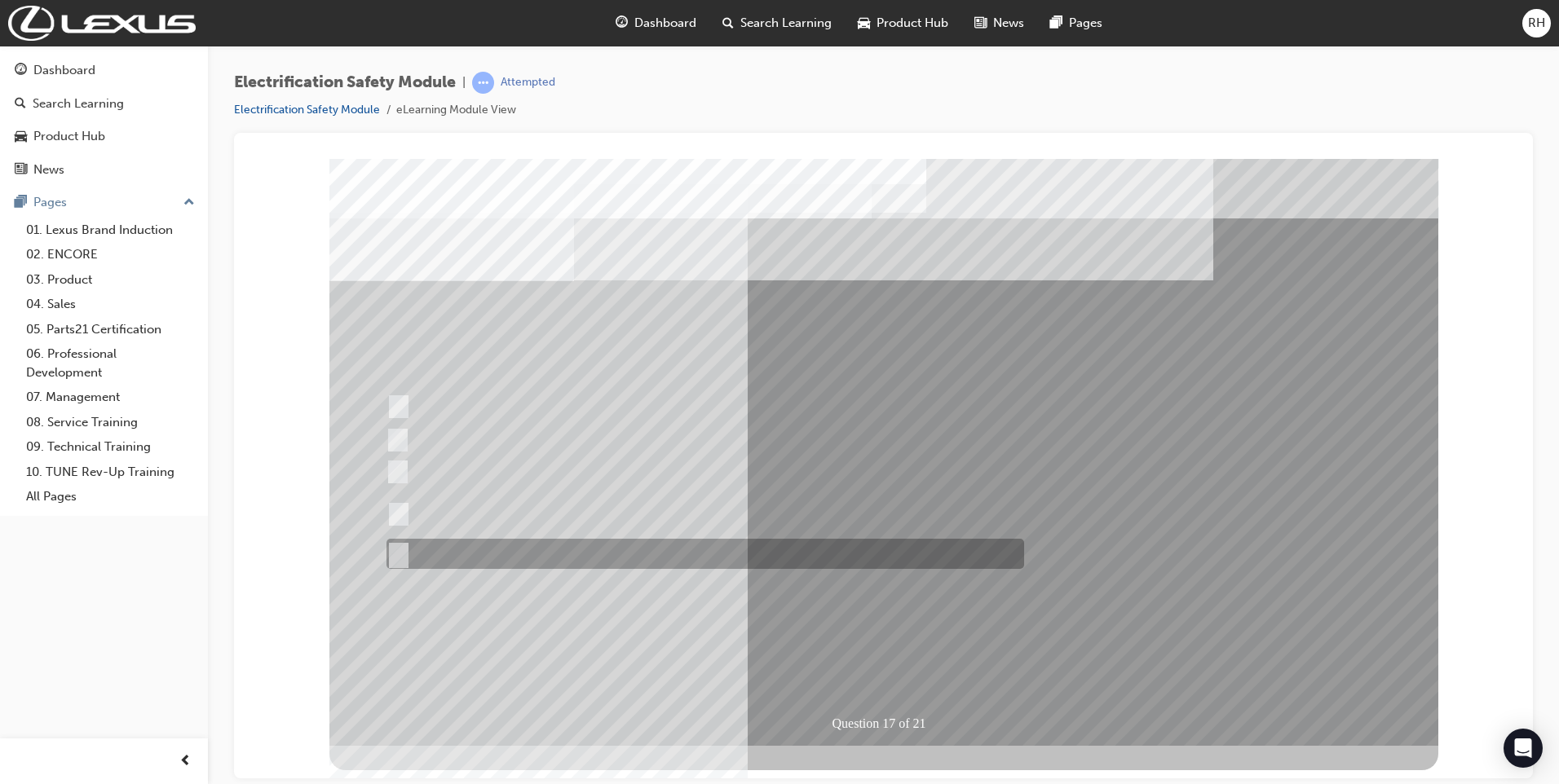
click at [399, 551] on input "All of the above." at bounding box center [395, 554] width 18 height 18
radio input "true"
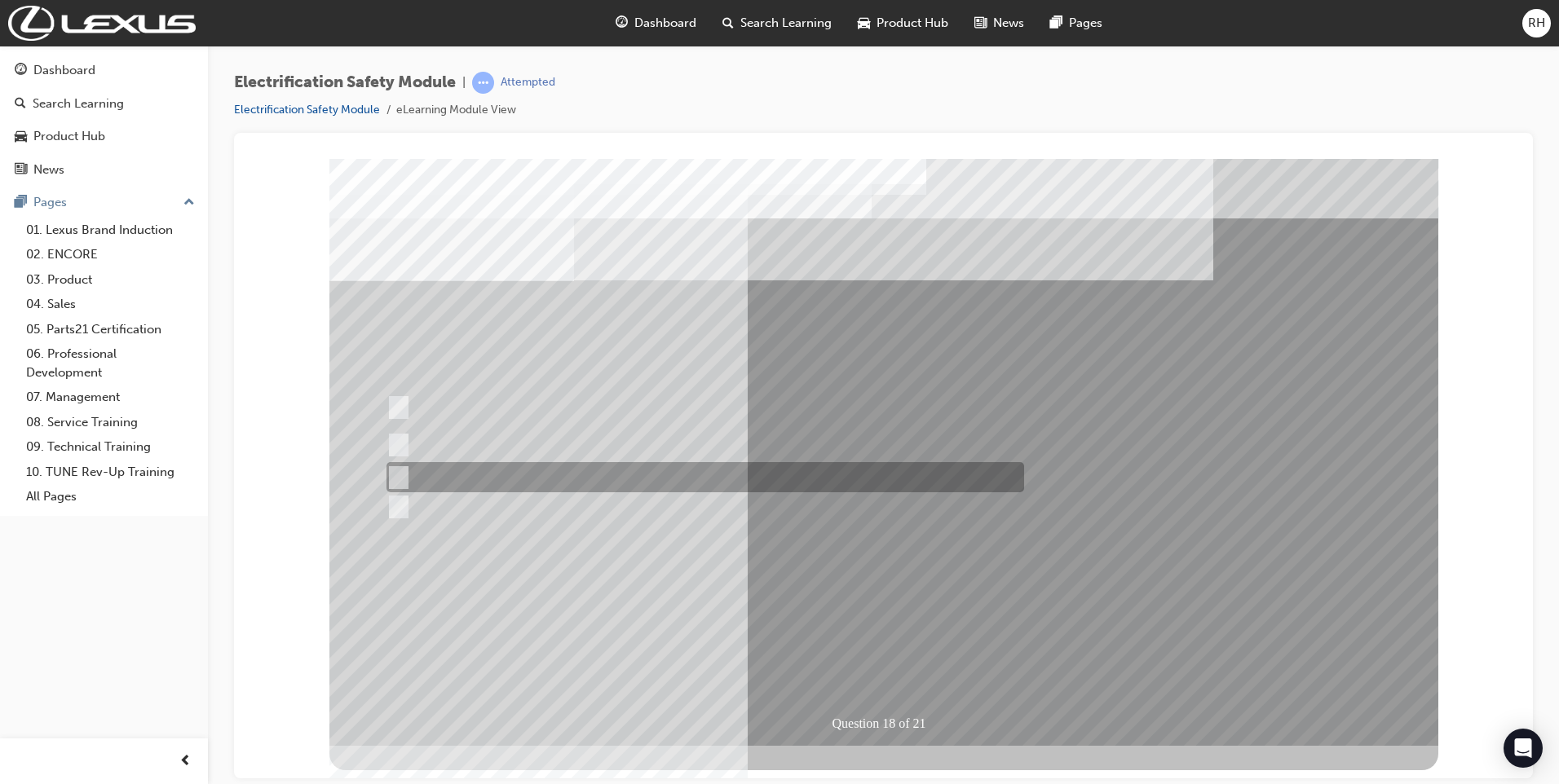
click at [400, 477] on input "Discard the gloves and use a new pair." at bounding box center [395, 477] width 18 height 18
radio input "true"
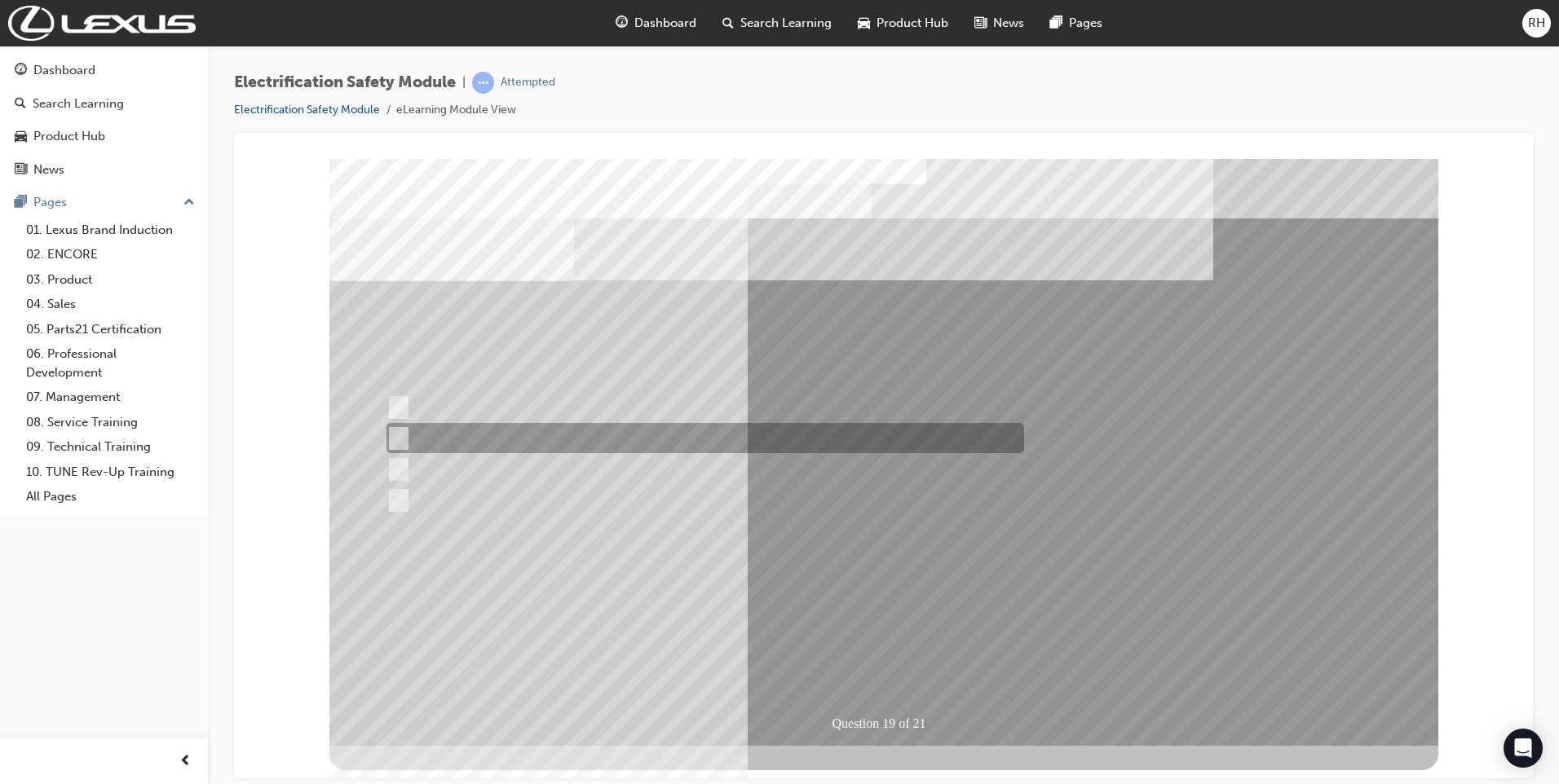
click at [389, 439] on input "To protect Electrical Insulating Gloves from mechanical damage." at bounding box center [395, 438] width 18 height 18
radio input "true"
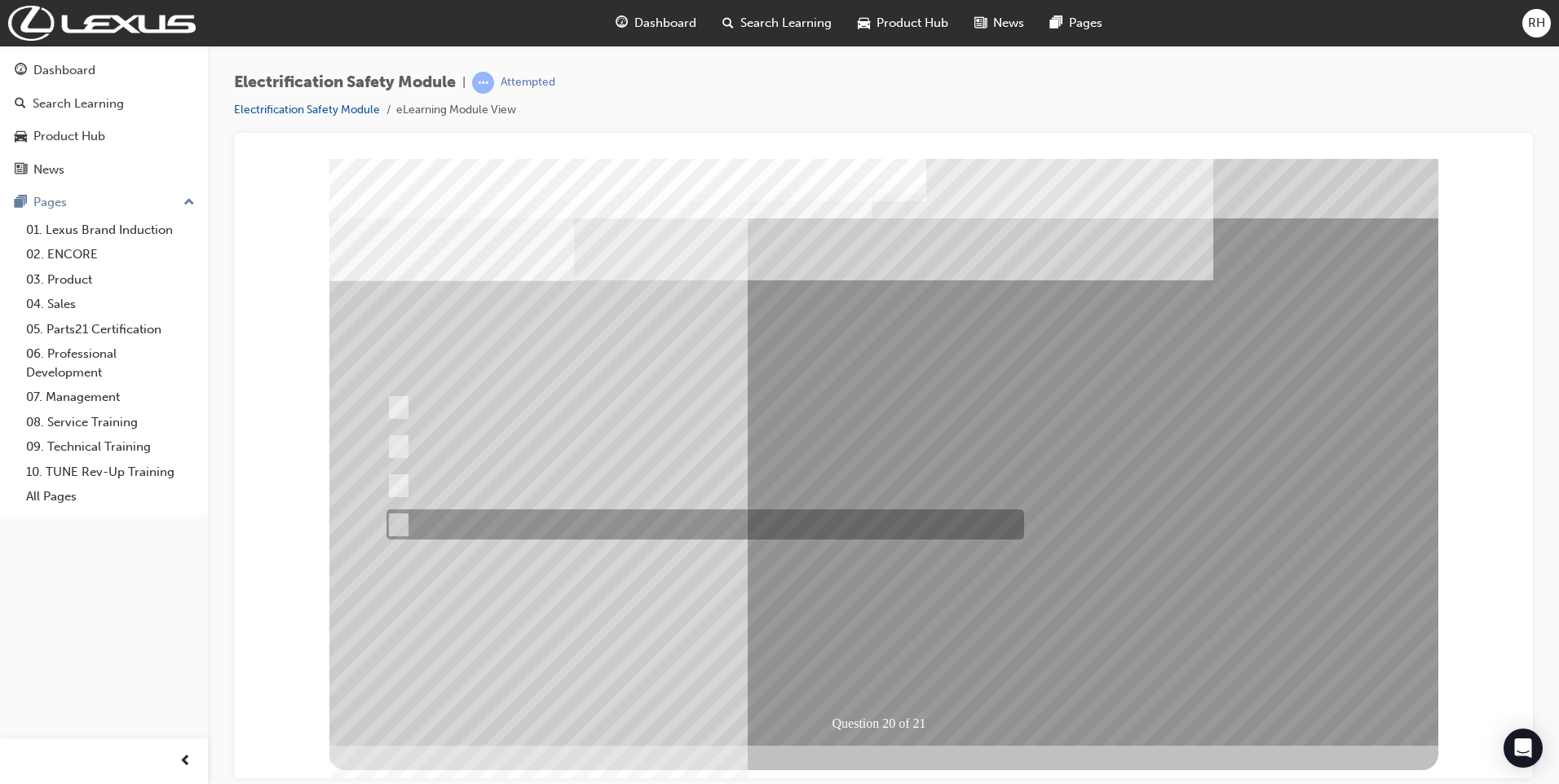
click at [405, 522] on div at bounding box center [701, 524] width 637 height 30
radio input "true"
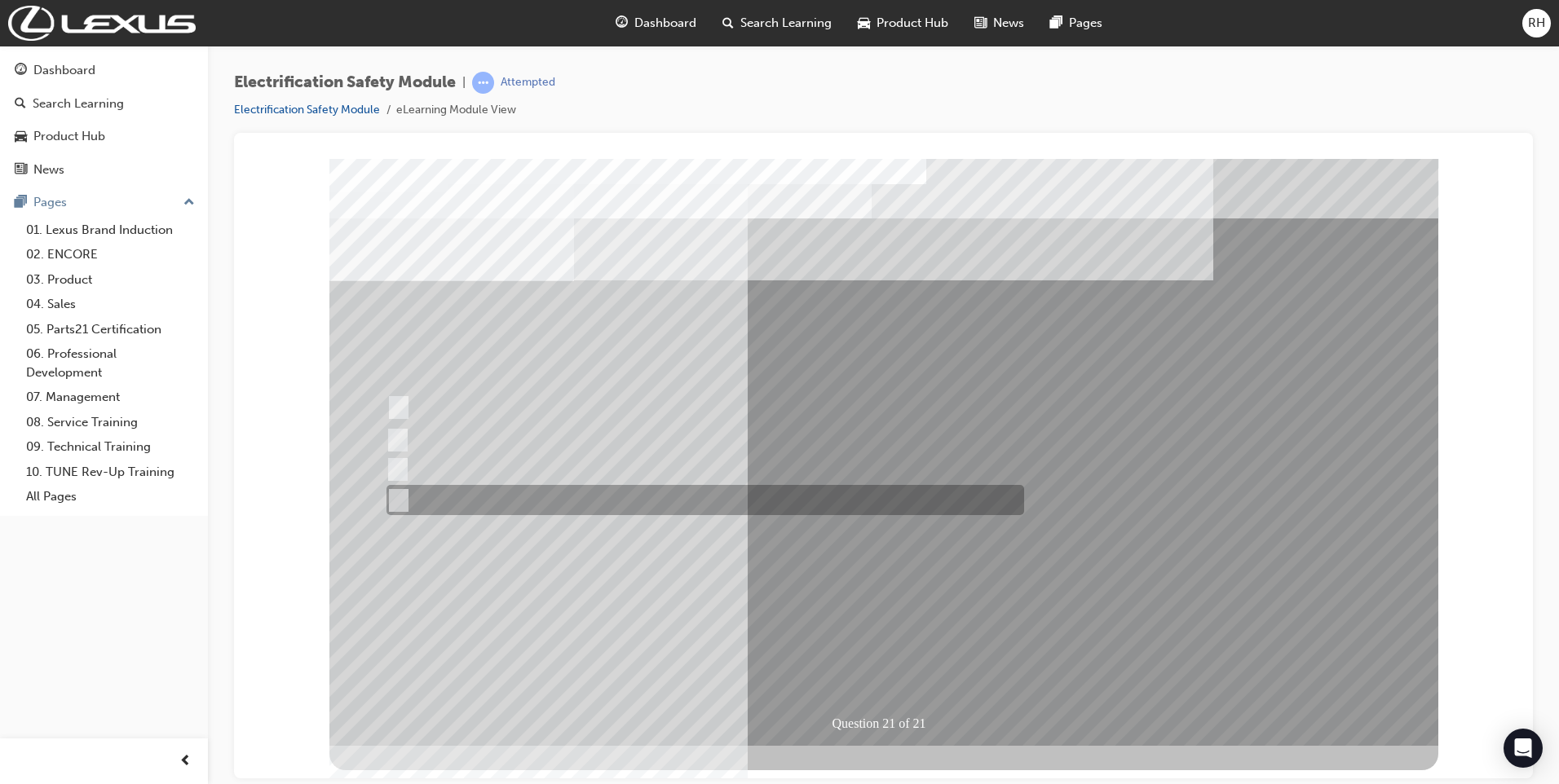
click at [398, 498] on input "All these items should be removed to improve safety" at bounding box center [395, 500] width 18 height 18
radio input "true"
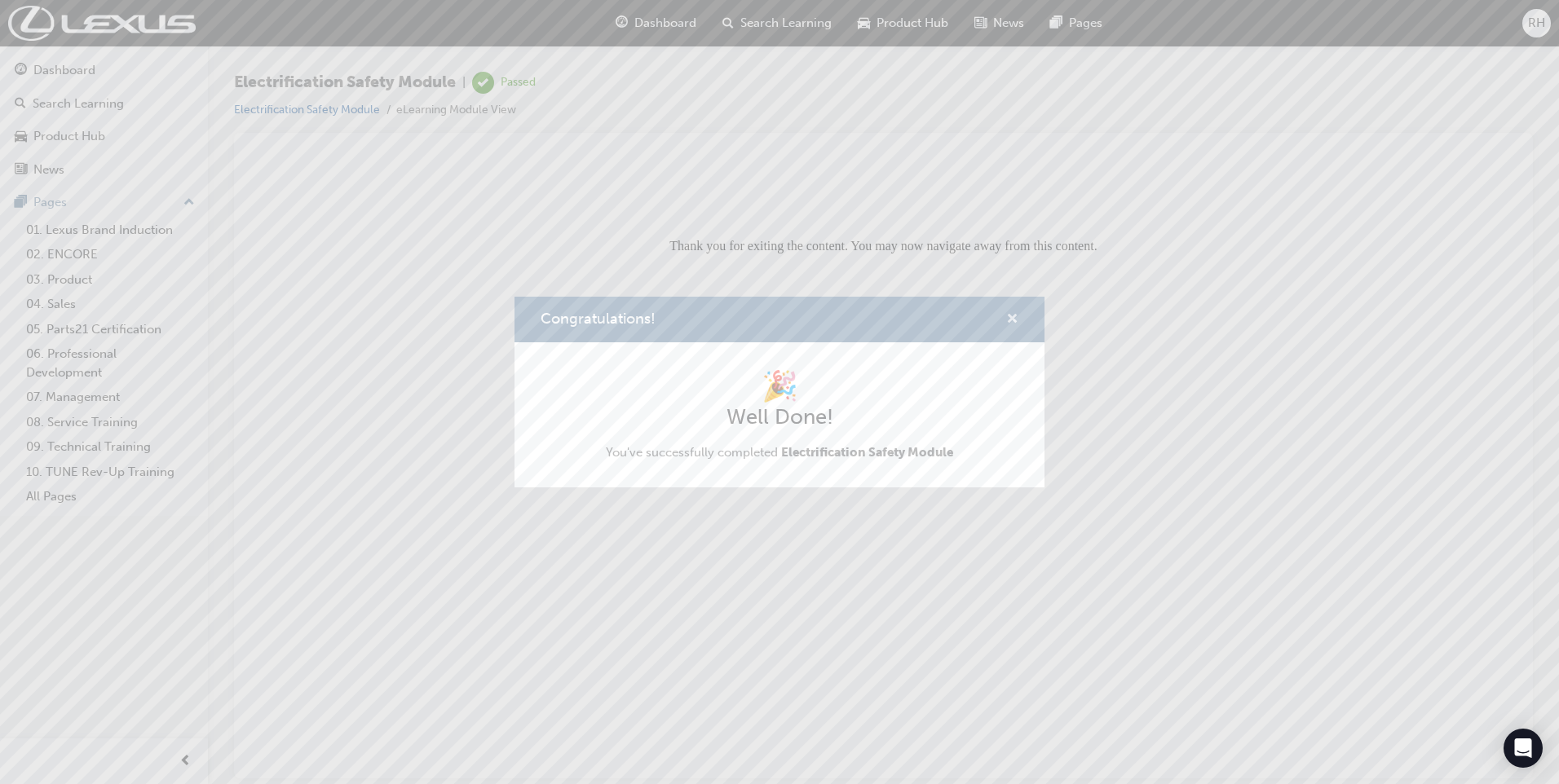
click at [1013, 318] on span "cross-icon" at bounding box center [1012, 320] width 12 height 15
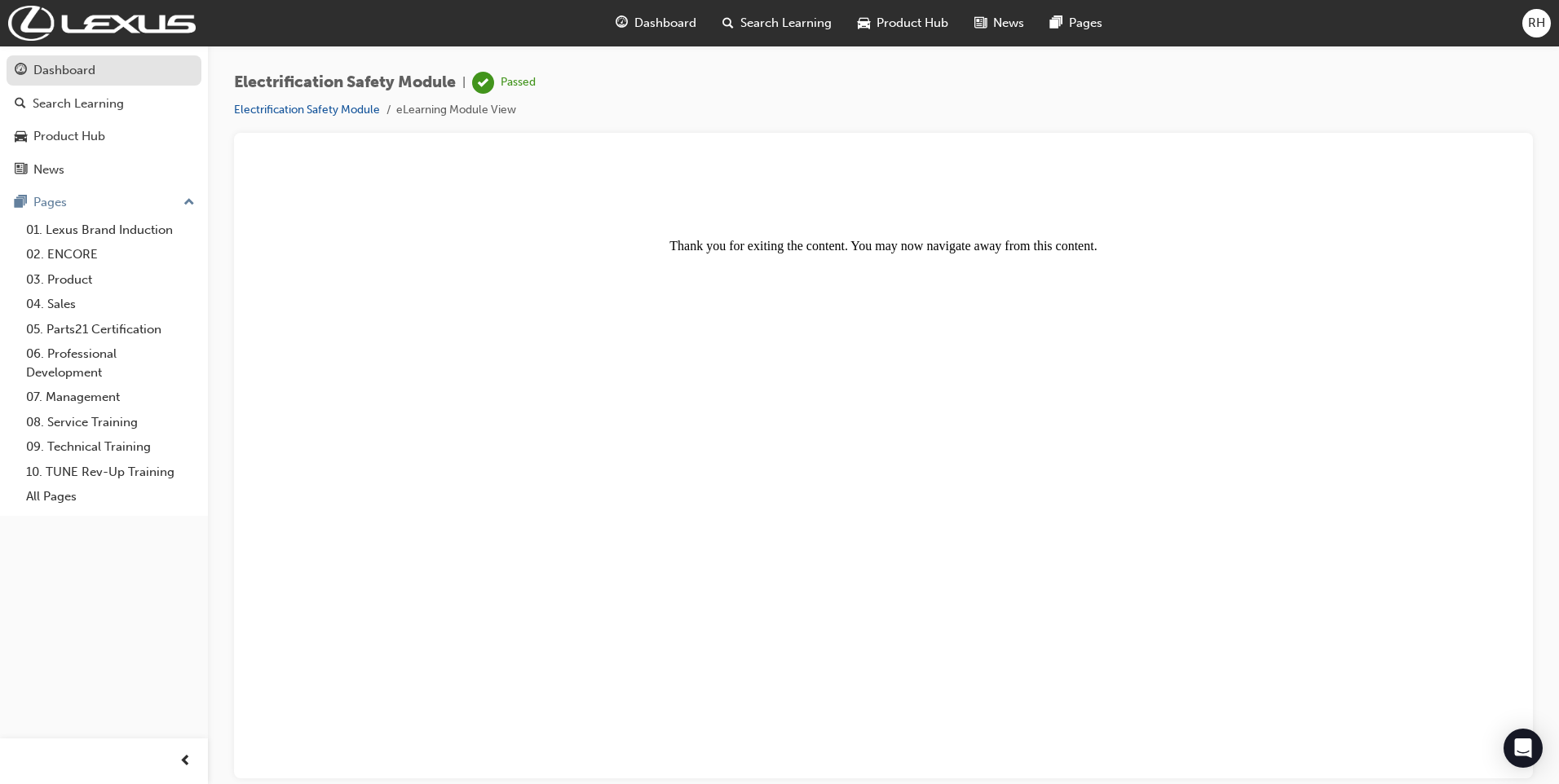
click at [93, 74] on div "Dashboard" at bounding box center [64, 70] width 62 height 18
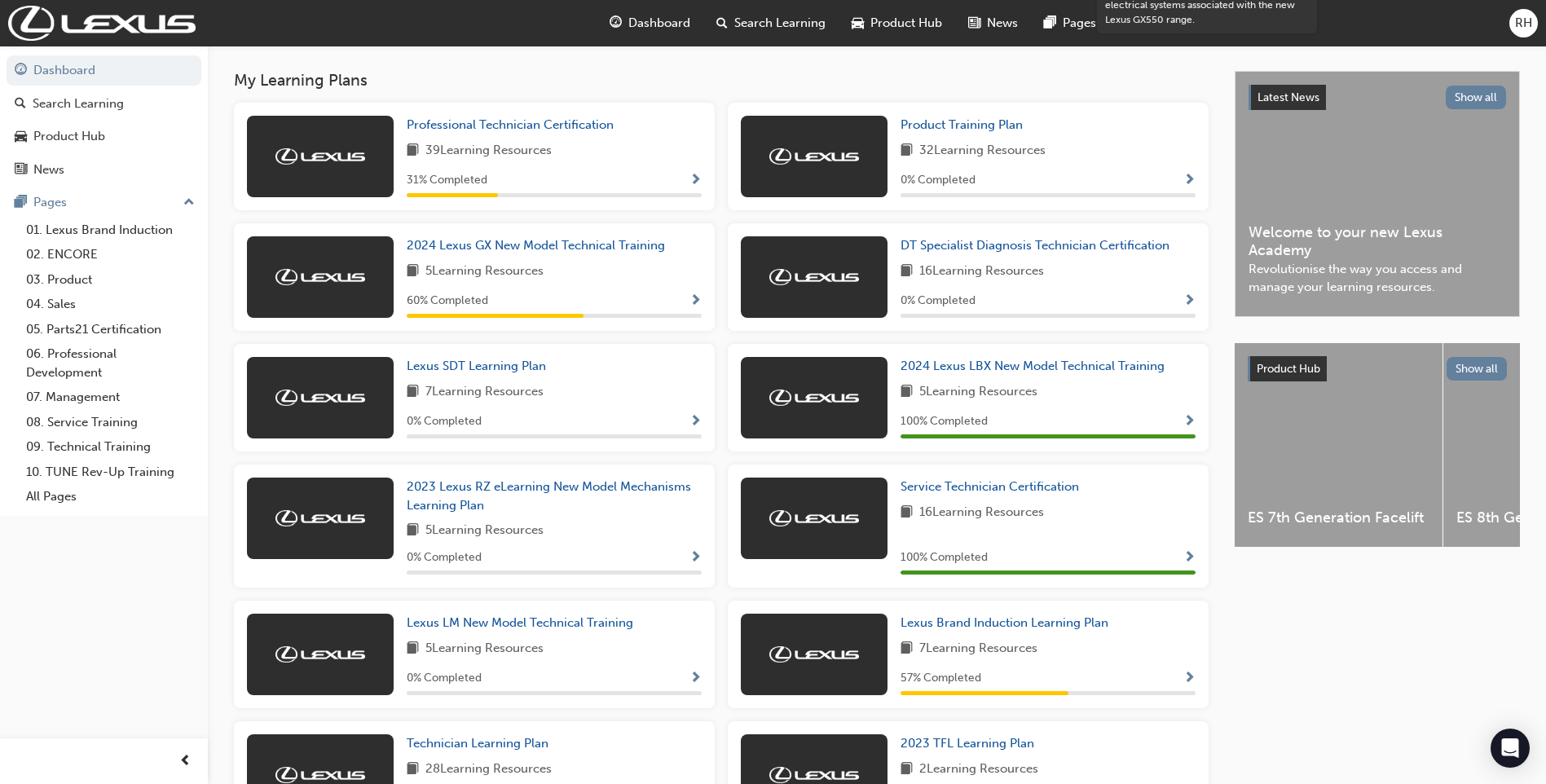
scroll to position [245, 0]
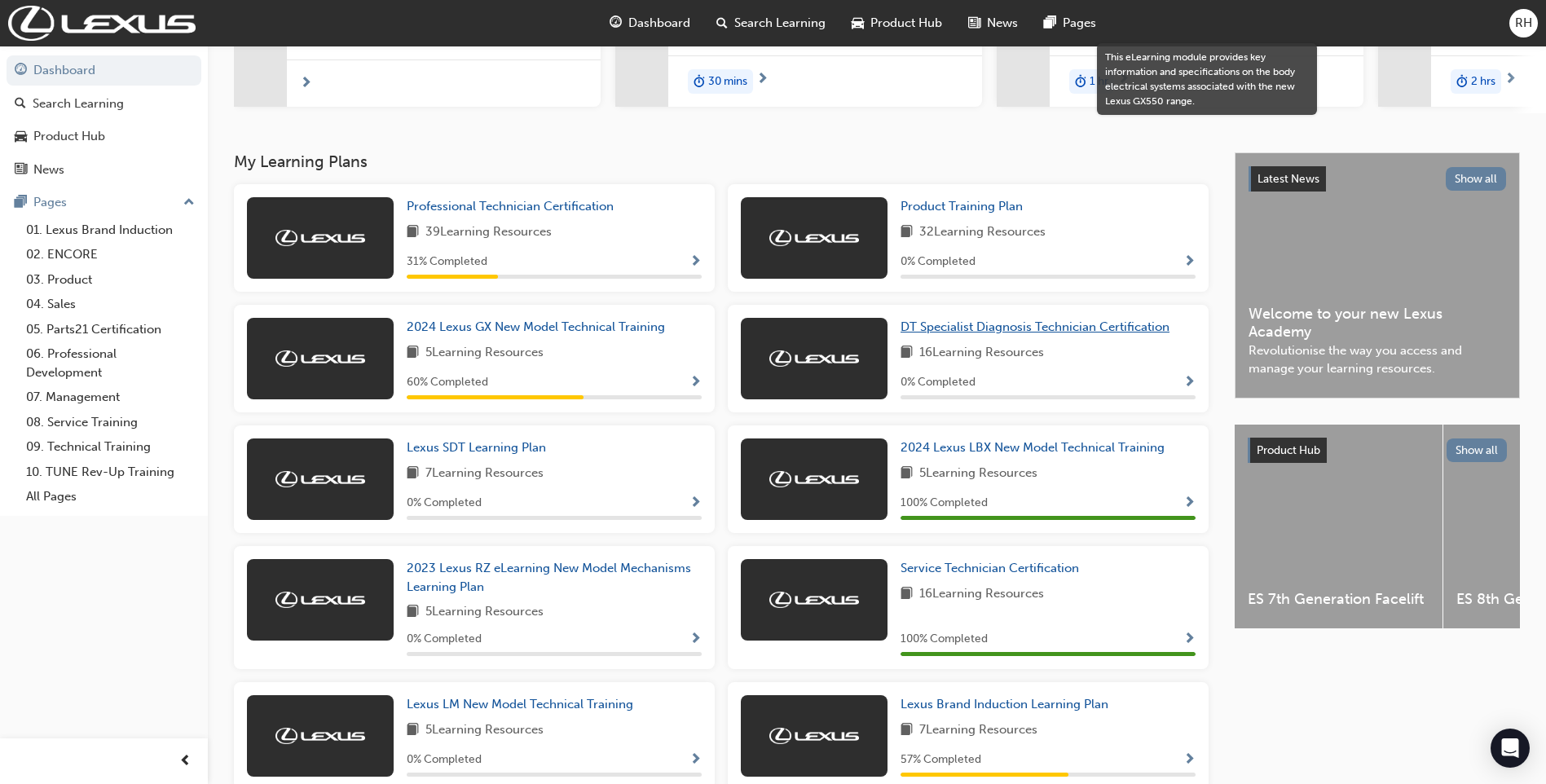
click at [995, 331] on span "DT Specialist Diagnosis Technician Certification" at bounding box center [1034, 327] width 269 height 15
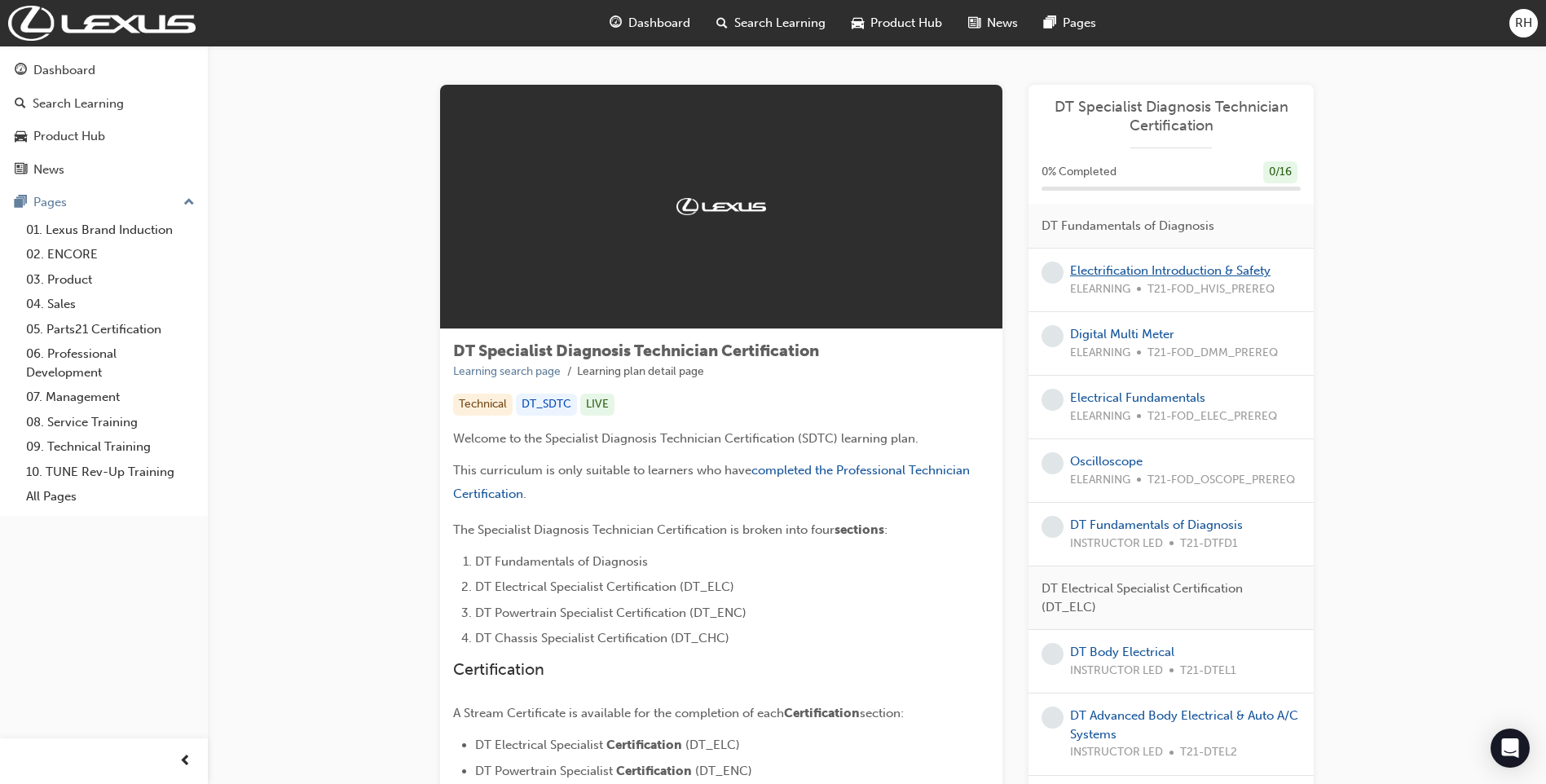
click at [1128, 272] on link "Electrification Introduction & Safety" at bounding box center [1171, 270] width 201 height 15
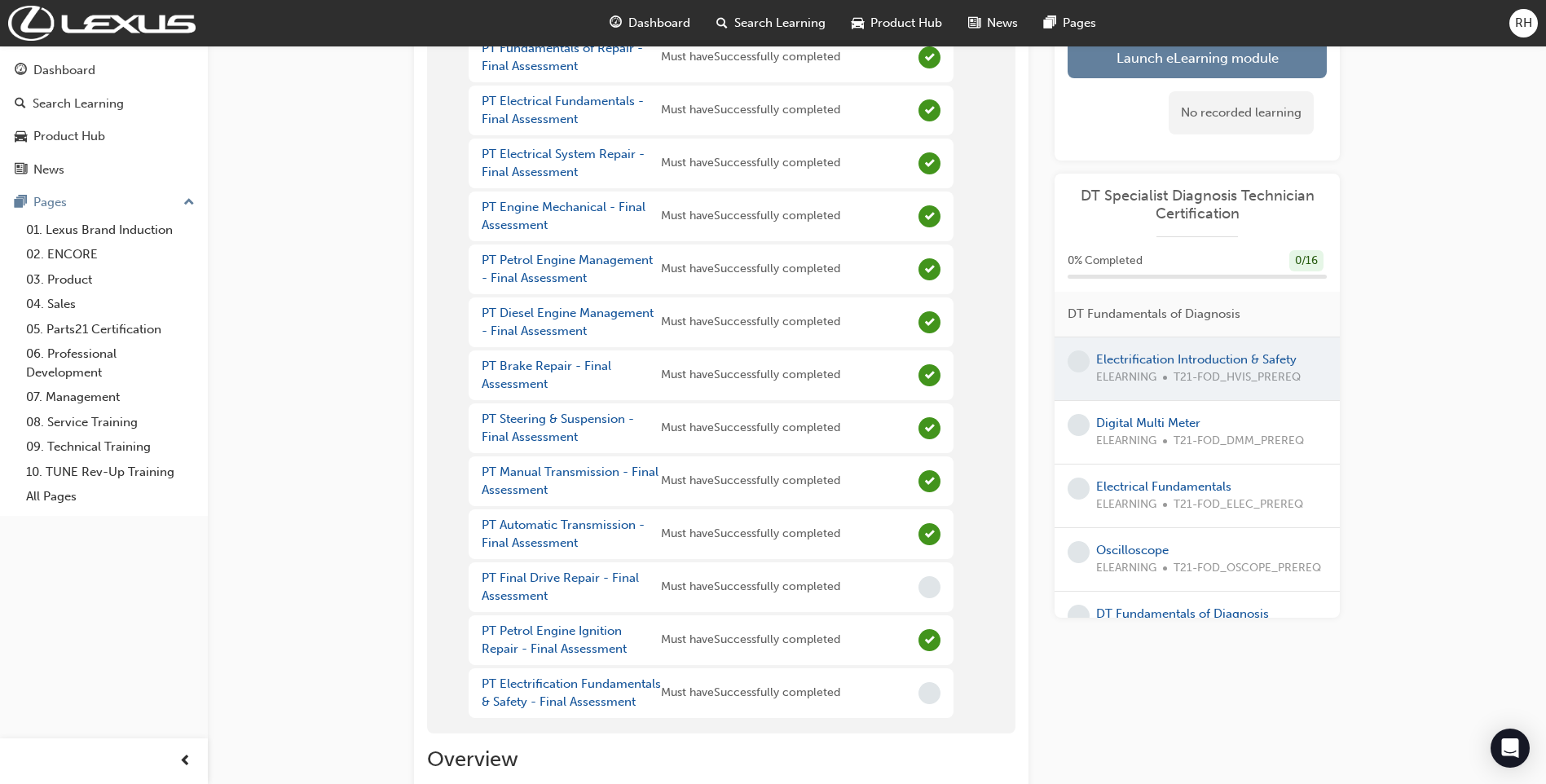
scroll to position [163, 0]
click at [519, 578] on link "PT Final Drive Repair - Final Assessment" at bounding box center [560, 586] width 158 height 33
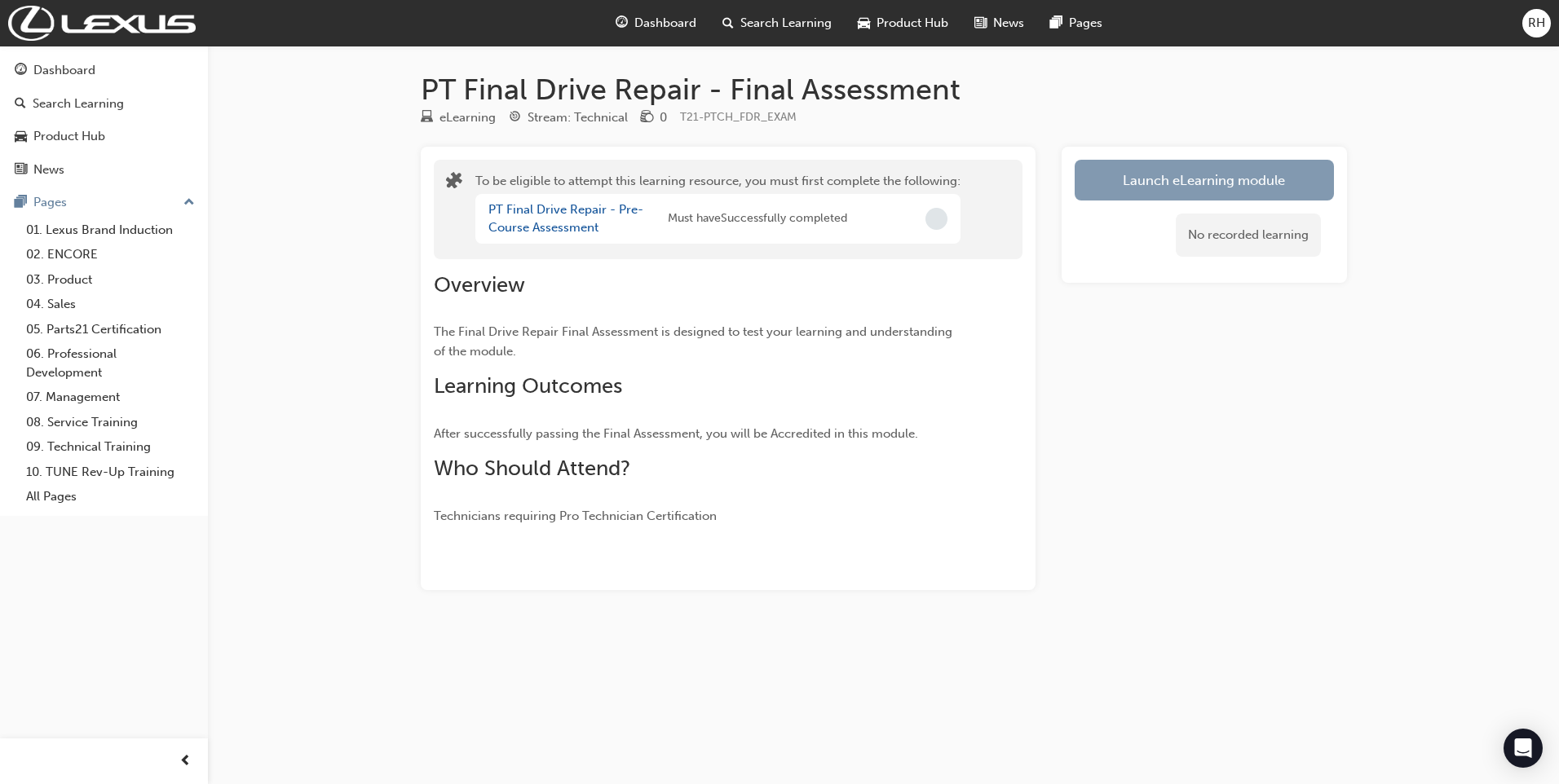
click at [1140, 179] on button "Launch eLearning module" at bounding box center [1204, 180] width 259 height 41
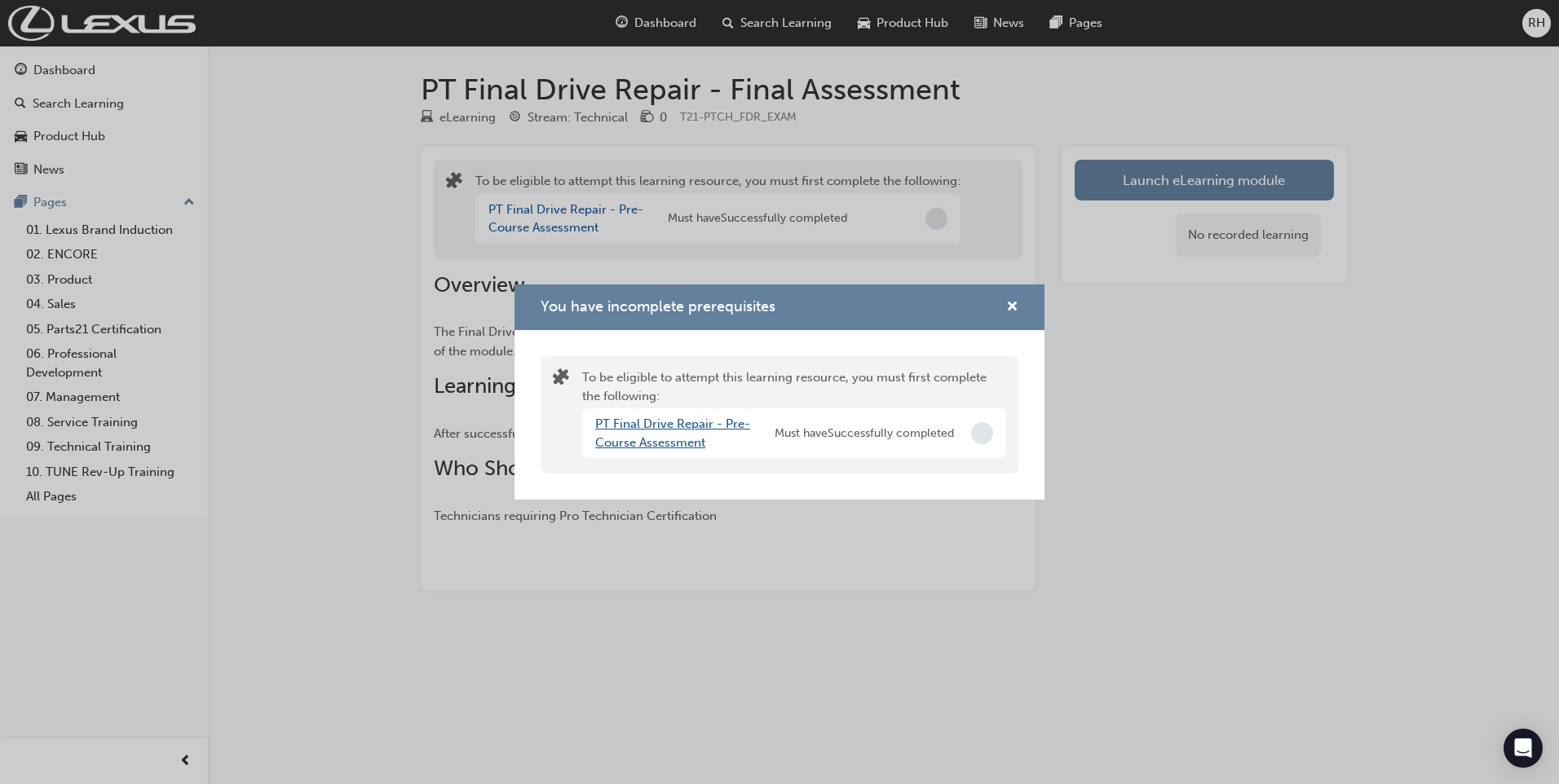
click at [629, 428] on link "PT Final Drive Repair - Pre-Course Assessment" at bounding box center [672, 433] width 155 height 33
click at [629, 428] on link "PT Final Drive Repair - Pre-Read" at bounding box center [672, 433] width 155 height 33
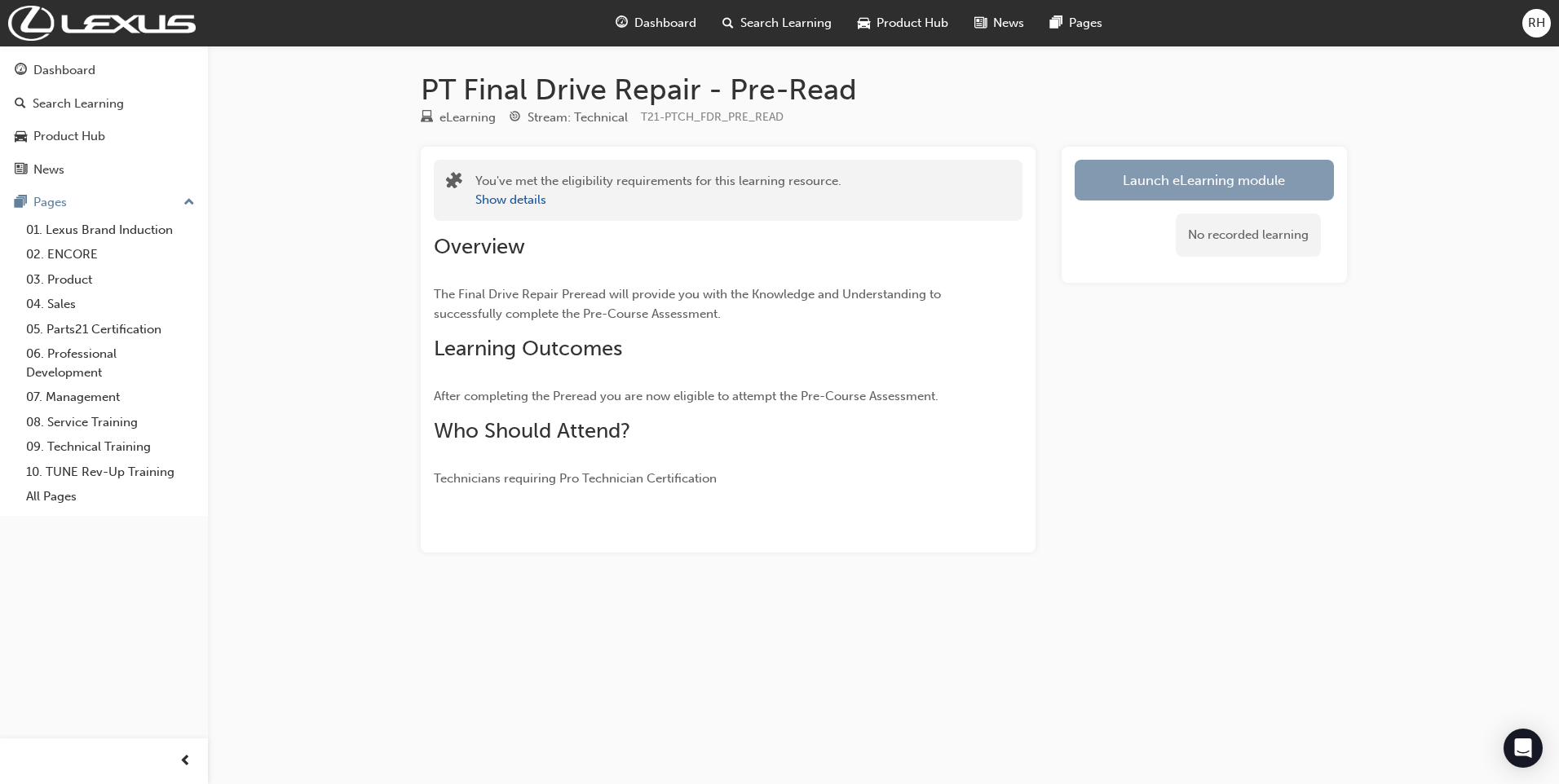
click at [1178, 180] on link "Launch eLearning module" at bounding box center [1204, 180] width 259 height 41
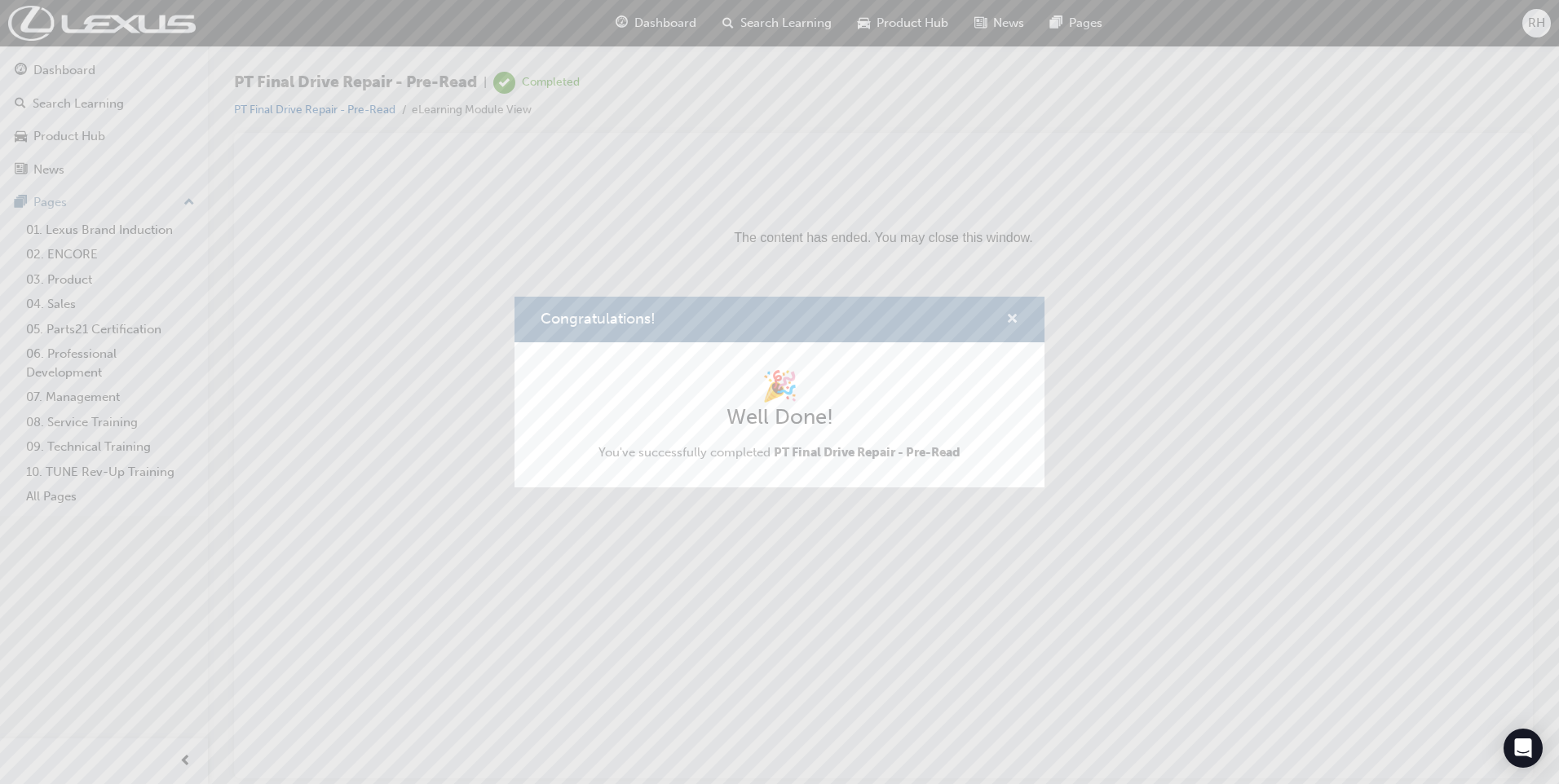
click at [1016, 317] on span "cross-icon" at bounding box center [1012, 320] width 12 height 15
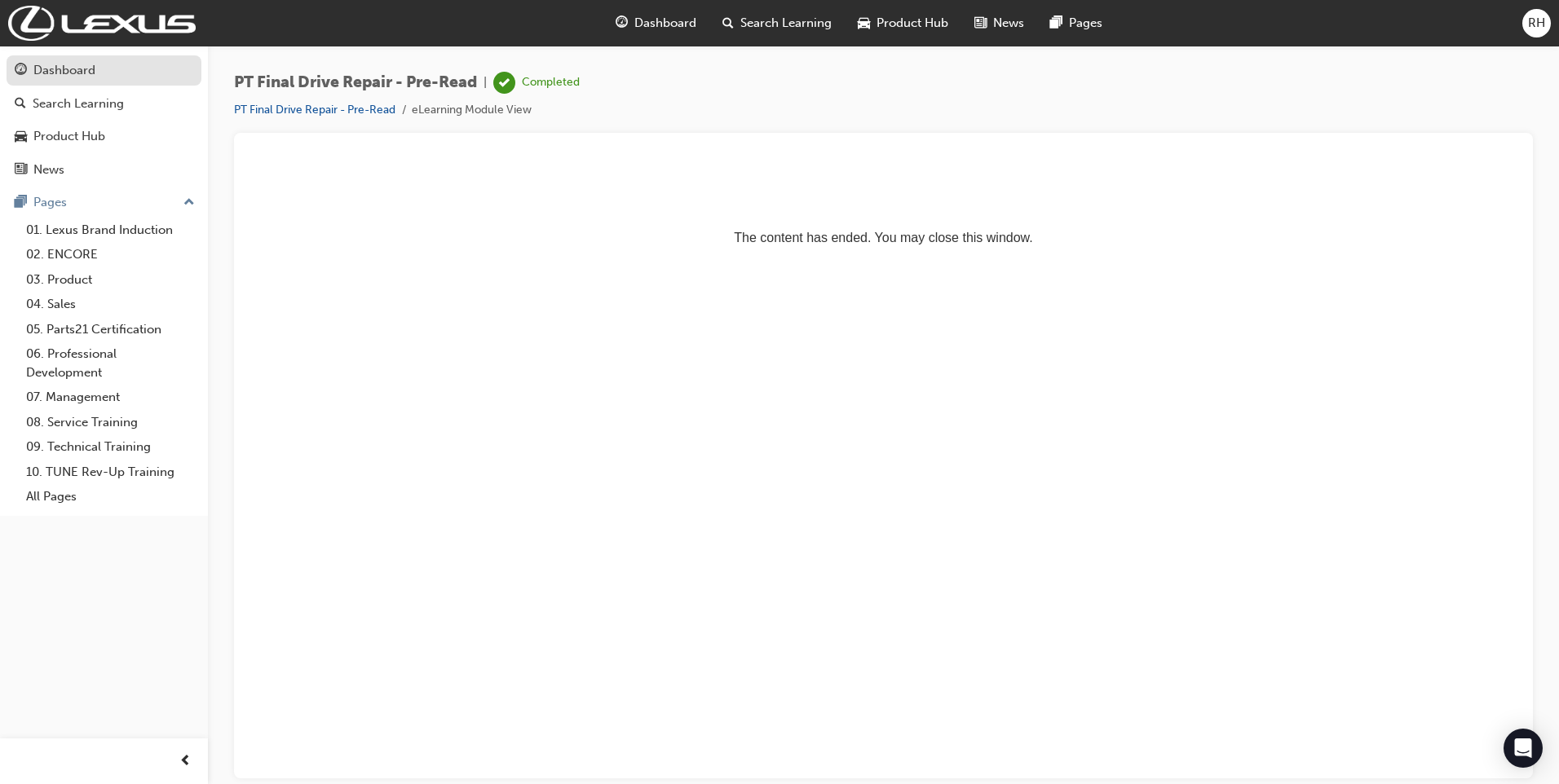
click at [98, 78] on div "Dashboard" at bounding box center [104, 70] width 179 height 20
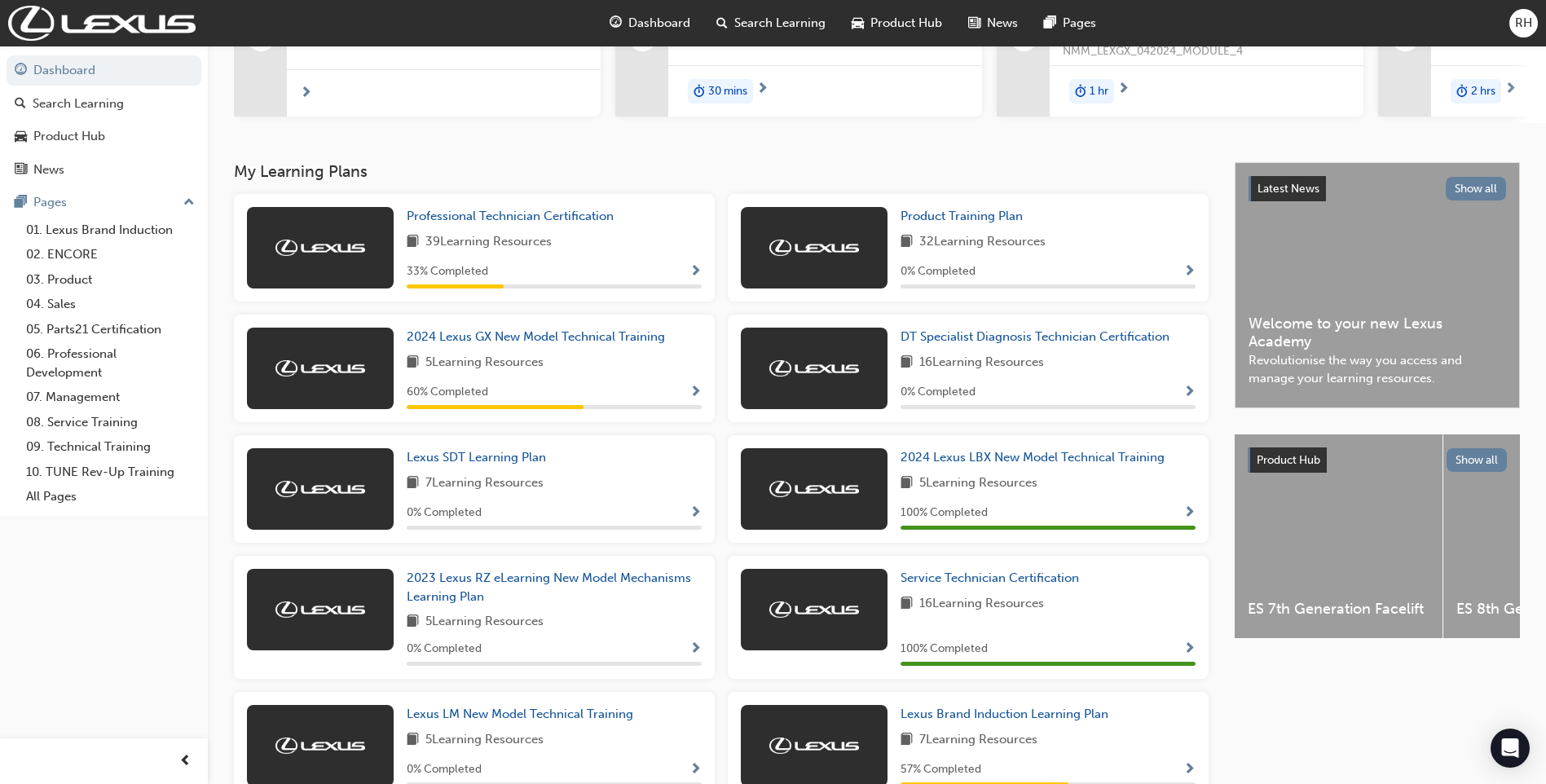
scroll to position [245, 0]
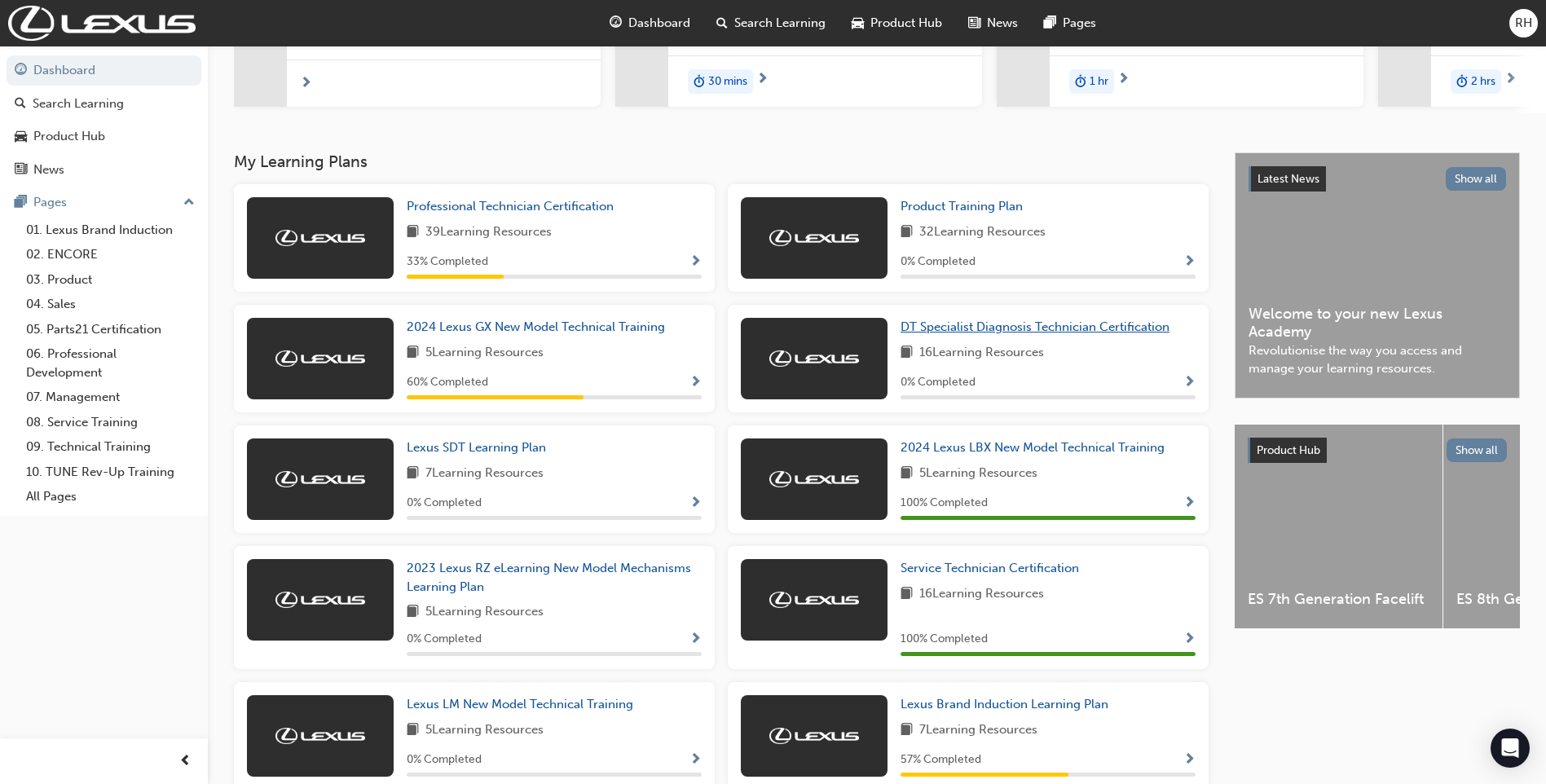
click at [973, 334] on span "DT Specialist Diagnosis Technician Certification" at bounding box center [1034, 327] width 269 height 15
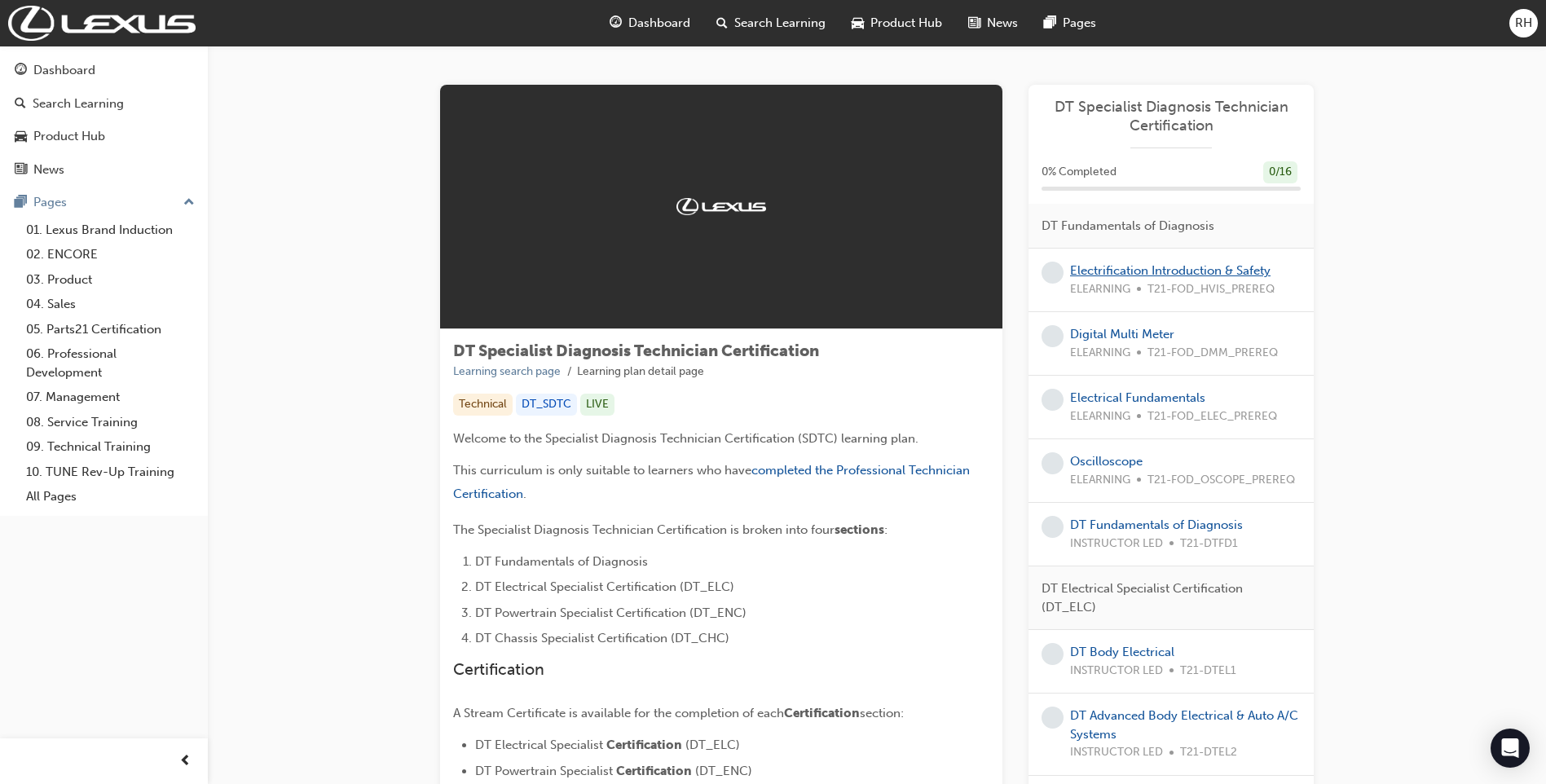
click at [1156, 270] on link "Electrification Introduction & Safety" at bounding box center [1171, 270] width 201 height 15
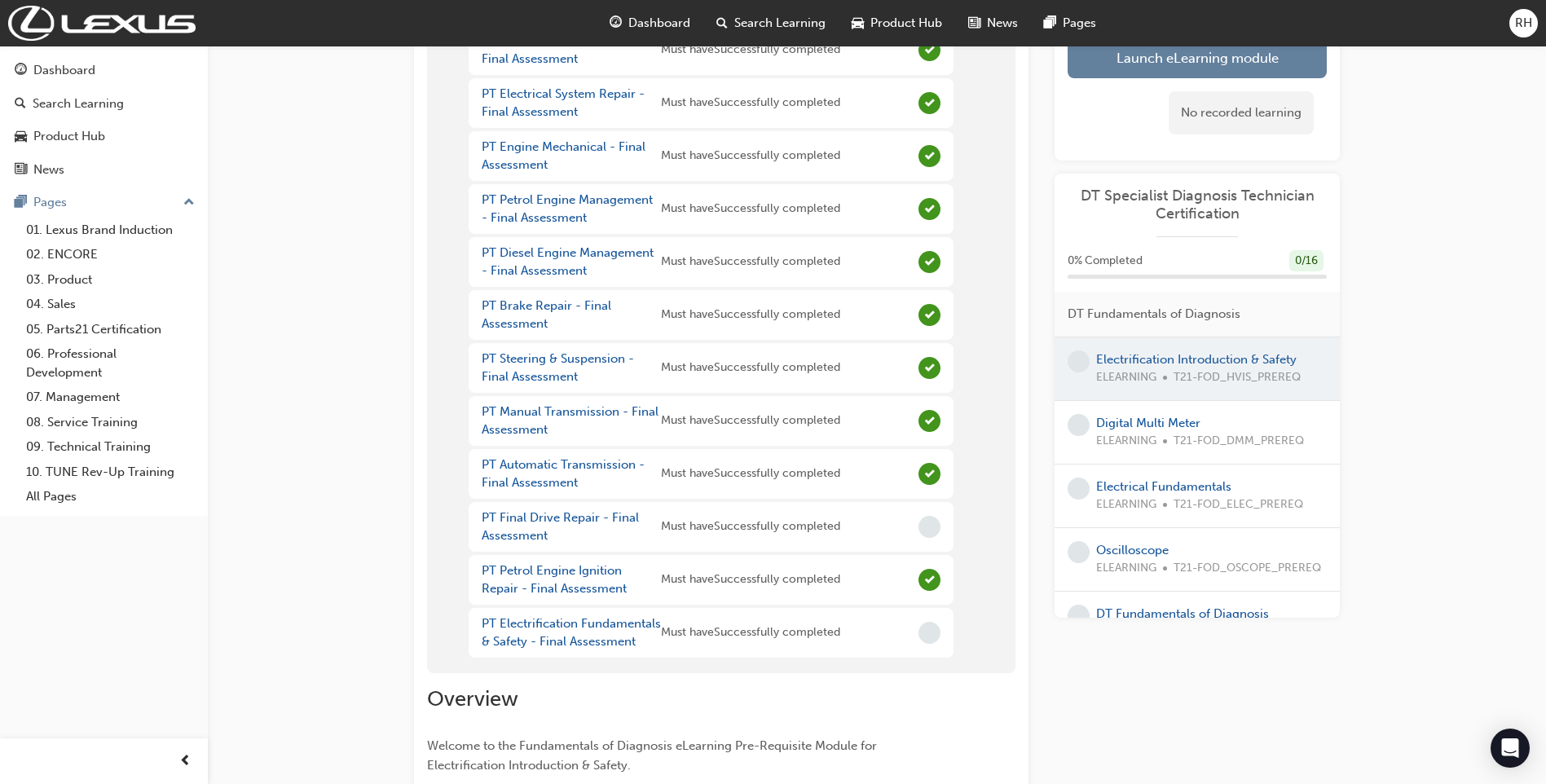
scroll to position [245, 0]
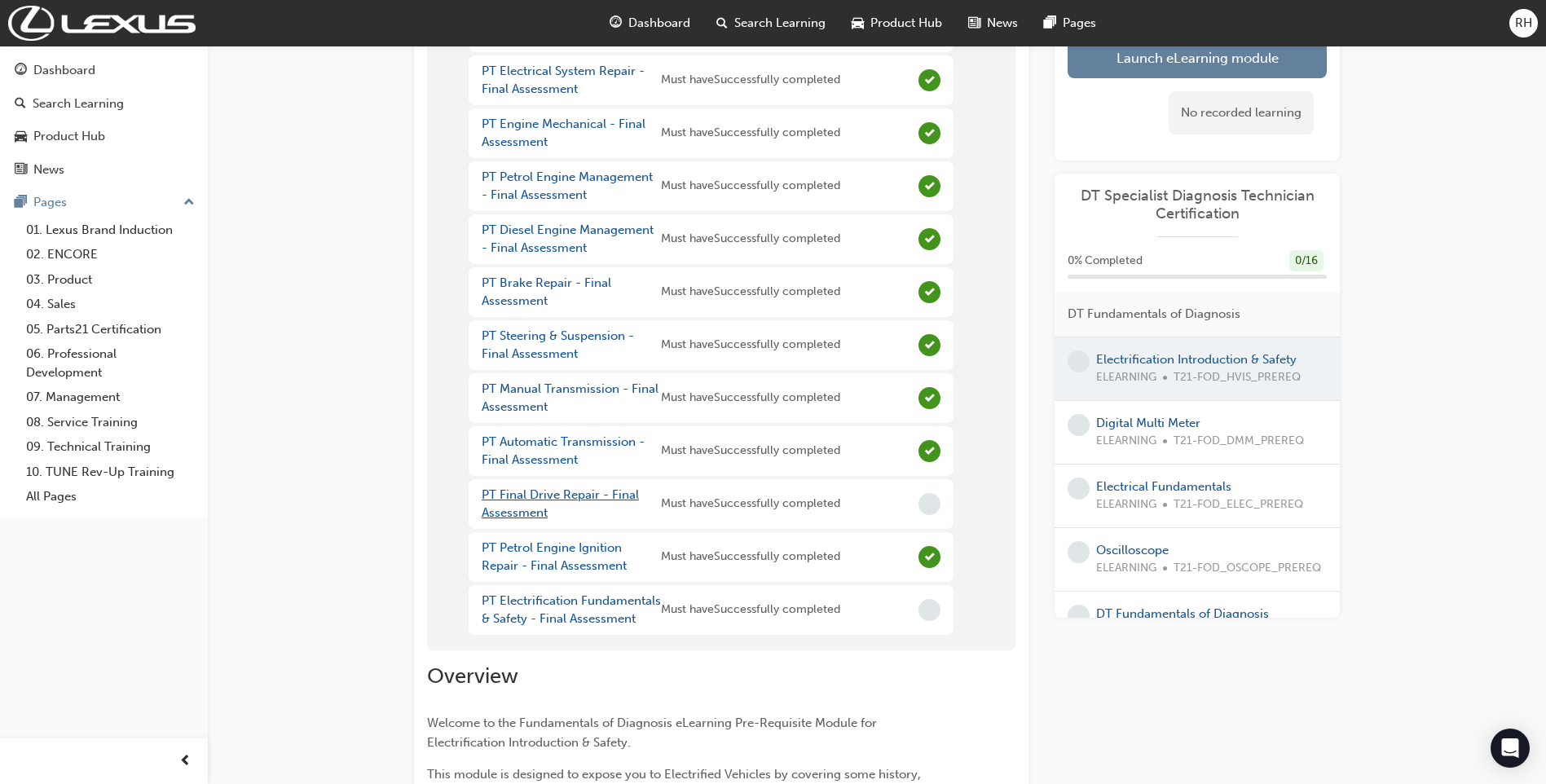
click at [526, 506] on link "PT Final Drive Repair - Final Assessment" at bounding box center [560, 504] width 158 height 33
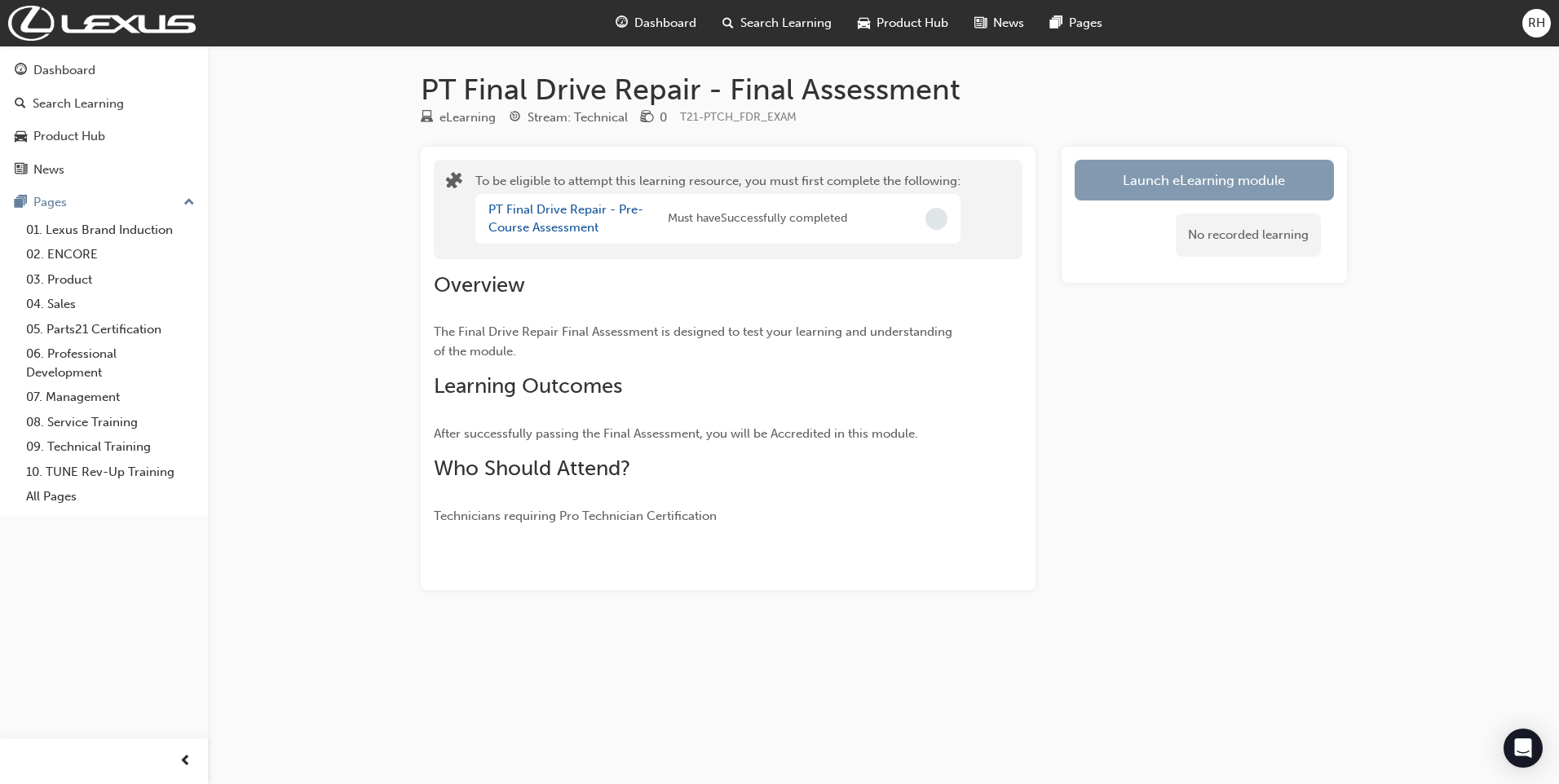
click at [1176, 174] on button "Launch eLearning module" at bounding box center [1204, 180] width 259 height 41
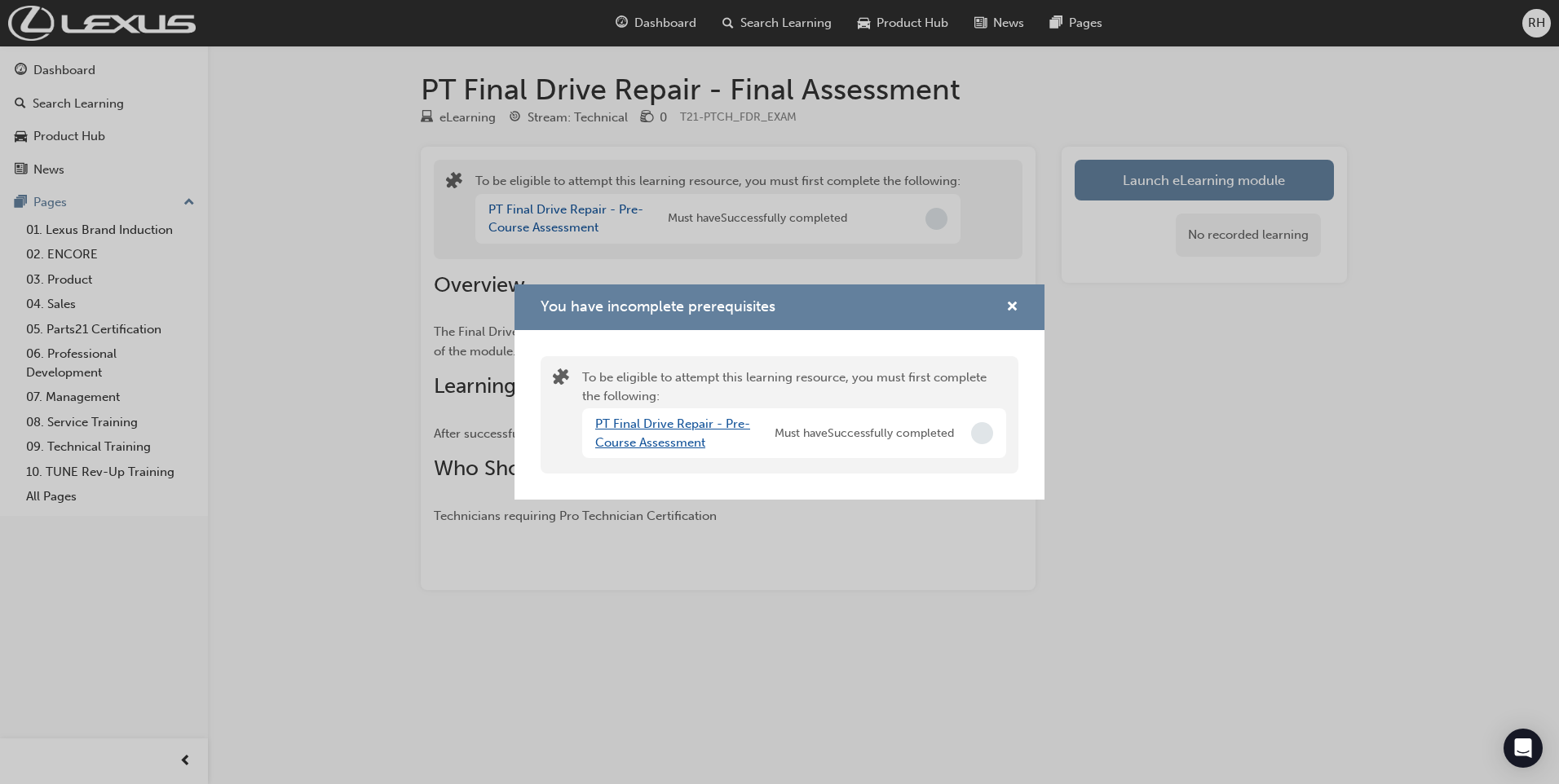
click at [635, 429] on link "PT Final Drive Repair - Pre-Course Assessment" at bounding box center [672, 433] width 155 height 33
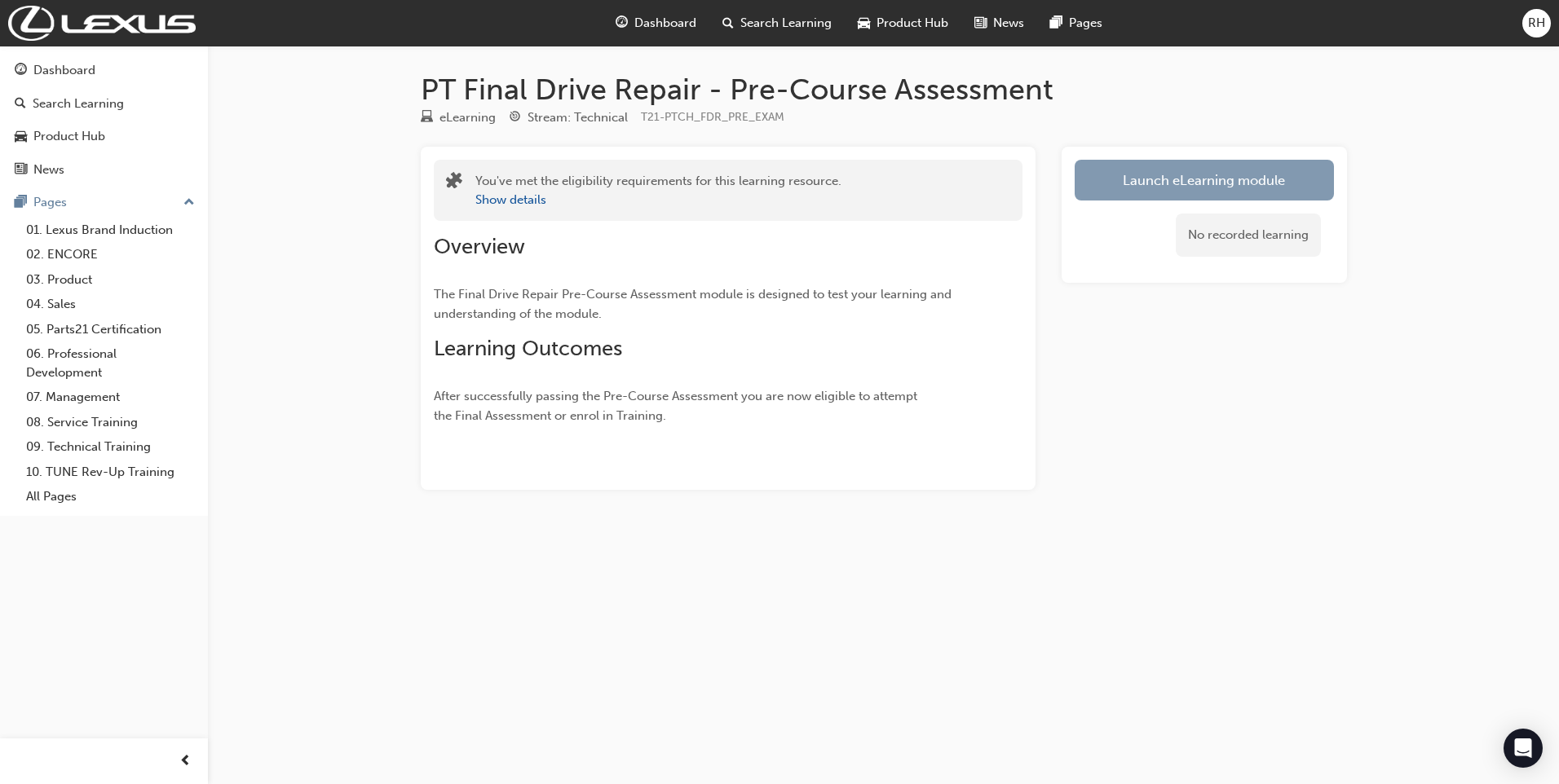
click at [1107, 180] on link "Launch eLearning module" at bounding box center [1204, 180] width 259 height 41
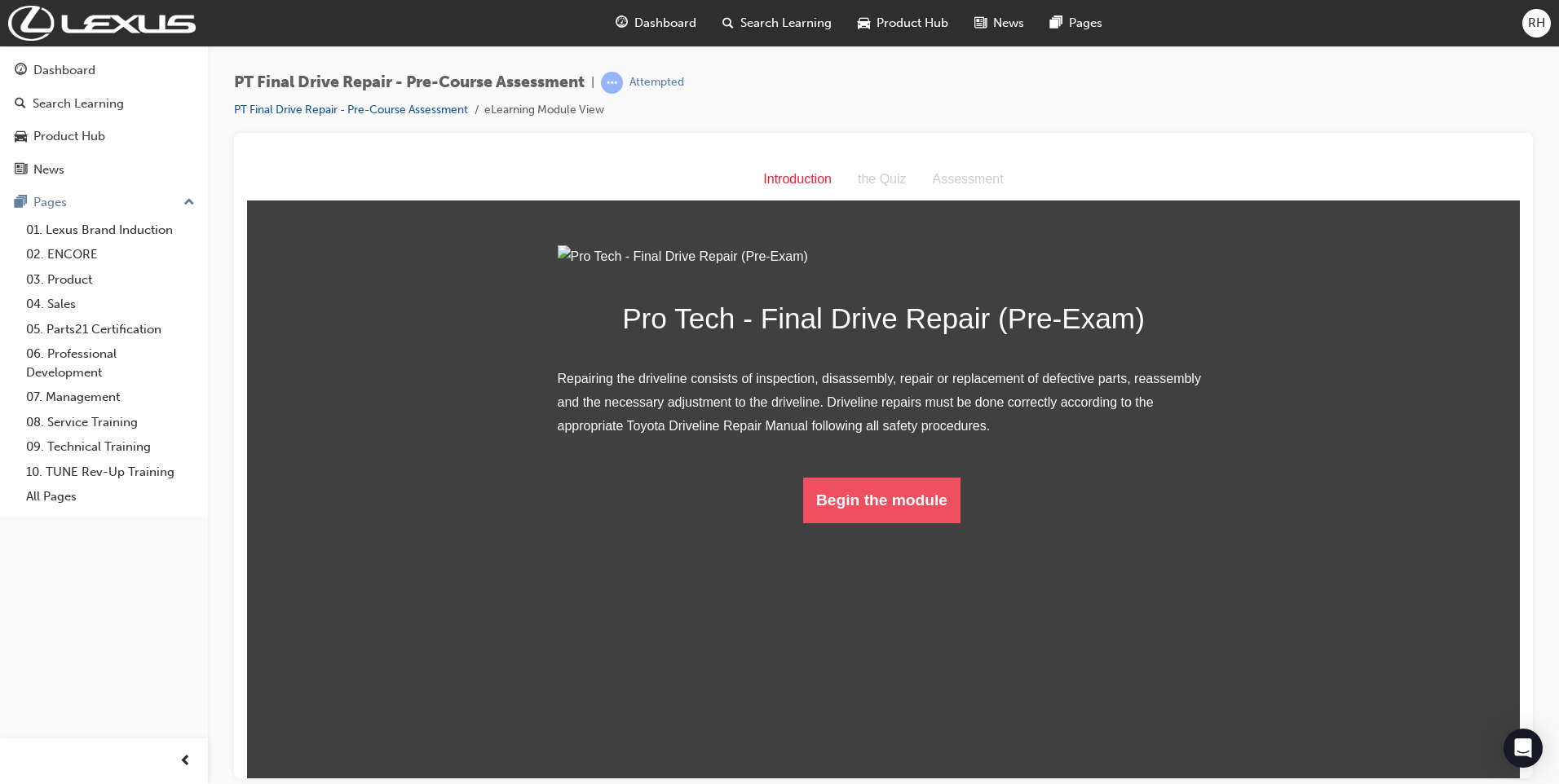
click at [882, 522] on button "Begin the module" at bounding box center [881, 499] width 158 height 46
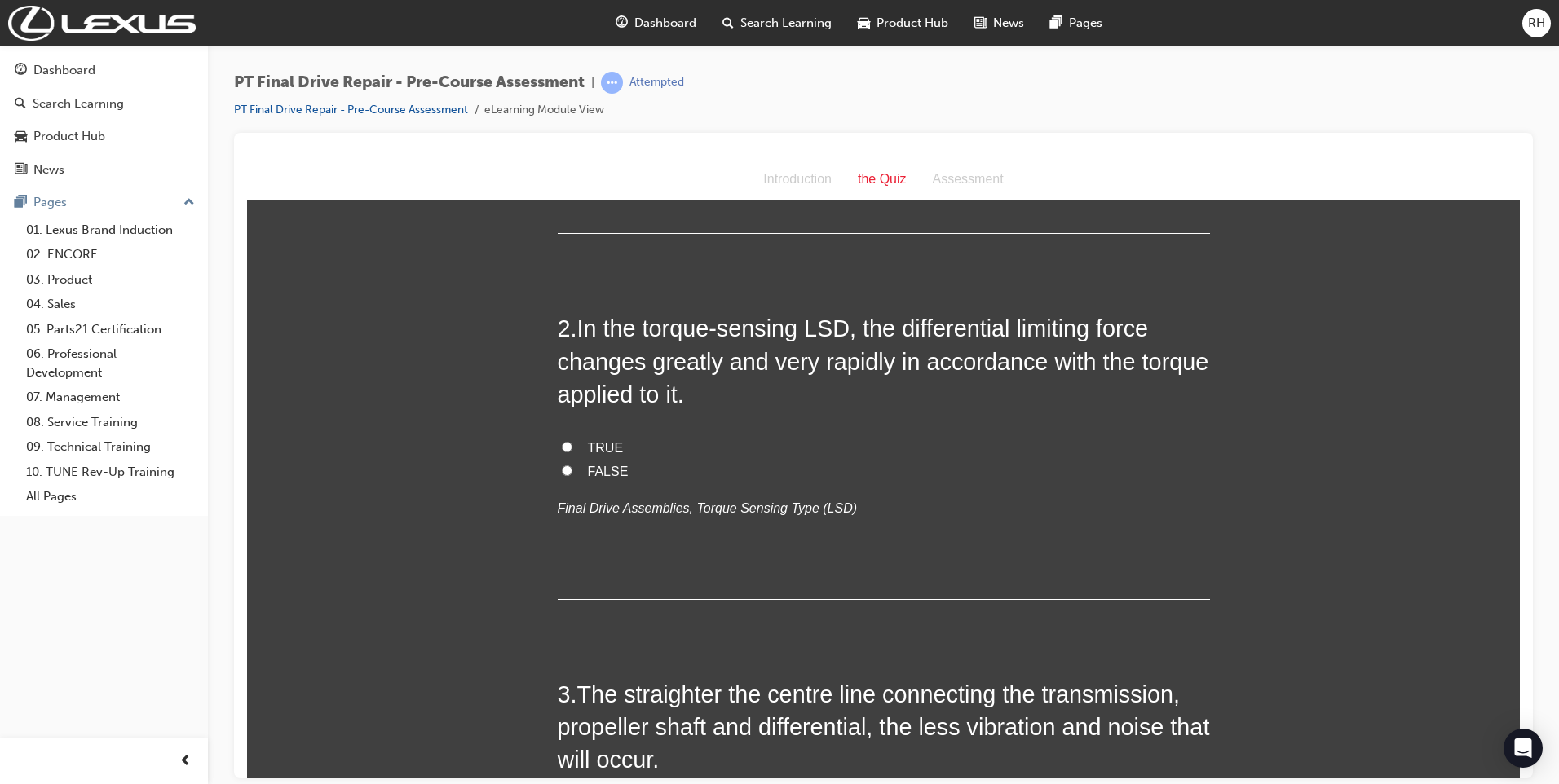
scroll to position [326, 0]
click at [786, 184] on div "Introduction" at bounding box center [797, 179] width 94 height 24
click at [295, 110] on link "PT Final Drive Repair - Pre-Course Assessment" at bounding box center [350, 110] width 234 height 14
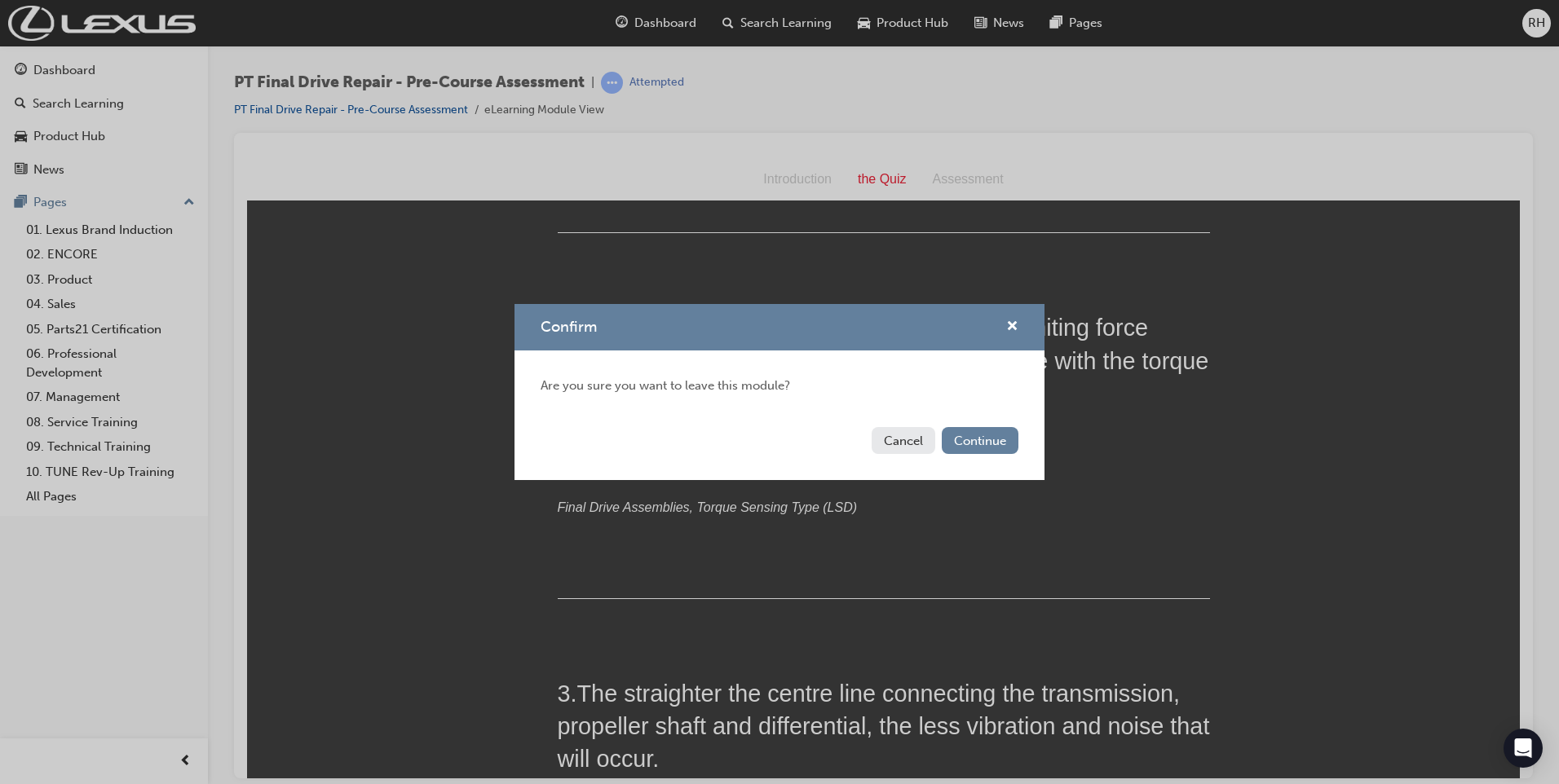
click at [912, 441] on button "Cancel" at bounding box center [903, 440] width 63 height 27
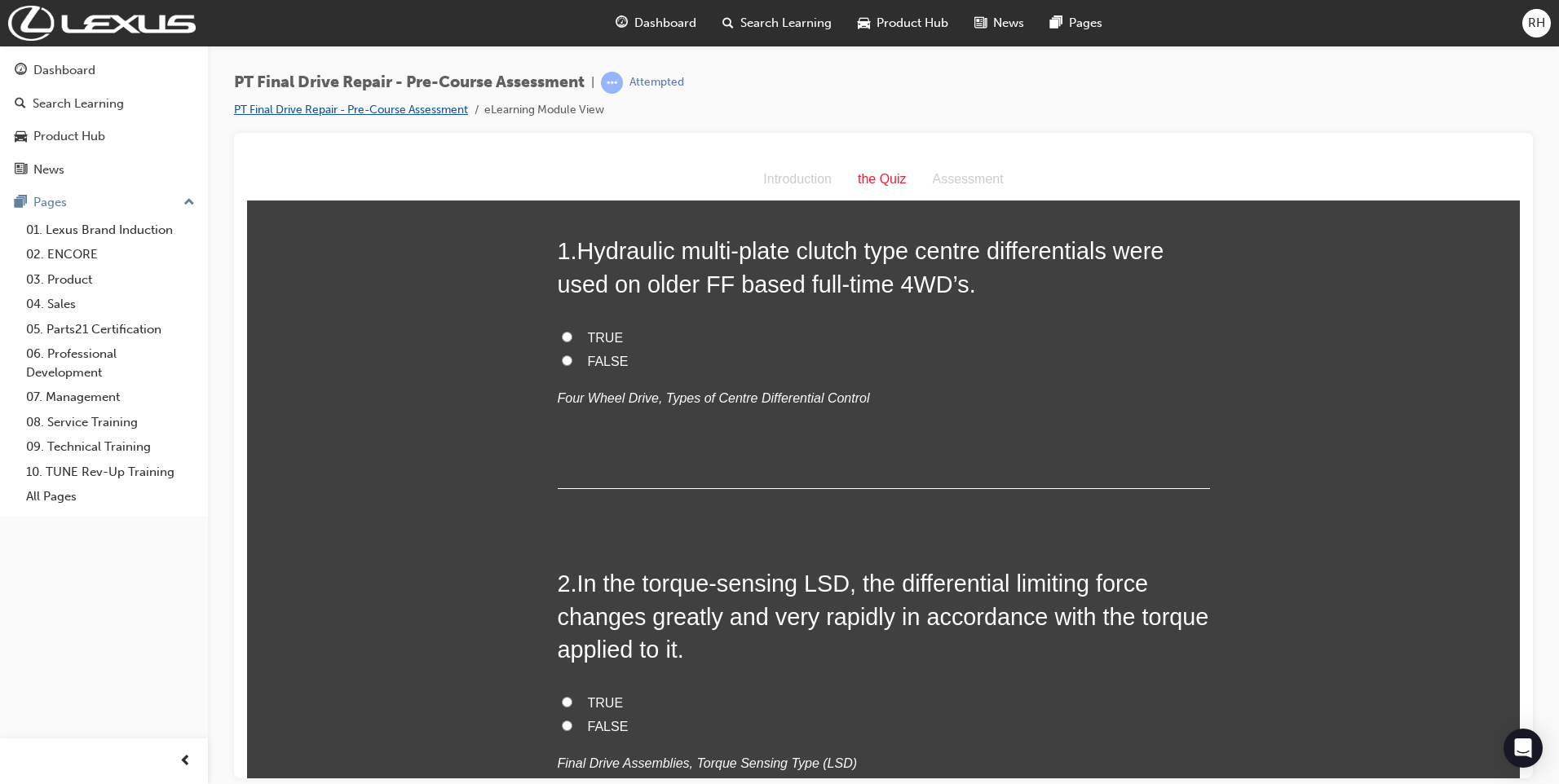
scroll to position [0, 0]
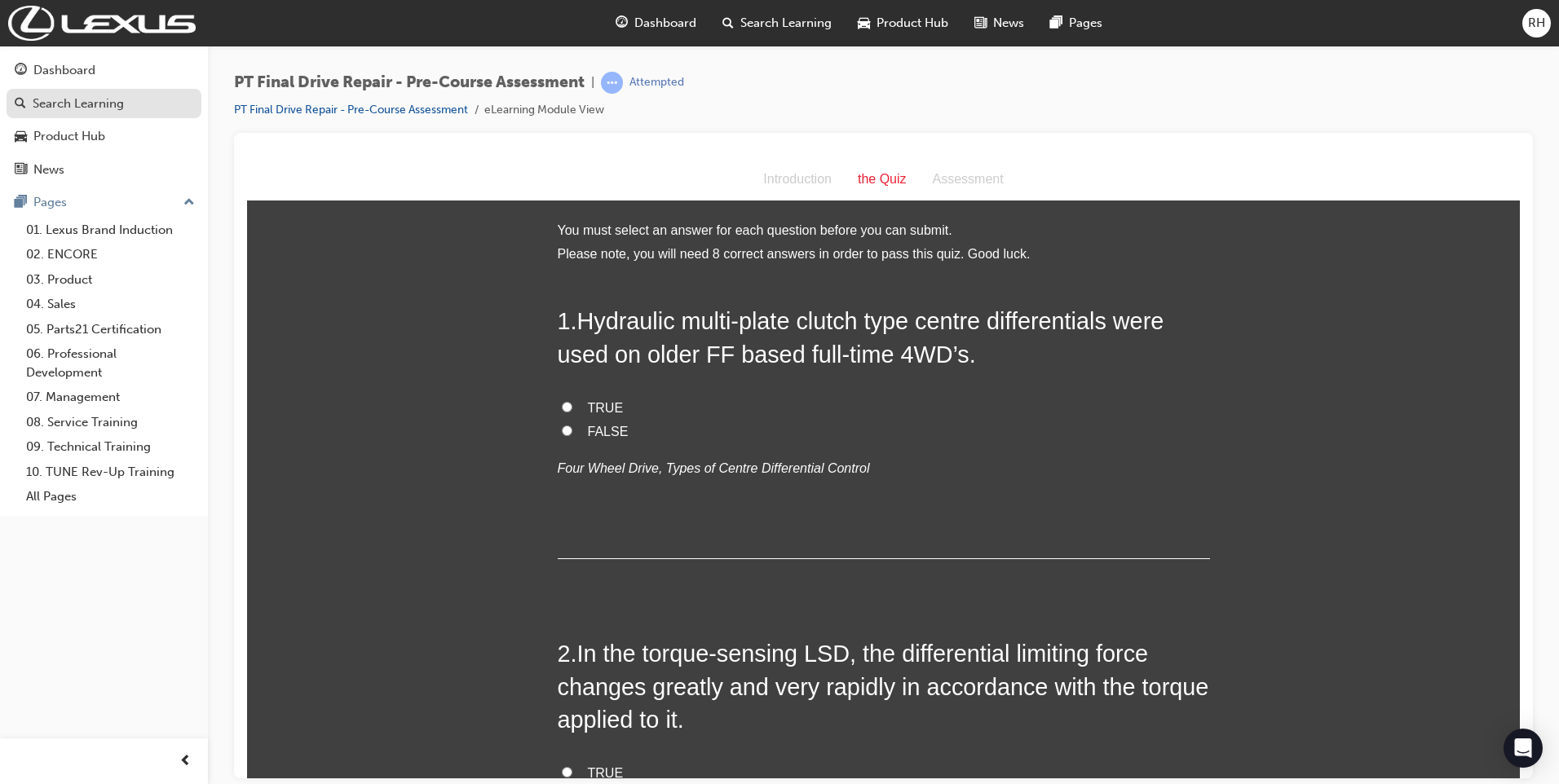
click at [96, 109] on div "Search Learning" at bounding box center [78, 103] width 92 height 18
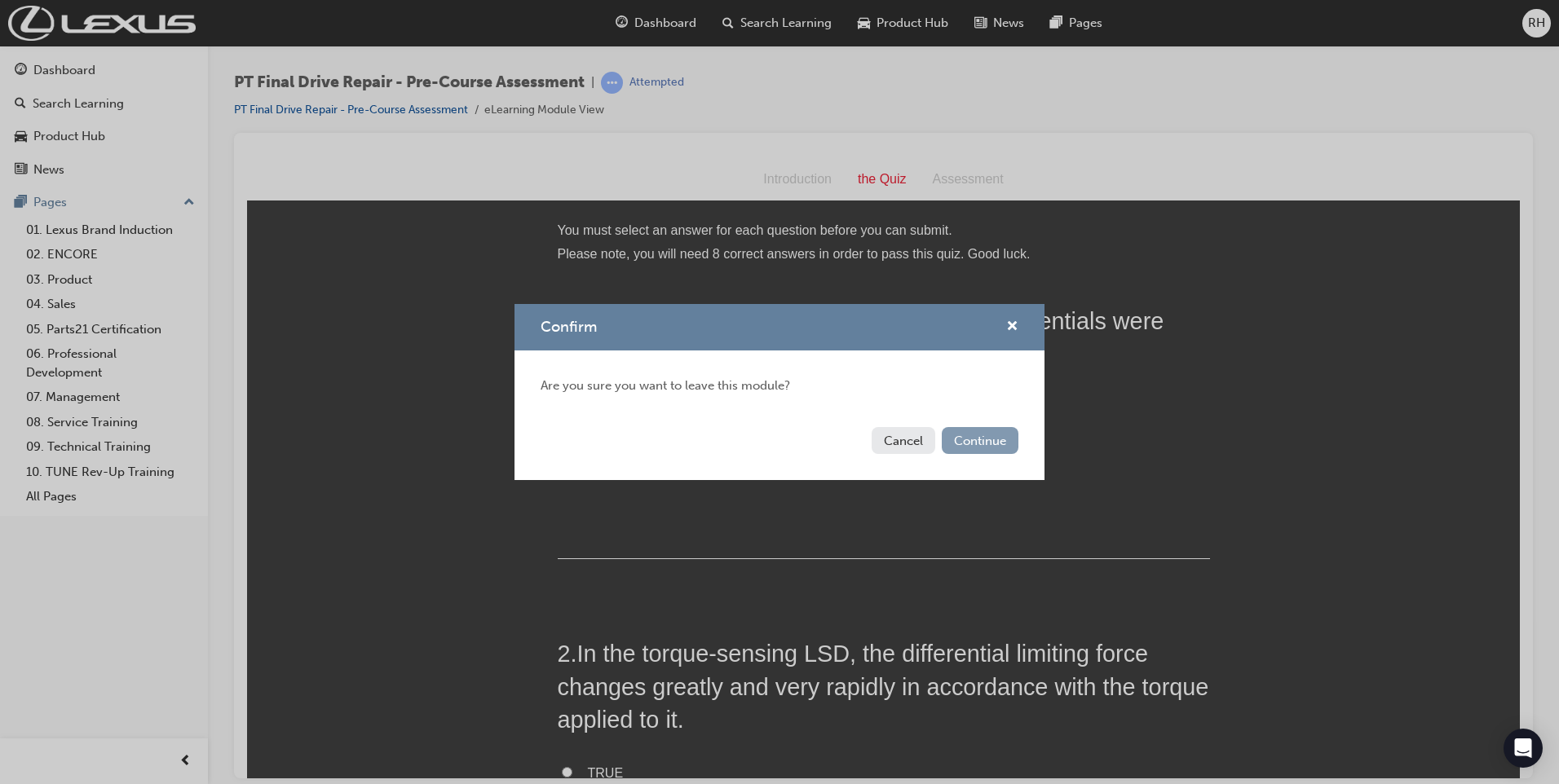
click at [972, 446] on button "Continue" at bounding box center [979, 440] width 77 height 27
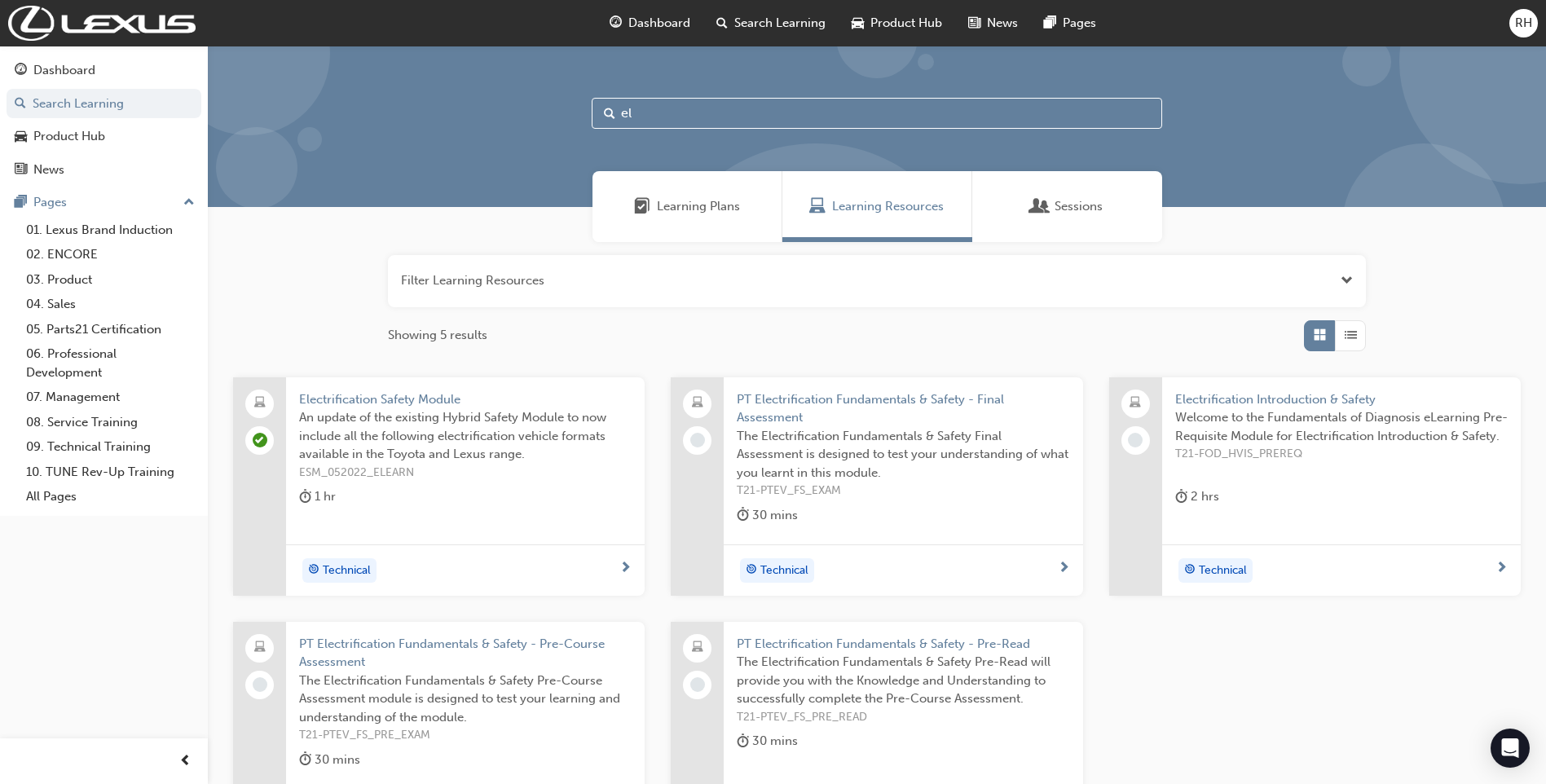
type input "e"
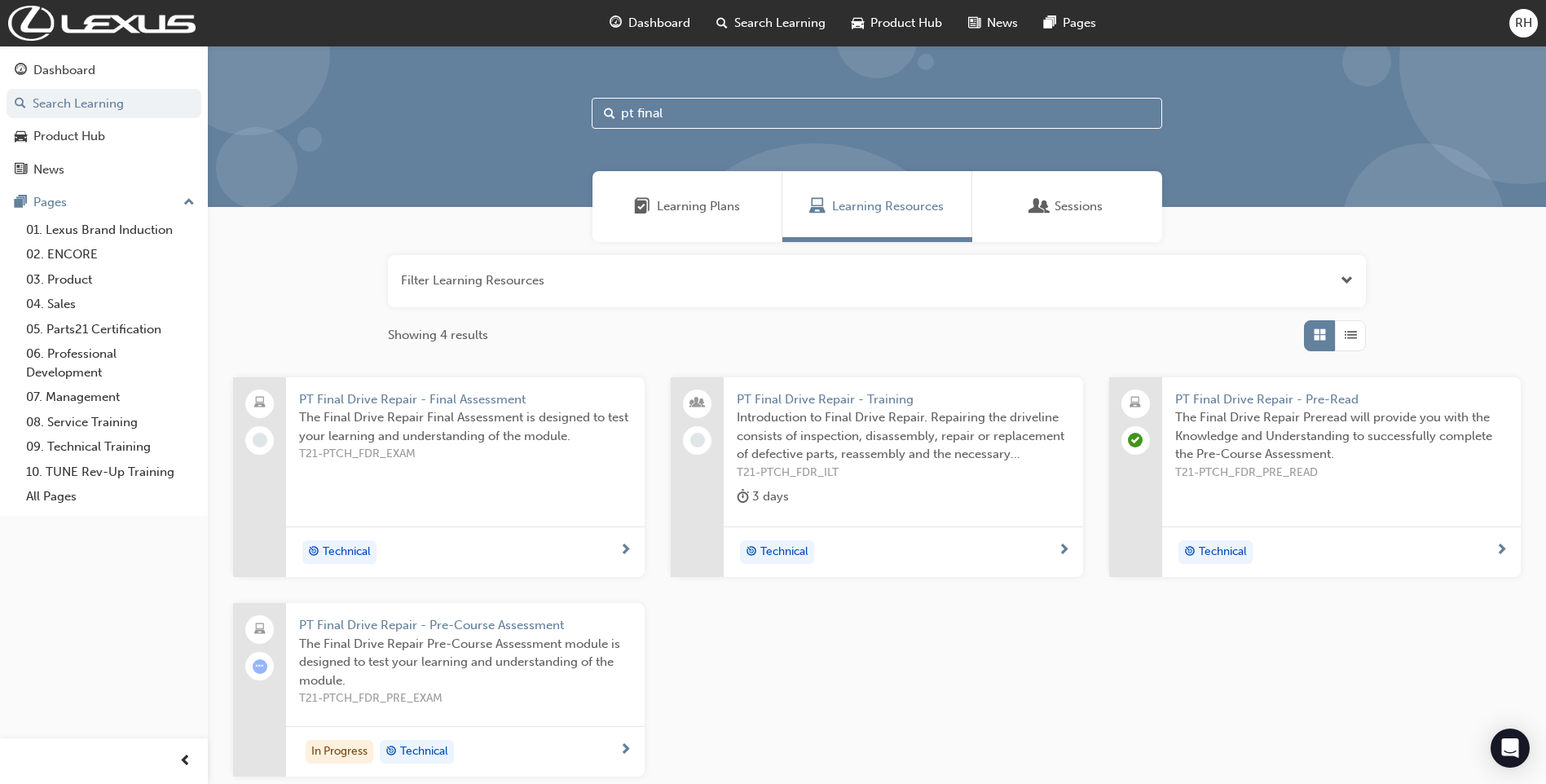
type input "pt final"
click at [1259, 402] on span "PT Final Drive Repair - Pre-Read" at bounding box center [1341, 399] width 332 height 18
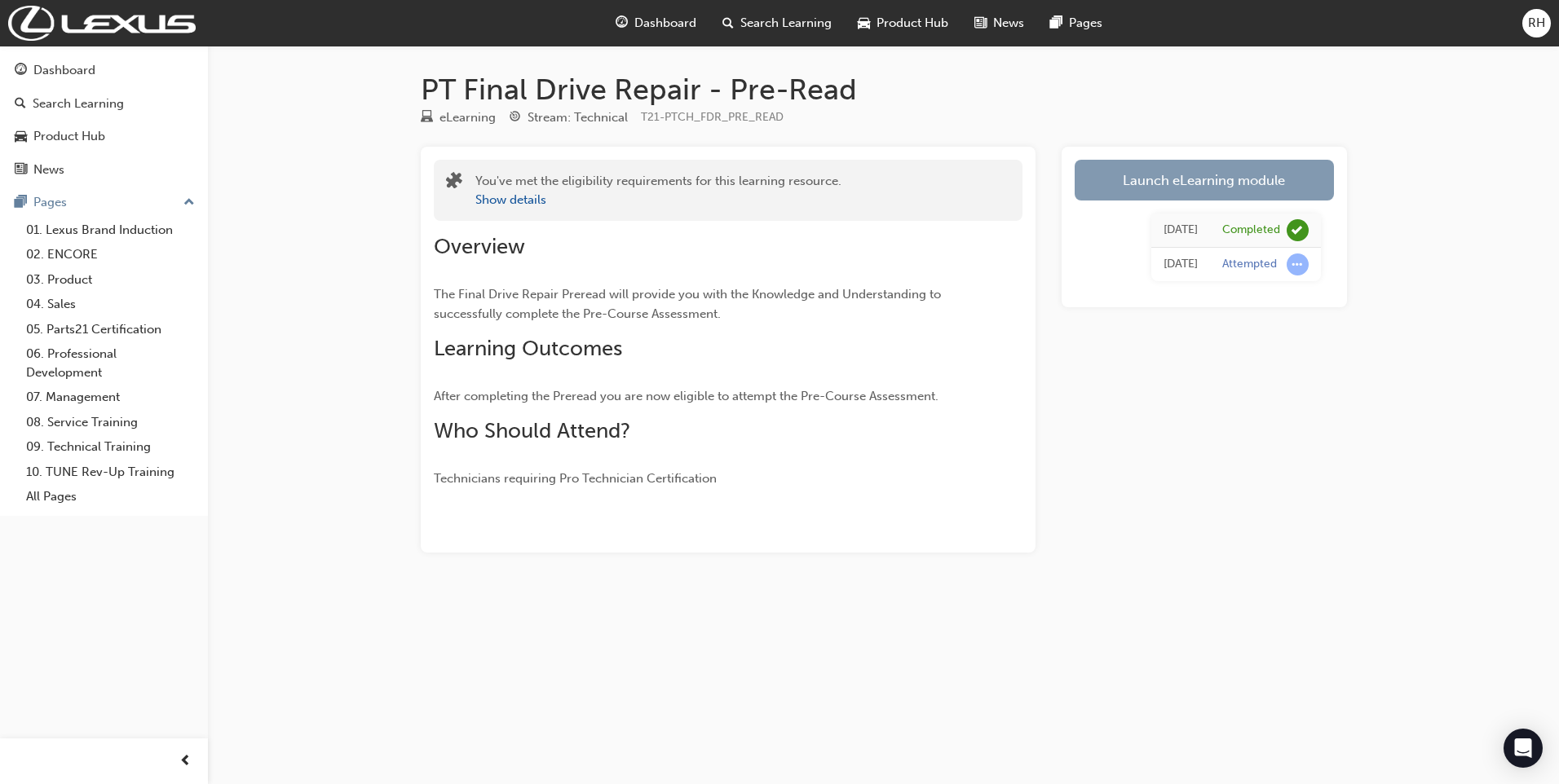
click at [1181, 190] on link "Launch eLearning module" at bounding box center [1204, 180] width 259 height 41
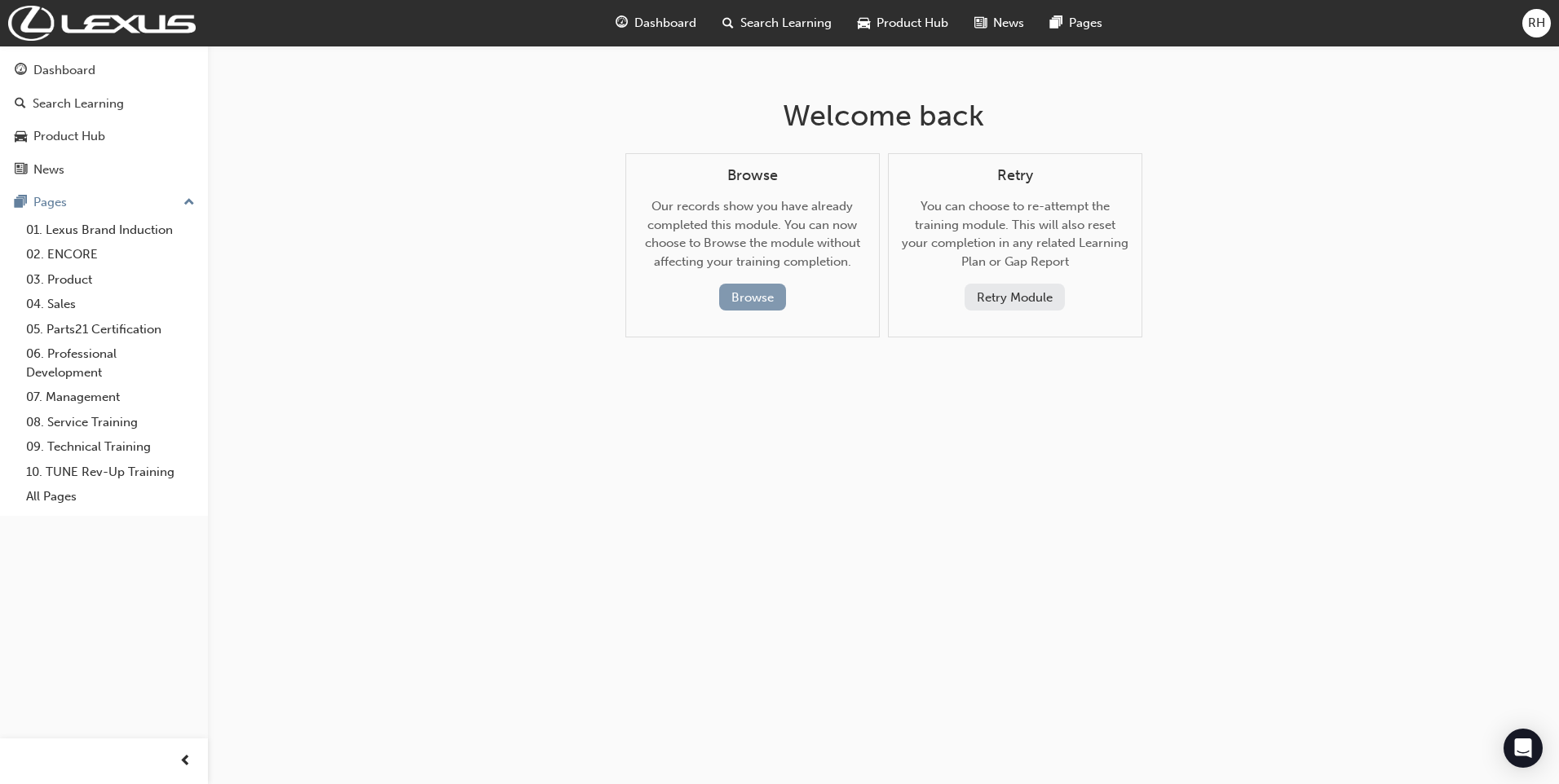
click at [753, 295] on button "Browse" at bounding box center [753, 297] width 67 height 27
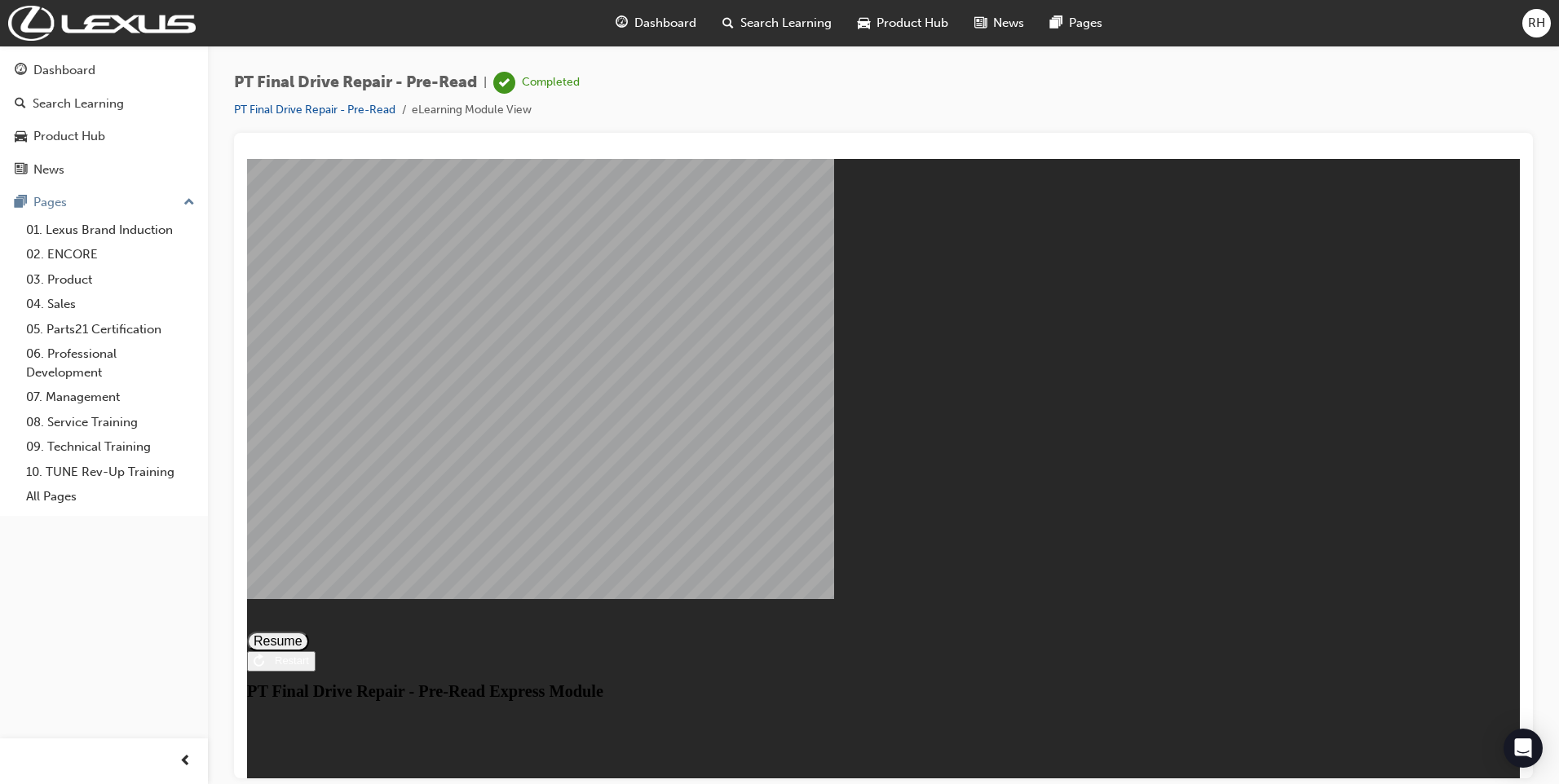
click at [309, 631] on button "Resume" at bounding box center [278, 640] width 62 height 19
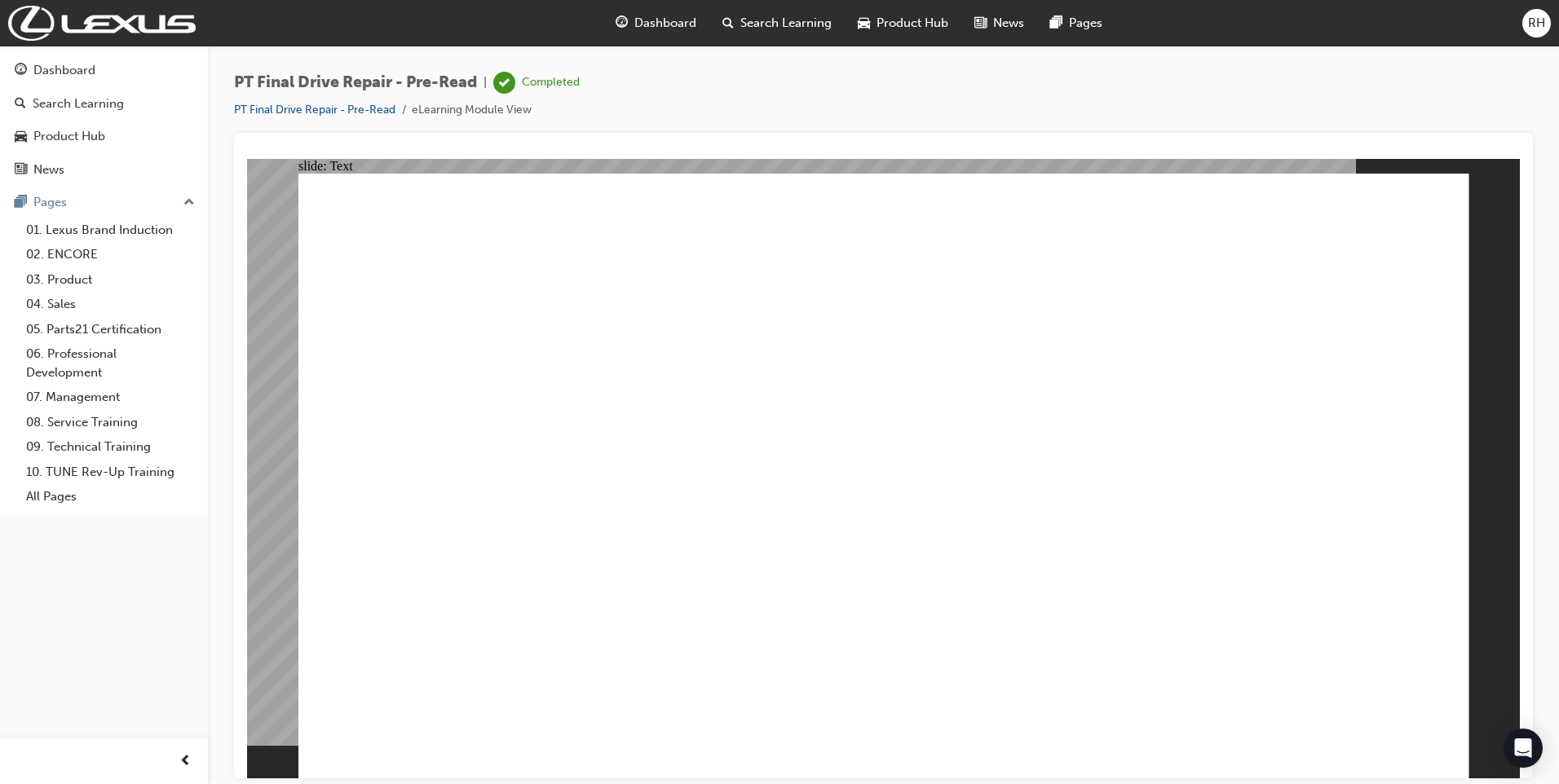
click at [72, 78] on div "Dashboard" at bounding box center [64, 70] width 62 height 18
